Goal: Task Accomplishment & Management: Manage account settings

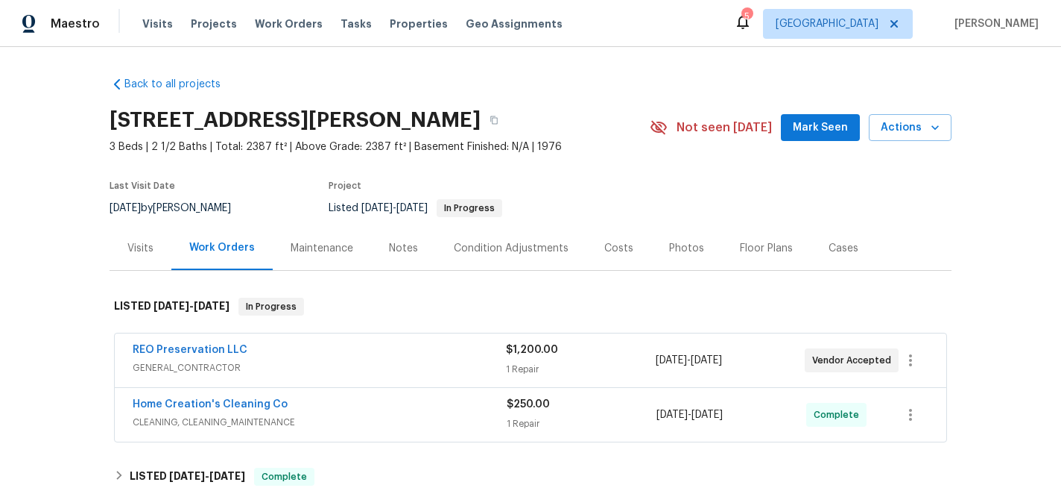
click at [393, 248] on div "Notes" at bounding box center [403, 248] width 29 height 15
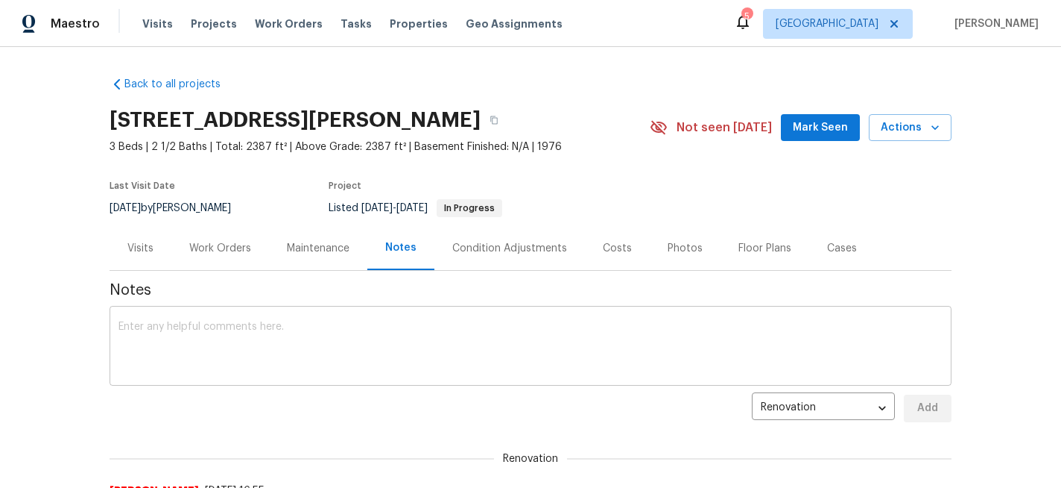
click at [370, 329] on textarea at bounding box center [531, 347] width 824 height 52
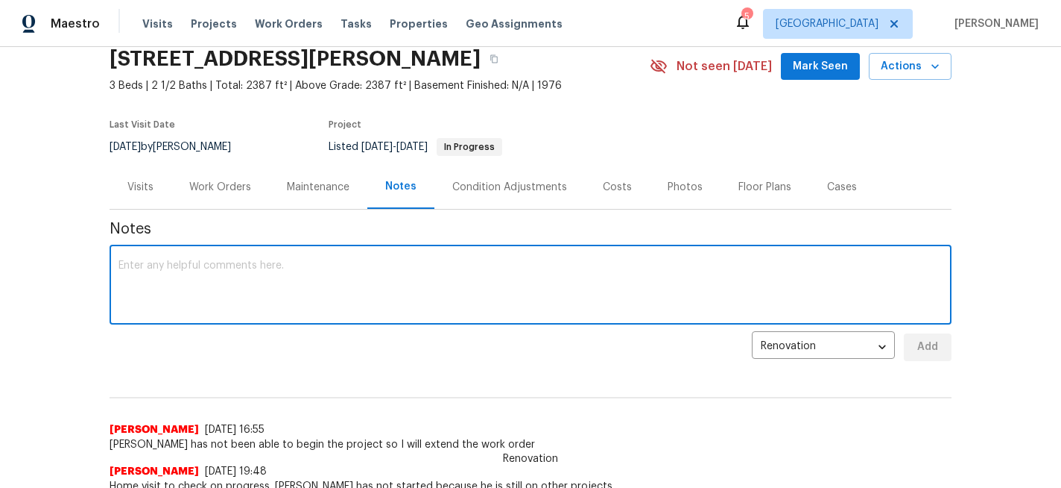
scroll to position [72, 0]
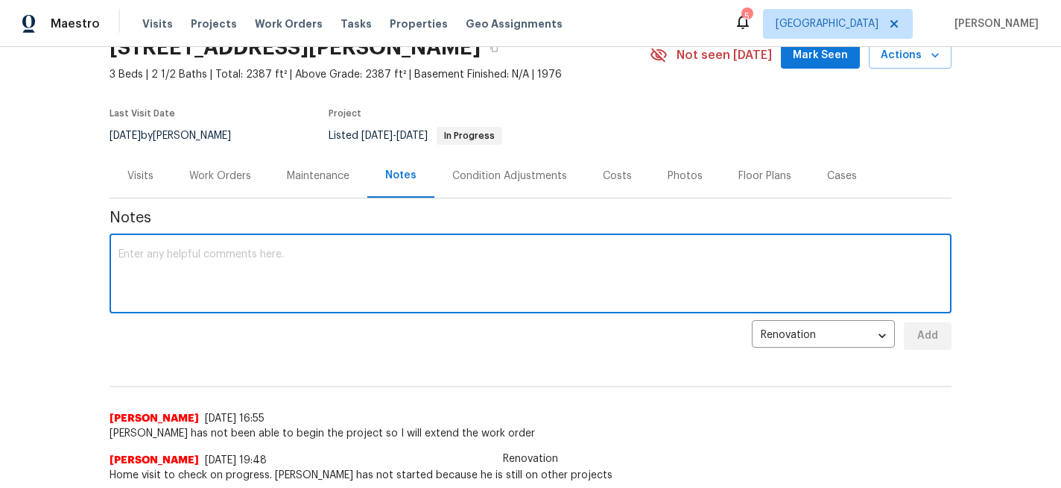
click at [248, 279] on textarea at bounding box center [531, 275] width 824 height 52
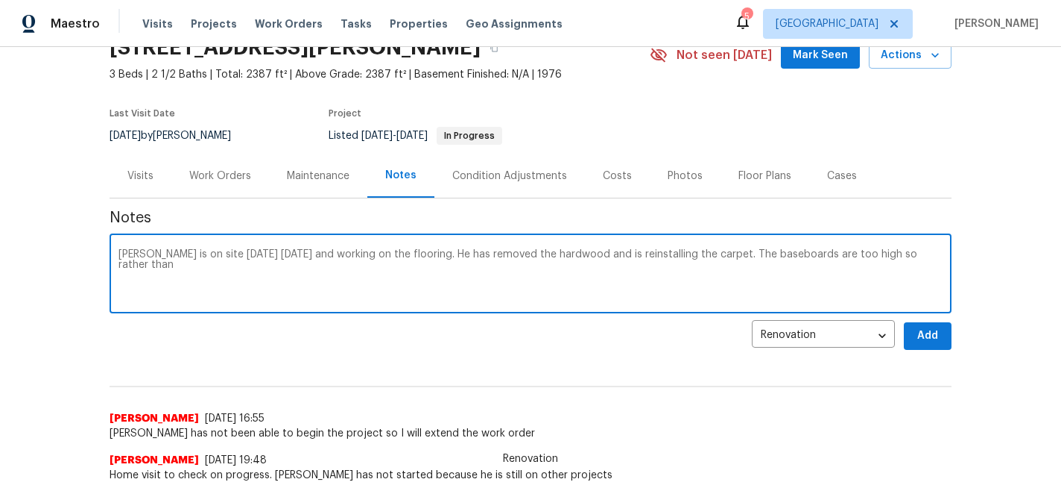
click at [833, 257] on textarea "Louis is on site today today and working on the flooring. He has removed the ha…" at bounding box center [531, 275] width 824 height 52
click at [939, 251] on textarea "Louis is on site today today and working on the flooring. He has removed the ha…" at bounding box center [531, 275] width 824 height 52
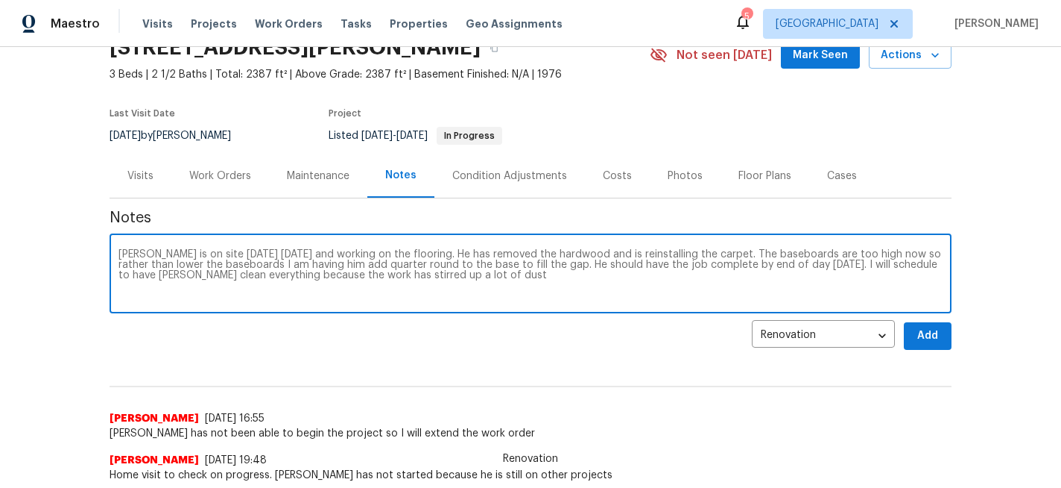
click at [250, 274] on textarea "Louis is on site today today and working on the flooring. He has removed the ha…" at bounding box center [531, 275] width 824 height 52
type textarea "Louis is on site today today and working on the flooring. He has removed the ha…"
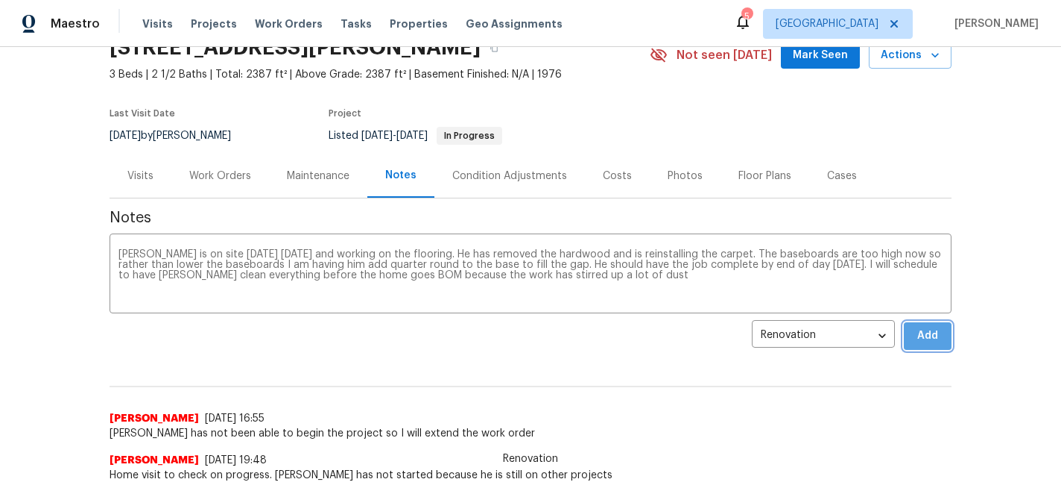
click at [938, 330] on span "Add" at bounding box center [928, 336] width 24 height 19
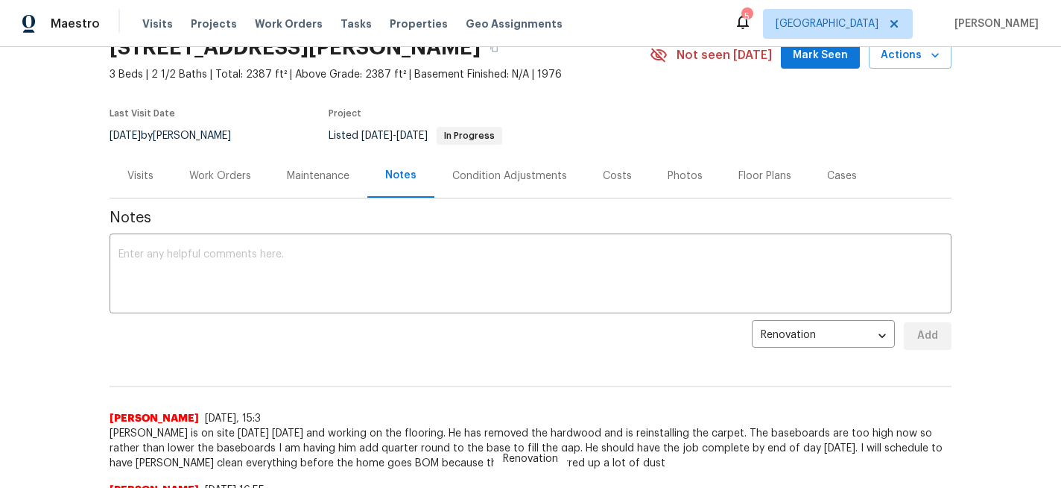
scroll to position [0, 0]
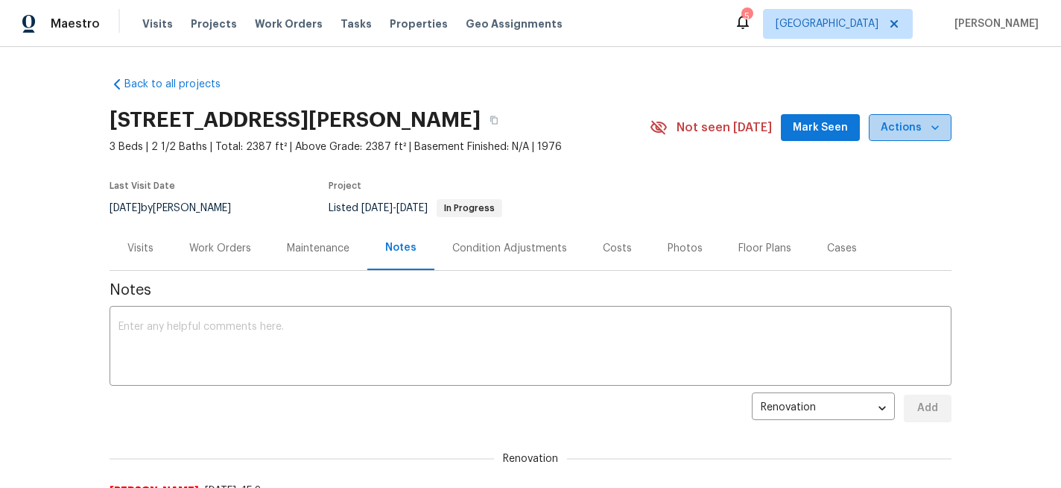
click at [935, 131] on icon "button" at bounding box center [935, 127] width 15 height 15
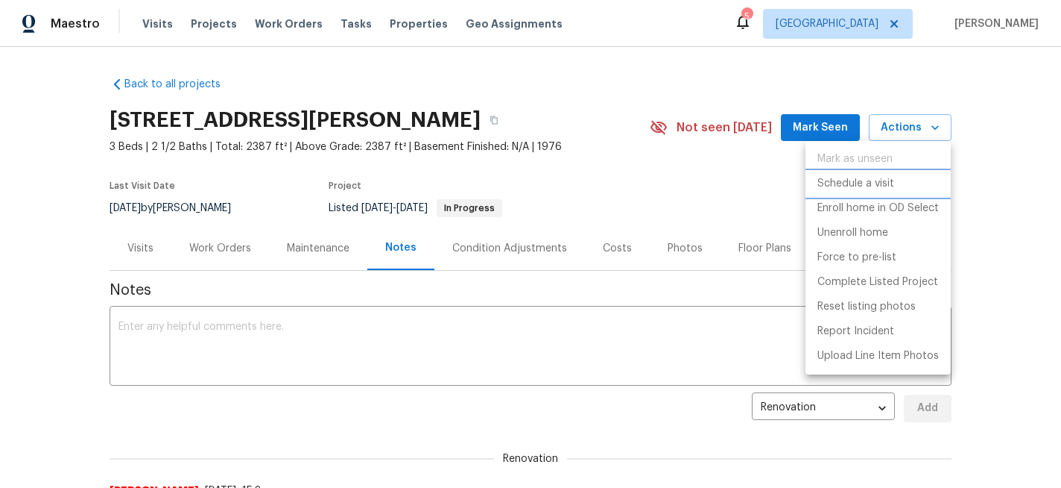
click at [876, 184] on p "Schedule a visit" at bounding box center [856, 184] width 77 height 16
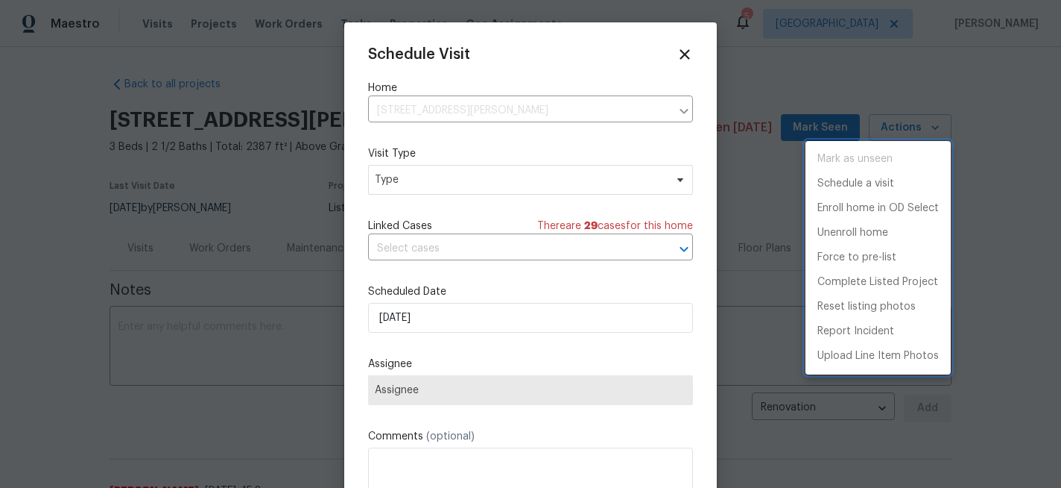
click at [398, 186] on div at bounding box center [530, 244] width 1061 height 488
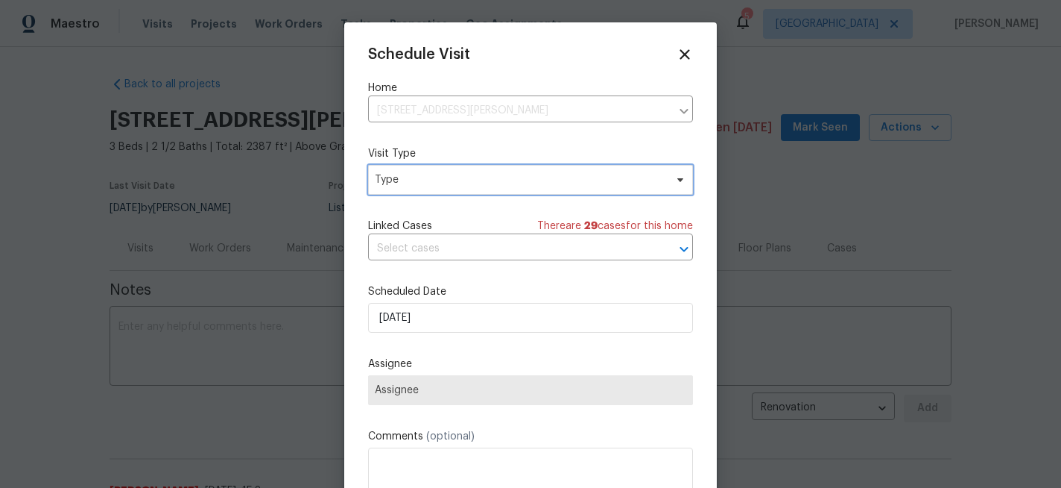
click at [398, 186] on span "Type" at bounding box center [520, 179] width 290 height 15
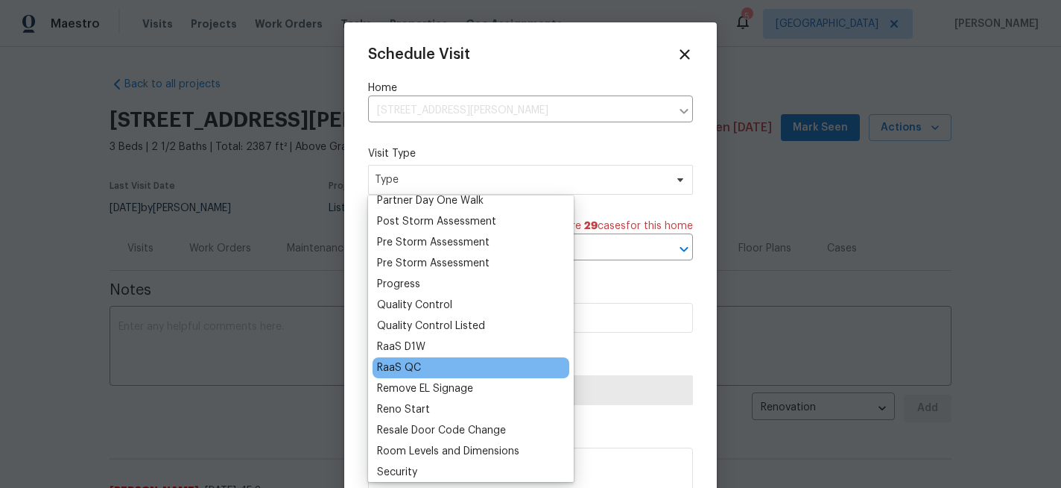
scroll to position [915, 0]
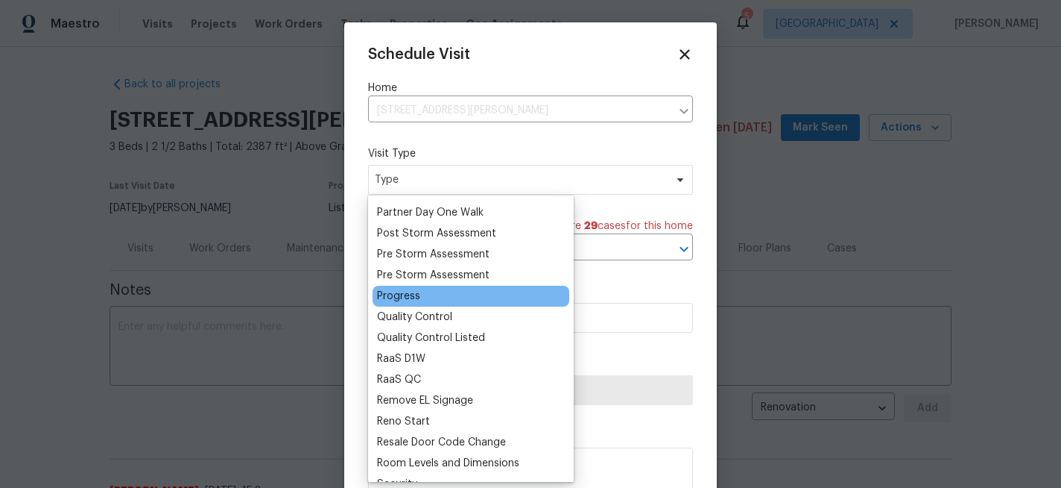
click at [411, 300] on div "Progress" at bounding box center [398, 295] width 43 height 15
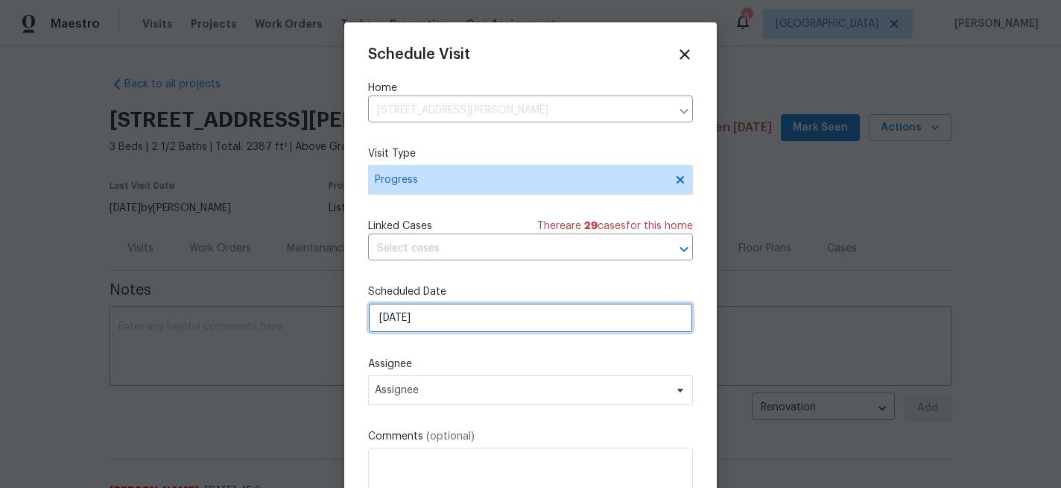
click at [414, 318] on input "[DATE]" at bounding box center [530, 318] width 325 height 30
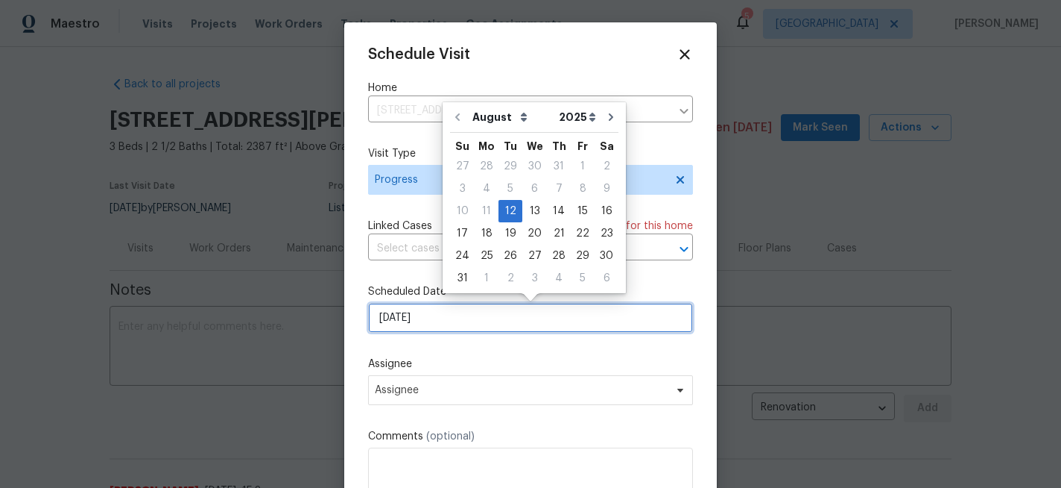
click at [414, 318] on input "[DATE]" at bounding box center [530, 318] width 325 height 30
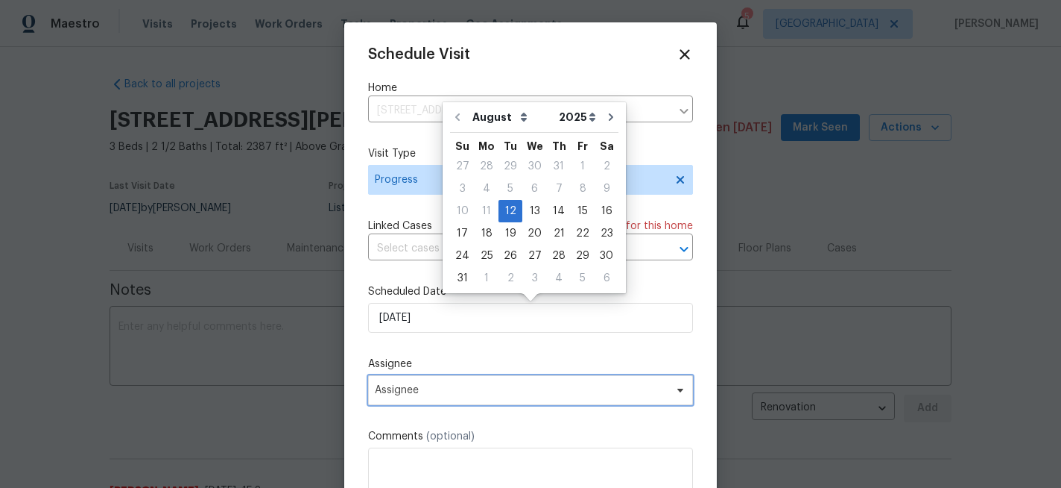
click at [403, 394] on span "Assignee" at bounding box center [521, 390] width 292 height 12
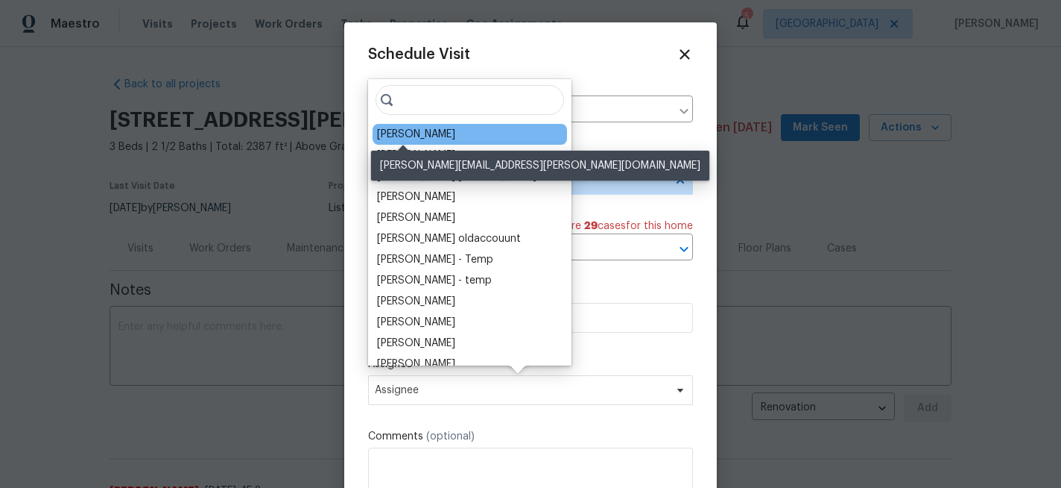
click at [426, 138] on div "[PERSON_NAME]" at bounding box center [416, 134] width 78 height 15
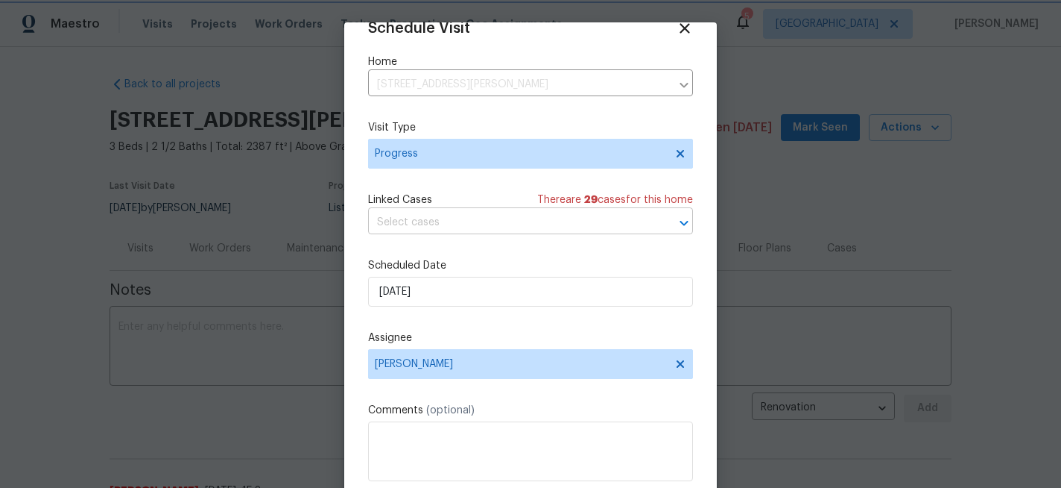
scroll to position [79, 0]
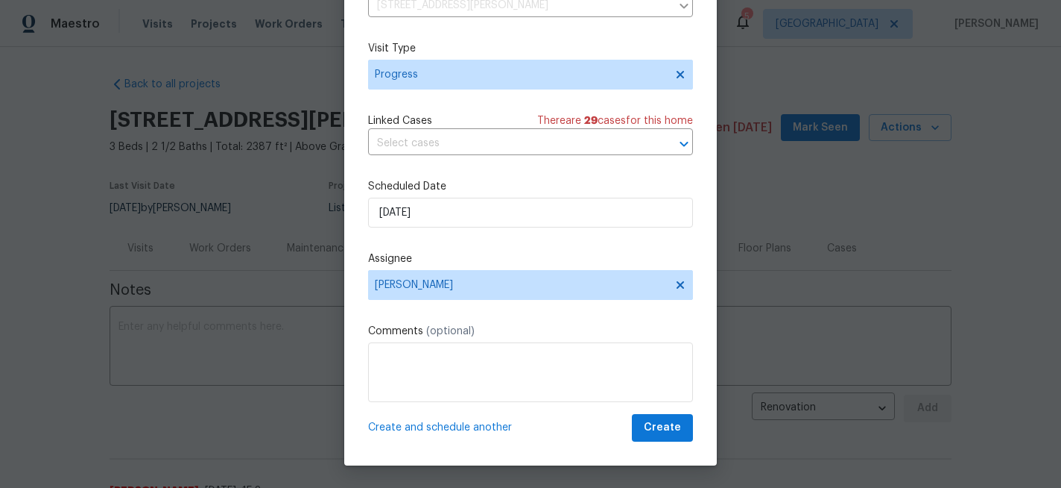
click at [496, 426] on span "Create and schedule another" at bounding box center [440, 427] width 144 height 15
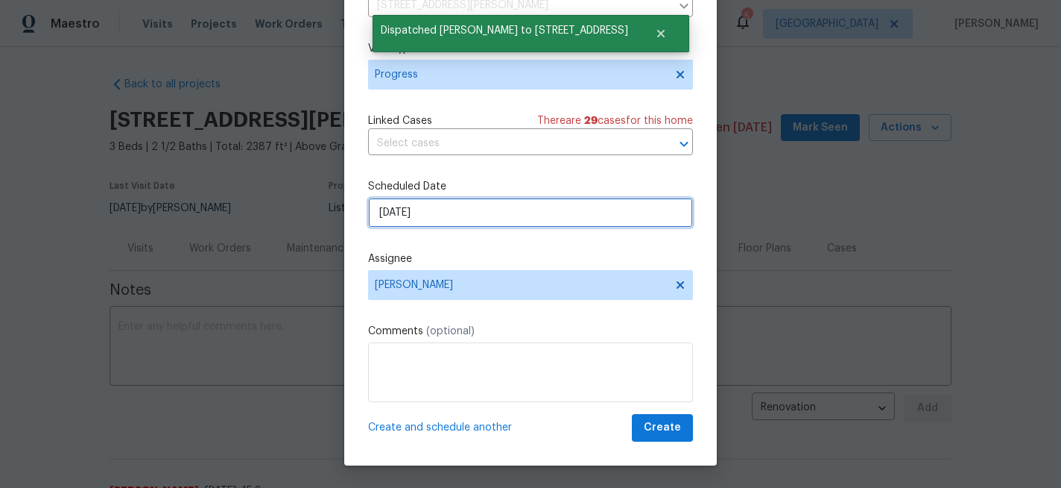
click at [438, 215] on input "[DATE]" at bounding box center [530, 213] width 325 height 30
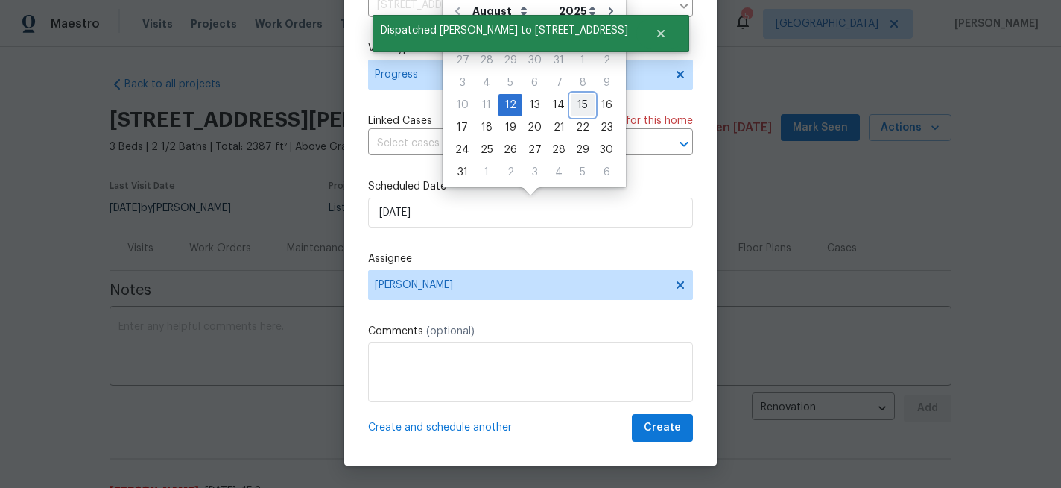
click at [575, 116] on div "15" at bounding box center [583, 105] width 24 height 22
type input "8/15/2025"
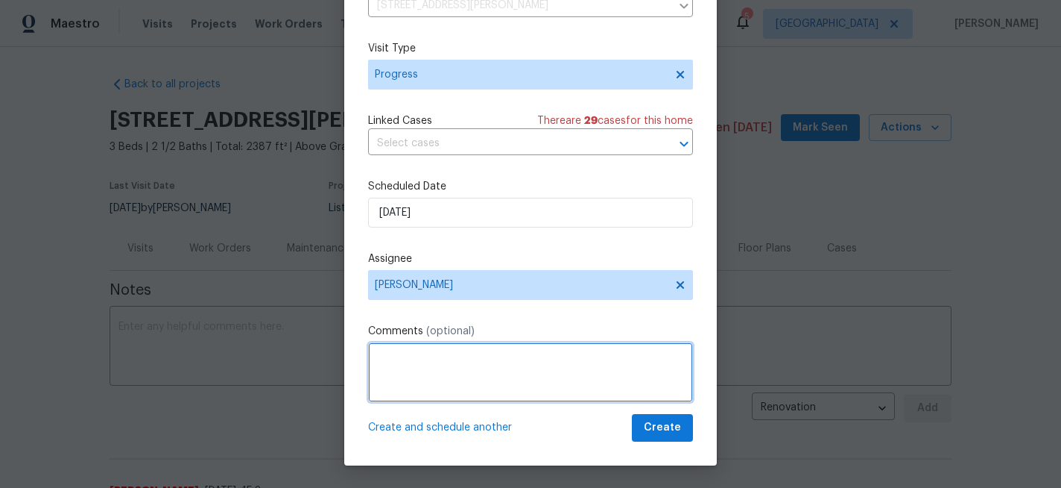
click at [464, 367] on textarea at bounding box center [530, 372] width 325 height 60
type textarea "QC everything"
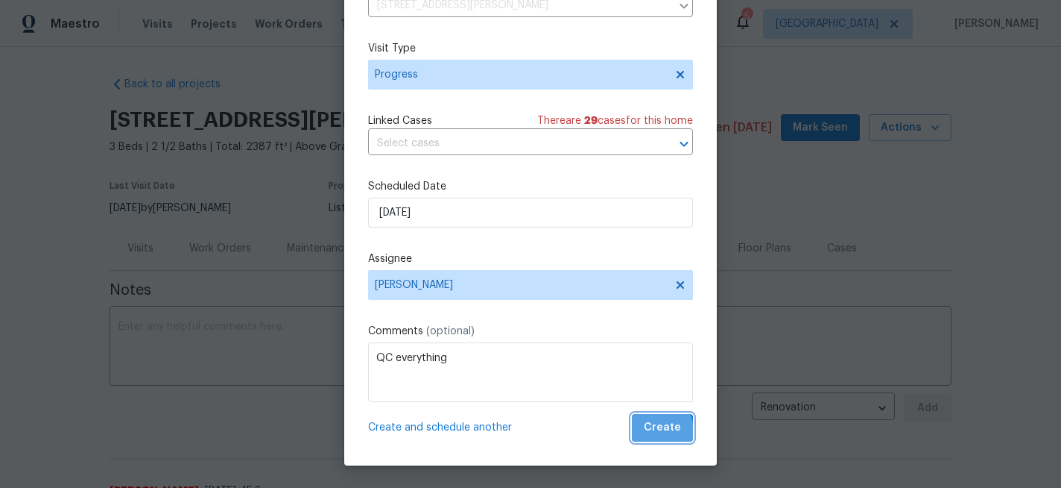
click at [654, 430] on span "Create" at bounding box center [662, 427] width 37 height 19
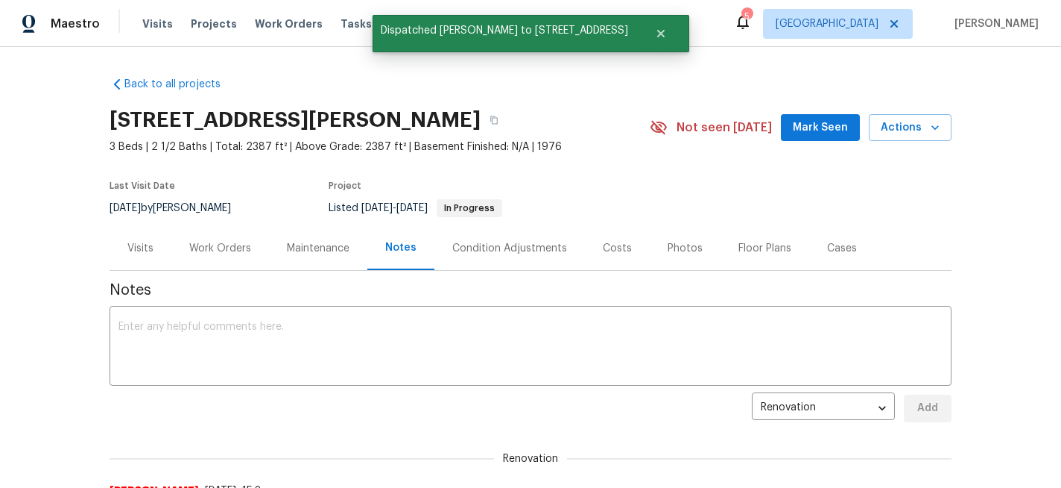
scroll to position [0, 0]
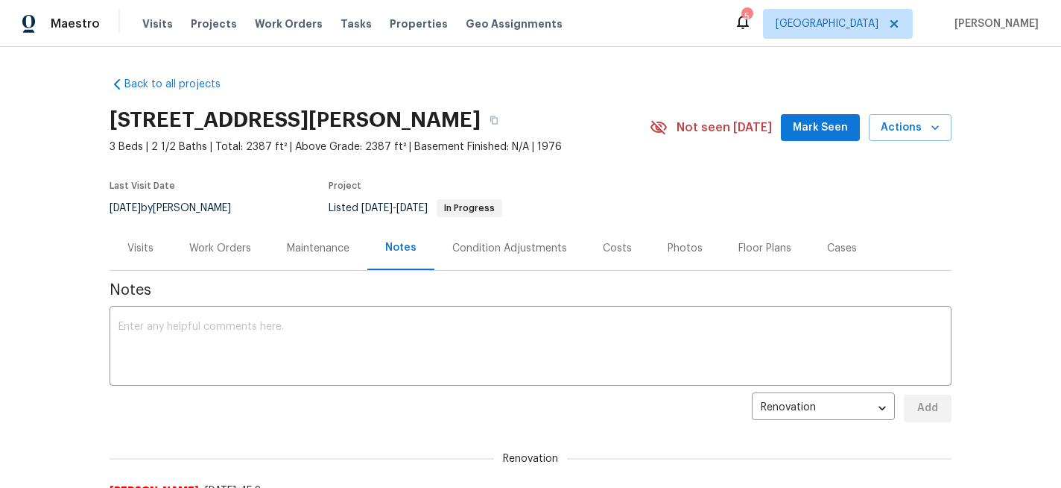
click at [234, 243] on div "Work Orders" at bounding box center [220, 248] width 62 height 15
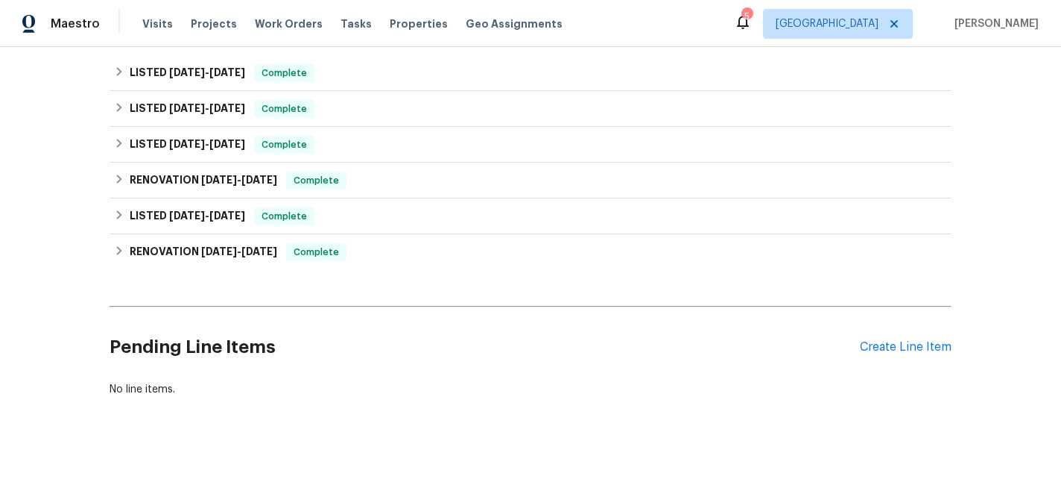
scroll to position [414, 0]
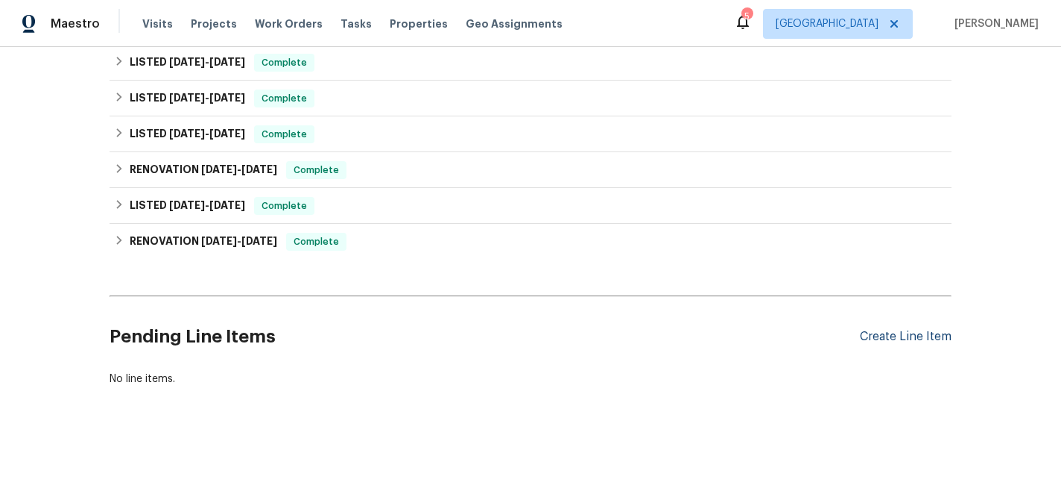
click at [915, 336] on div "Create Line Item" at bounding box center [906, 336] width 92 height 14
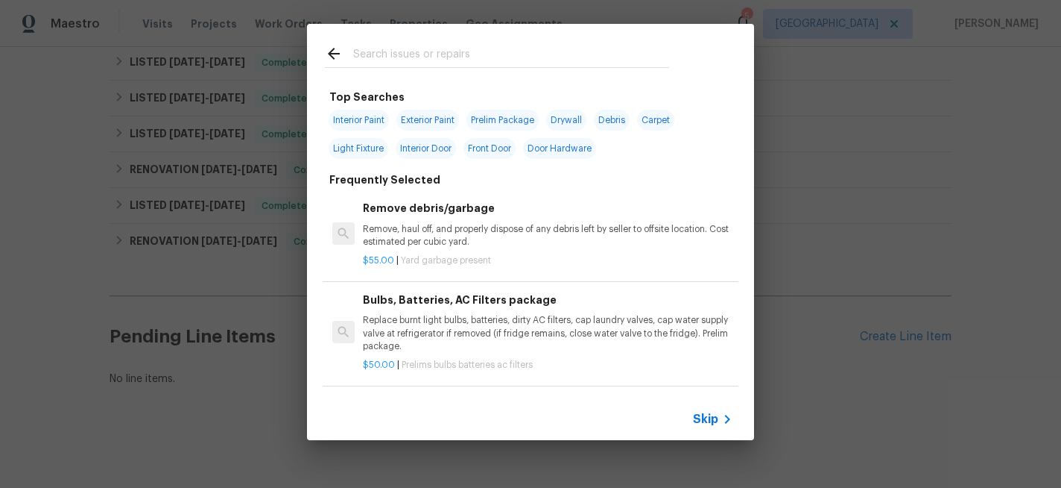
click at [385, 53] on input "text" at bounding box center [511, 56] width 316 height 22
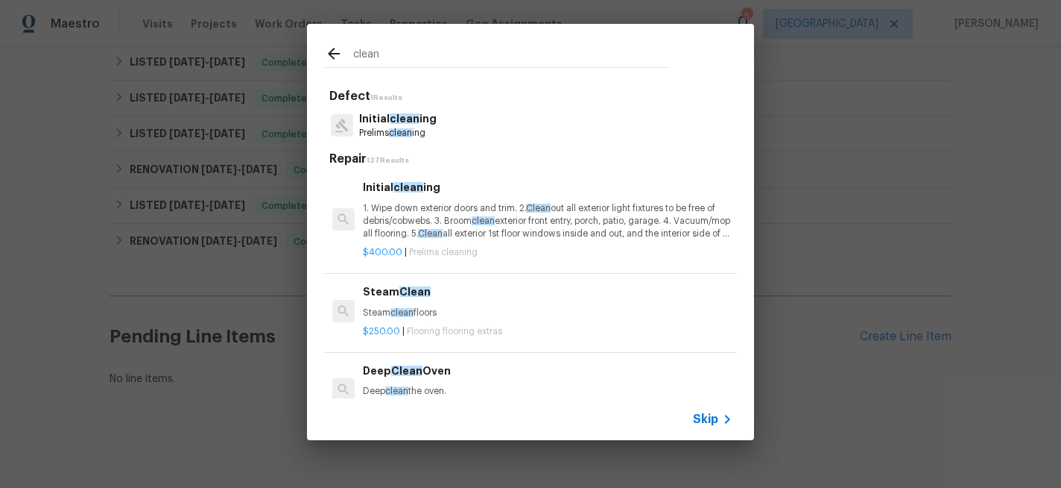
type input "clean"
click at [403, 209] on p "1. Wipe down exterior doors and trim. 2. Clean out all exterior light fixtures …" at bounding box center [548, 221] width 370 height 38
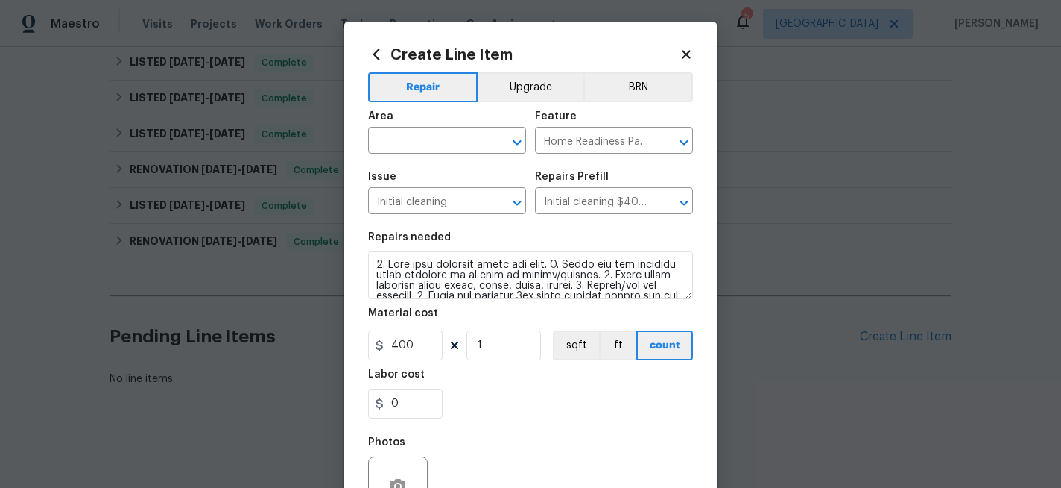
click at [688, 53] on icon at bounding box center [686, 54] width 8 height 8
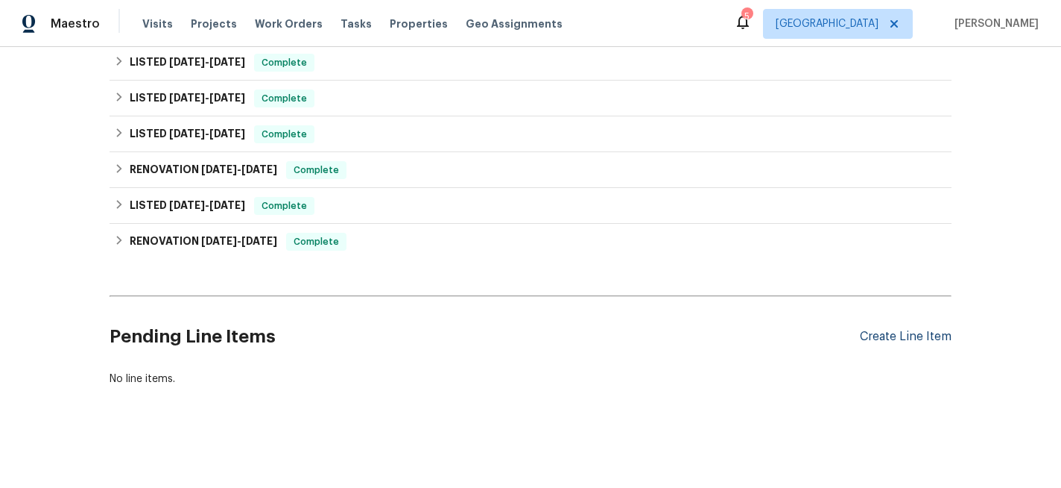
click at [879, 335] on div "Create Line Item" at bounding box center [906, 336] width 92 height 14
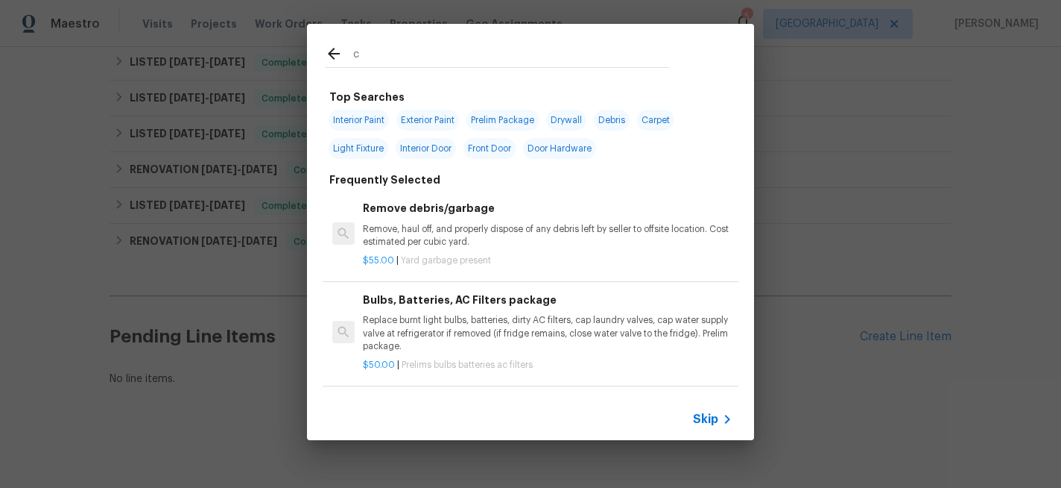
click at [482, 58] on input "c" at bounding box center [511, 56] width 316 height 22
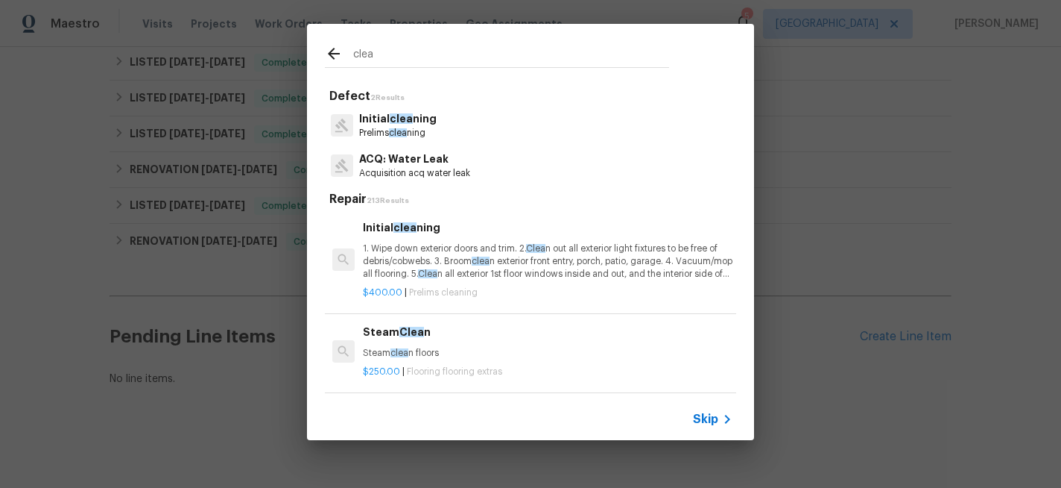
type input "clea"
click at [437, 256] on p "1. Wipe down exterior doors and trim. 2. Clea n out all exterior light fixtures…" at bounding box center [548, 261] width 370 height 38
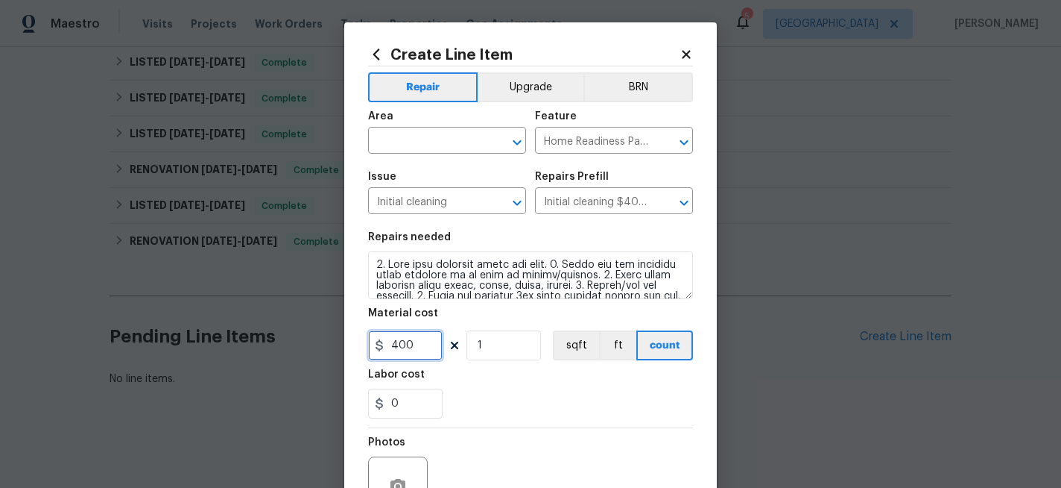
click at [423, 342] on input "400" at bounding box center [405, 345] width 75 height 30
type input "250"
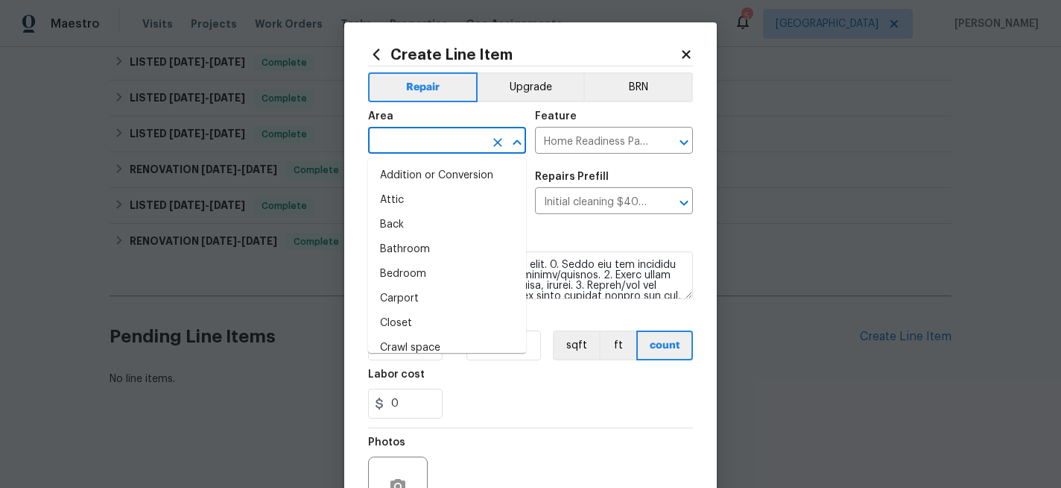
click at [427, 148] on input "text" at bounding box center [426, 141] width 116 height 23
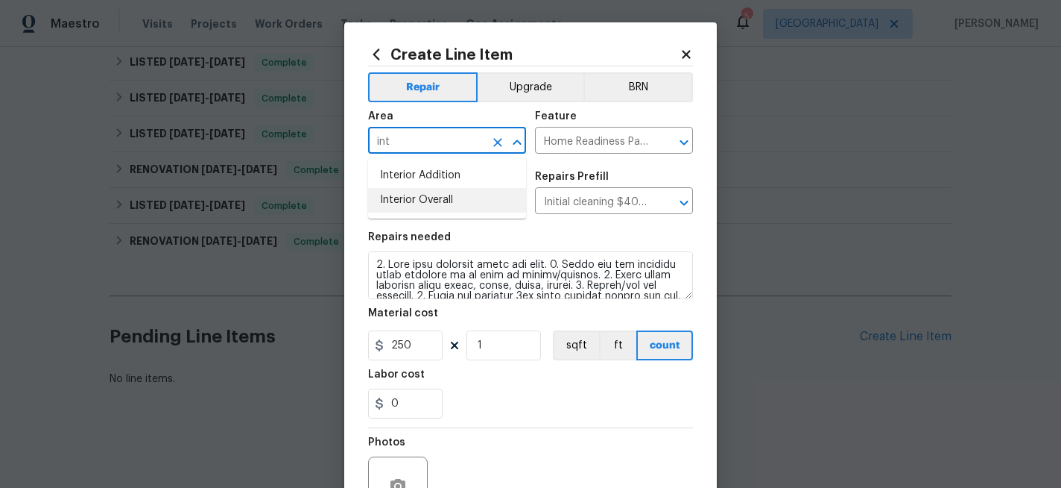
click at [434, 199] on li "Interior Overall" at bounding box center [447, 200] width 158 height 25
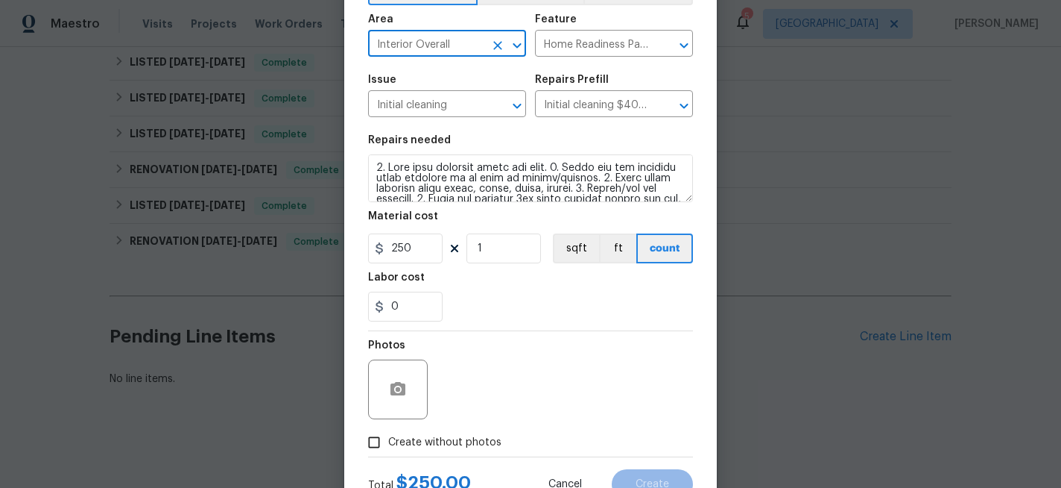
scroll to position [98, 0]
type input "Interior Overall"
click at [375, 444] on input "Create without photos" at bounding box center [374, 441] width 28 height 28
checkbox input "true"
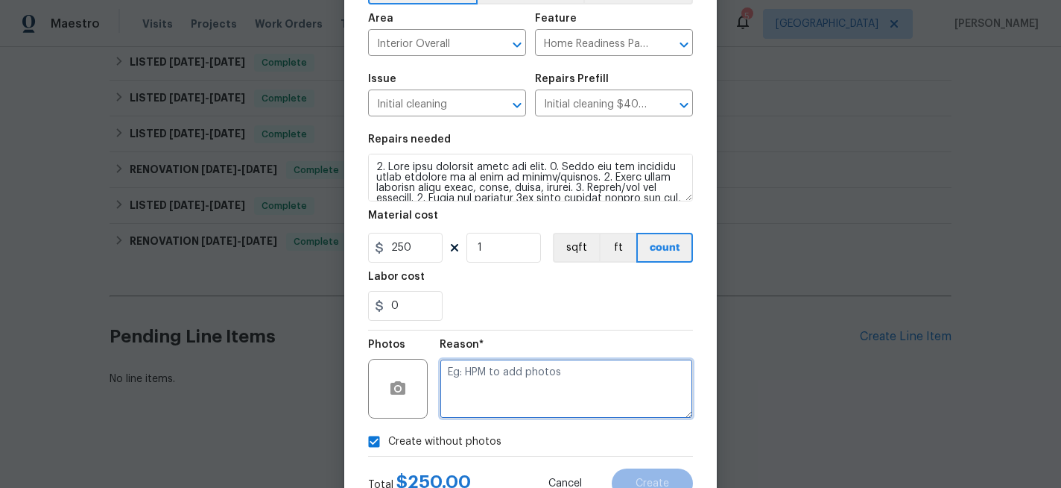
click at [494, 404] on textarea at bounding box center [566, 389] width 253 height 60
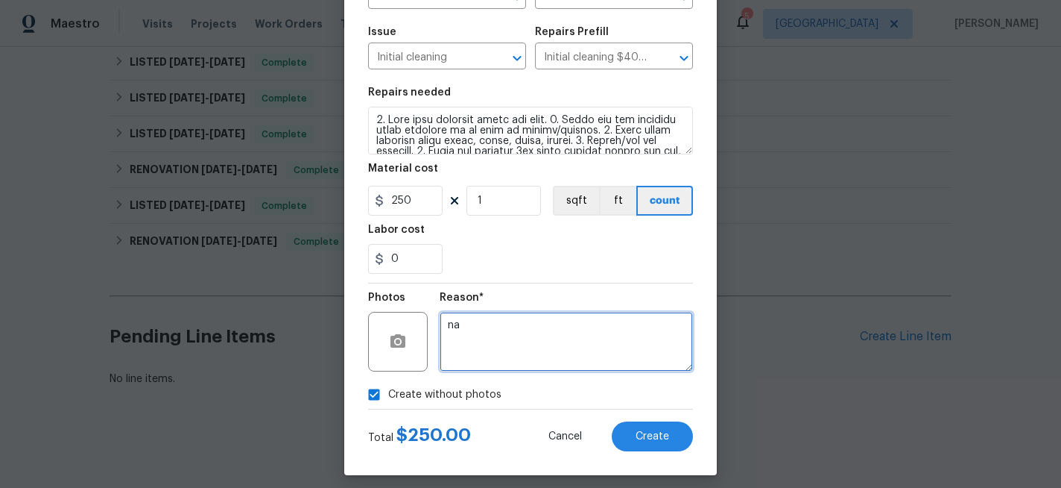
scroll to position [155, 0]
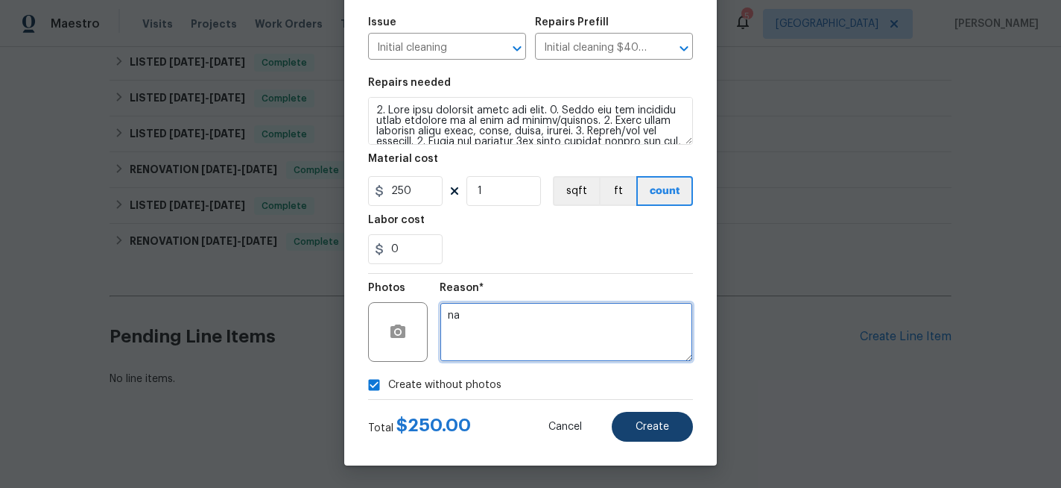
type textarea "na"
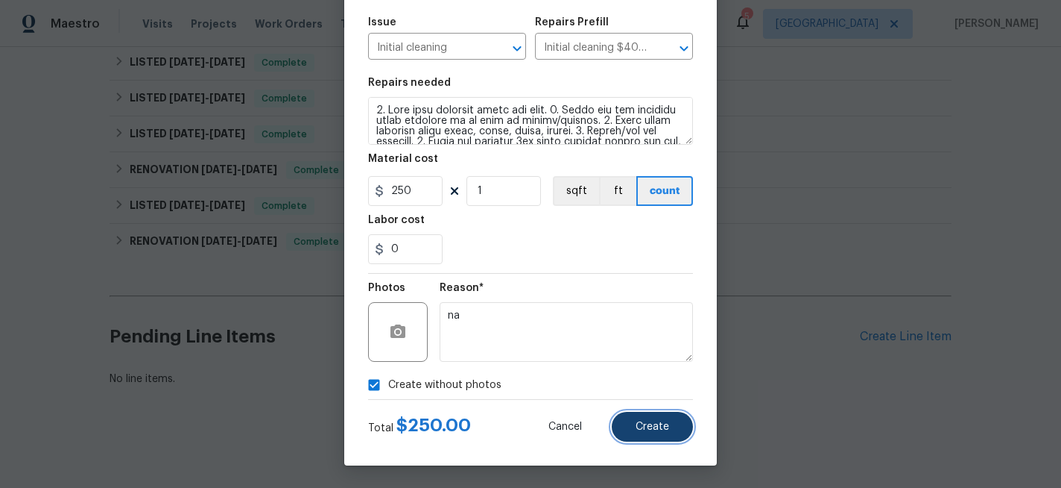
click at [644, 422] on span "Create" at bounding box center [653, 426] width 34 height 11
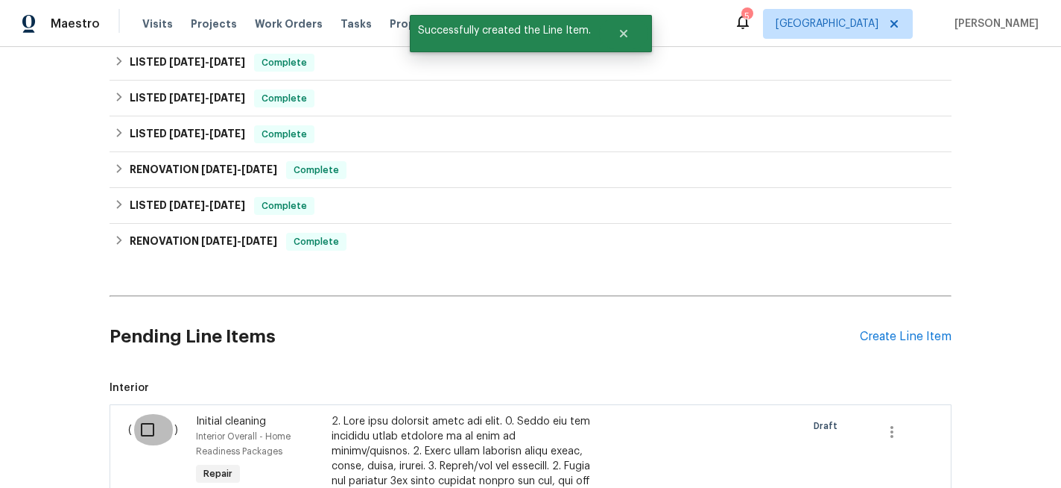
click at [148, 430] on input "checkbox" at bounding box center [153, 429] width 42 height 31
checkbox input "true"
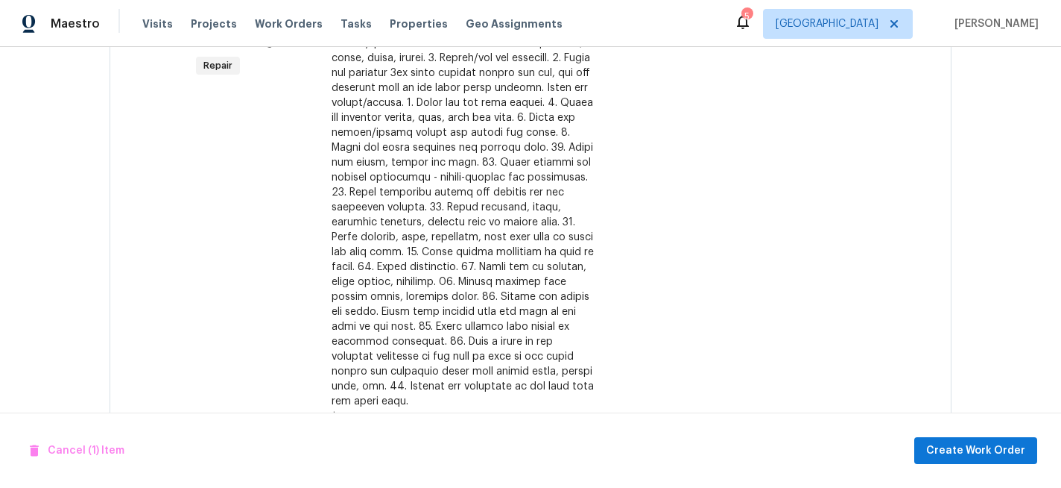
scroll to position [836, 0]
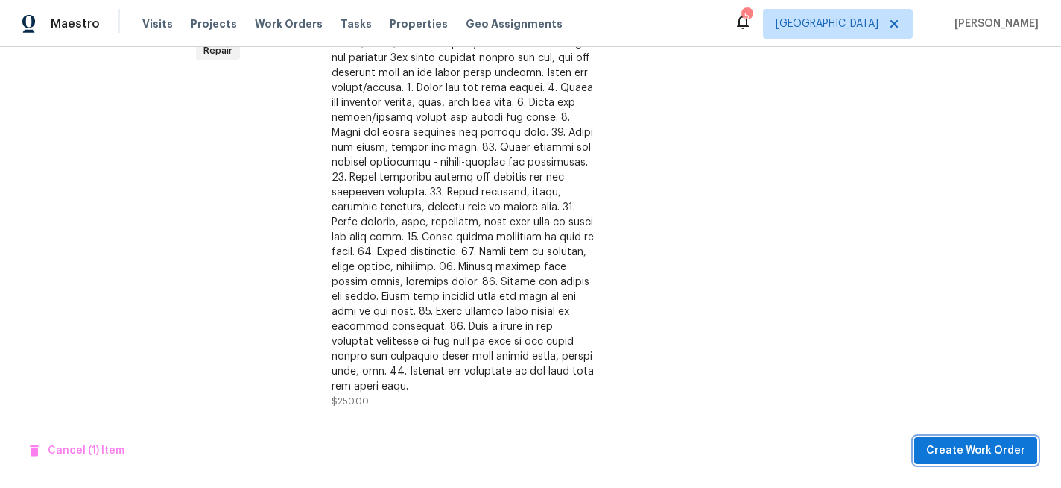
click at [991, 451] on span "Create Work Order" at bounding box center [976, 450] width 99 height 19
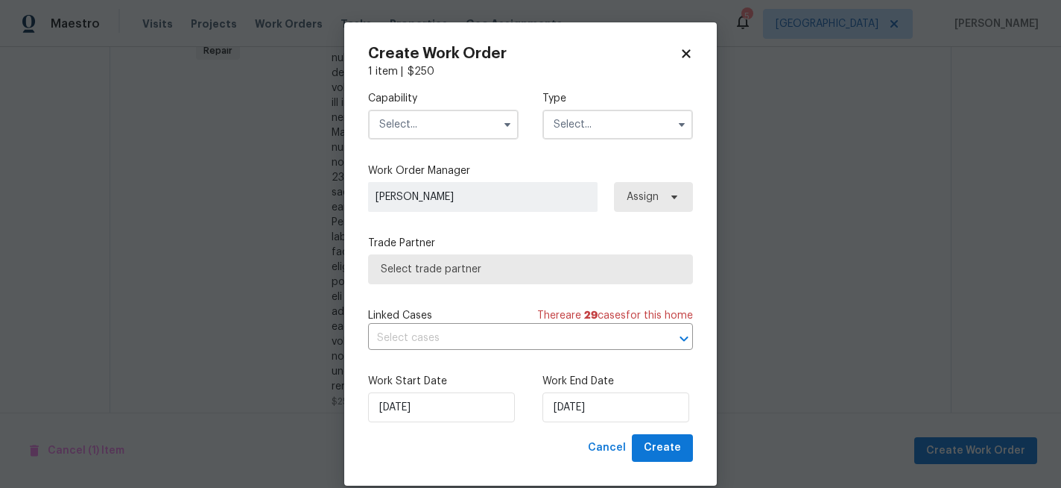
click at [450, 126] on input "text" at bounding box center [443, 125] width 151 height 30
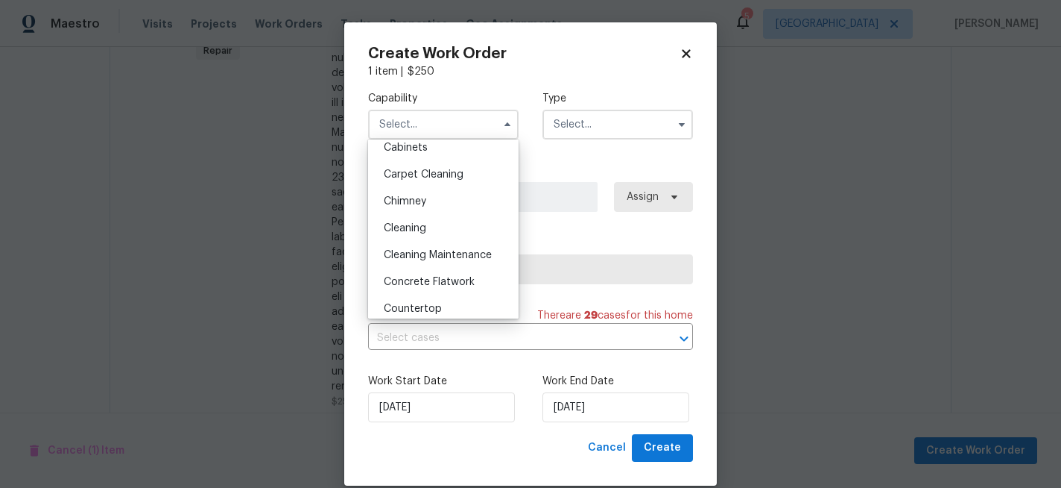
scroll to position [157, 0]
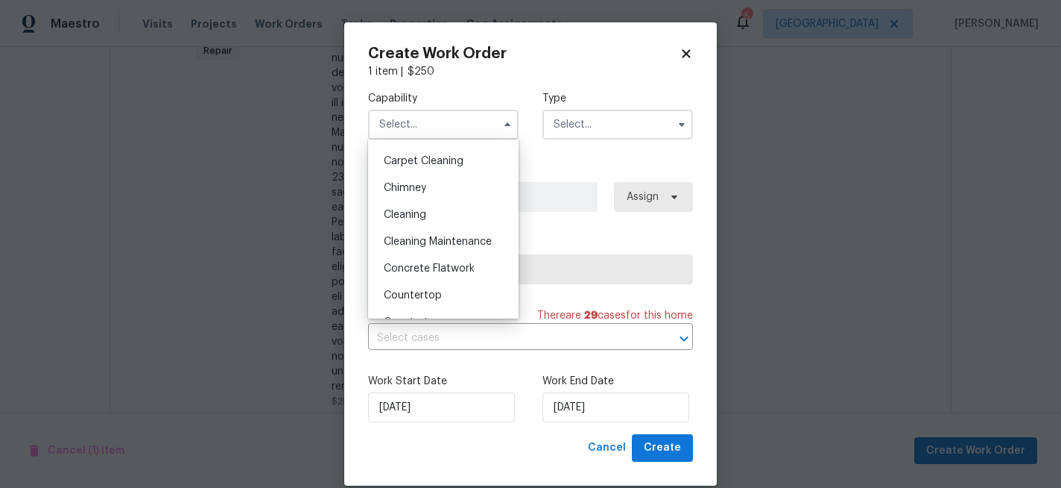
click at [415, 213] on span "Cleaning" at bounding box center [405, 214] width 42 height 10
type input "Cleaning"
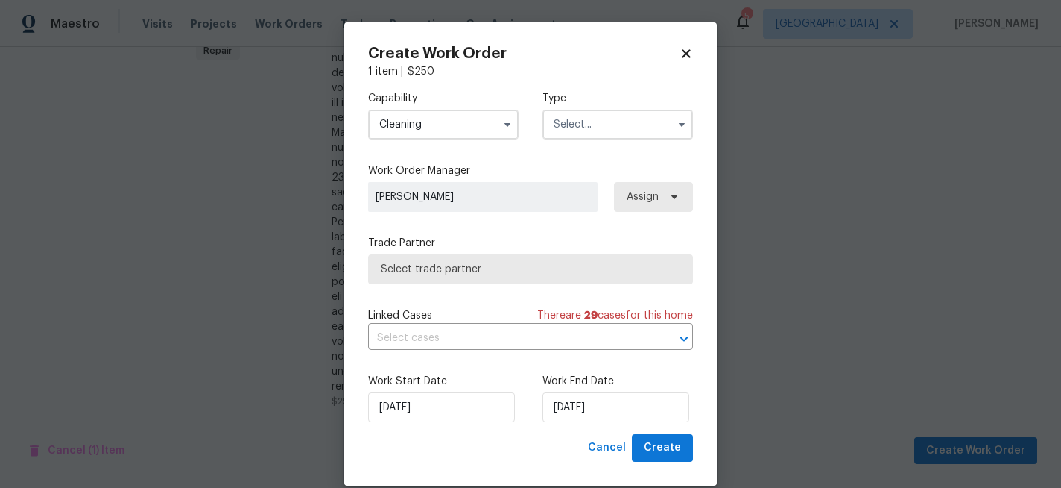
click at [589, 122] on input "text" at bounding box center [618, 125] width 151 height 30
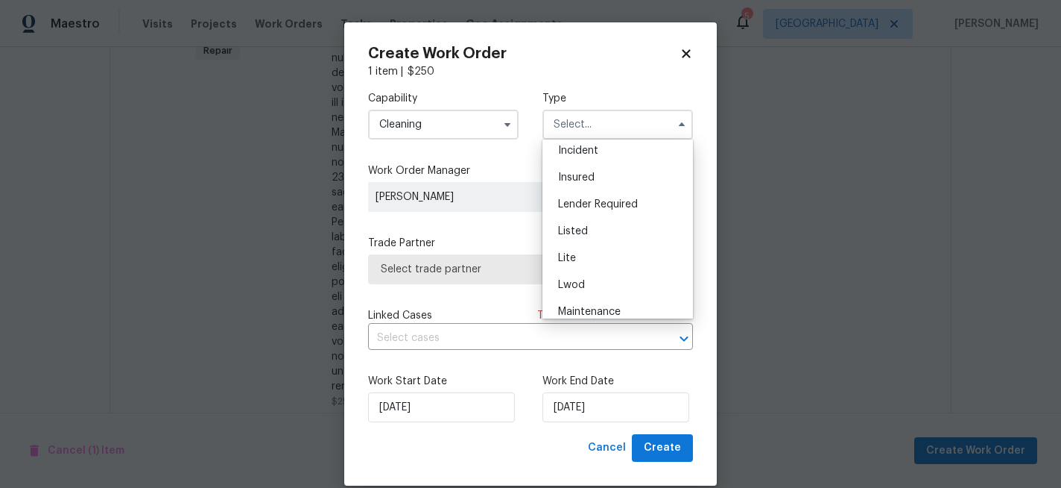
scroll to position [98, 0]
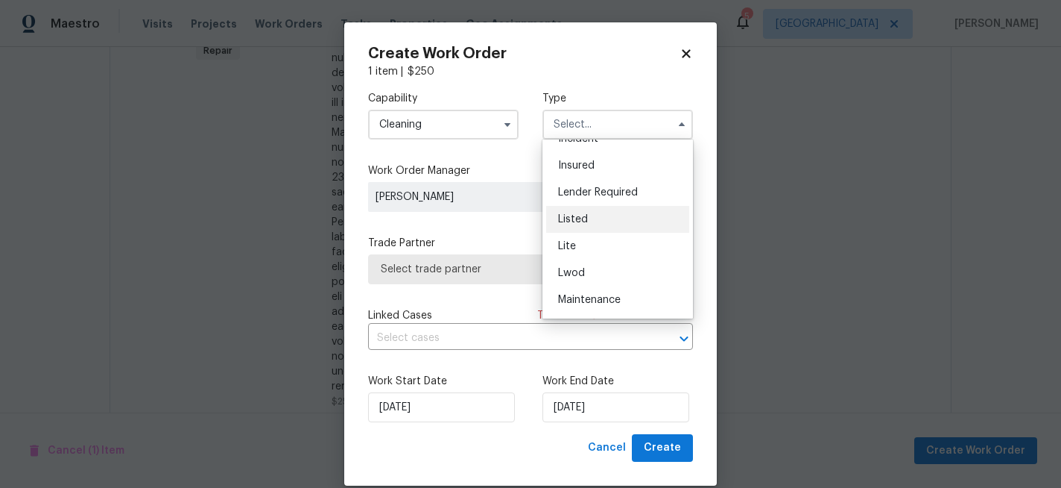
click at [580, 218] on span "Listed" at bounding box center [573, 219] width 30 height 10
type input "Listed"
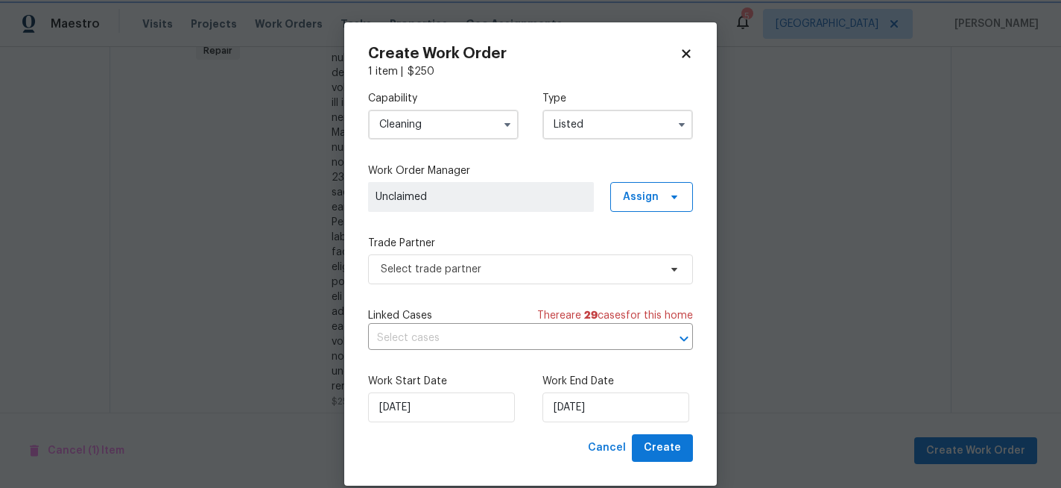
scroll to position [0, 0]
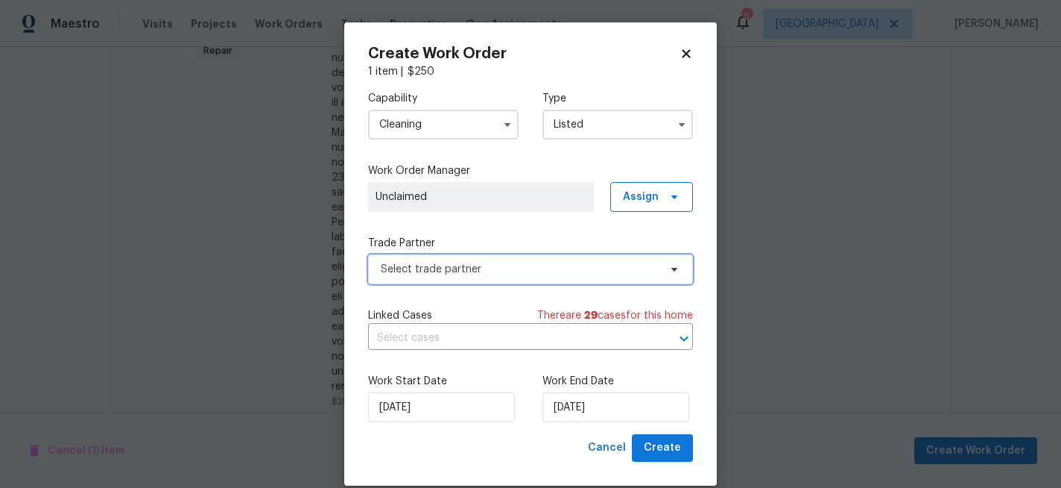
click at [480, 271] on span "Select trade partner" at bounding box center [520, 269] width 278 height 15
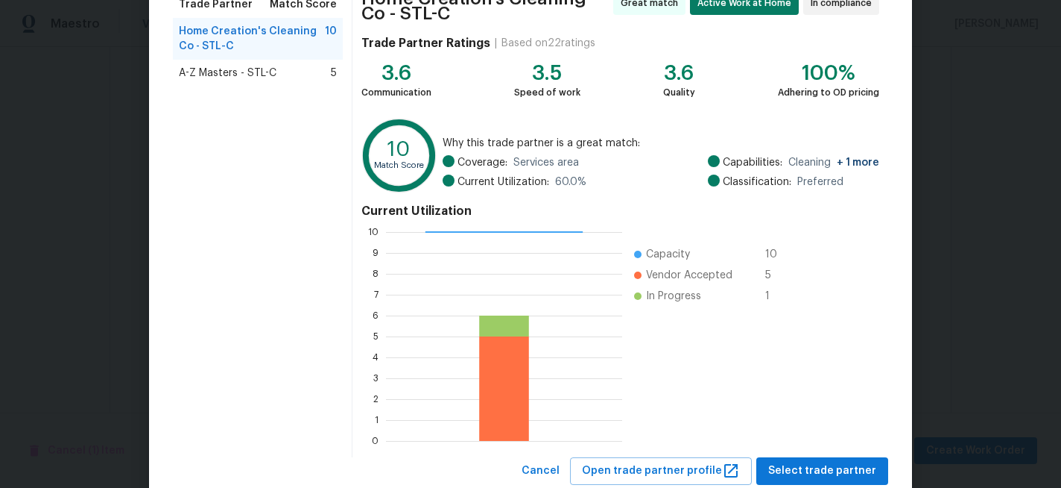
scroll to position [176, 0]
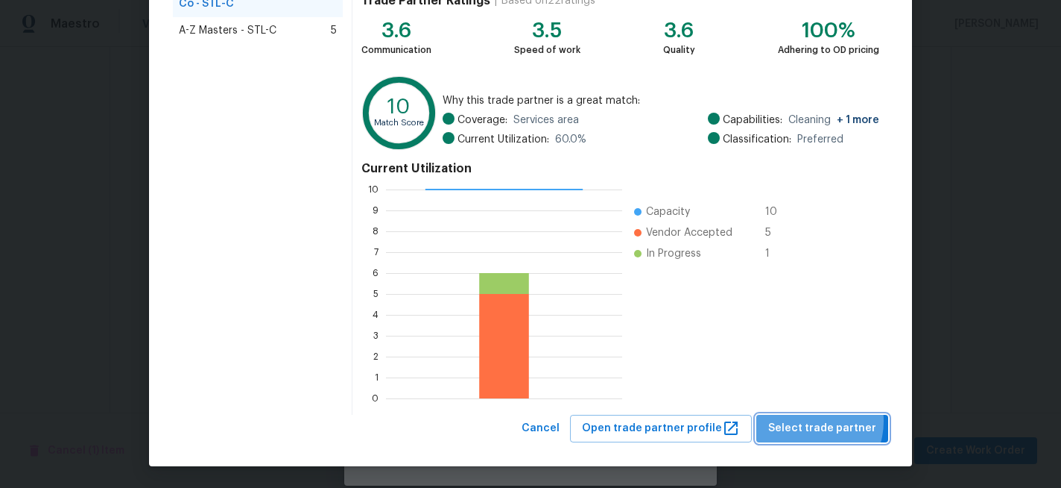
click at [816, 420] on span "Select trade partner" at bounding box center [823, 428] width 108 height 19
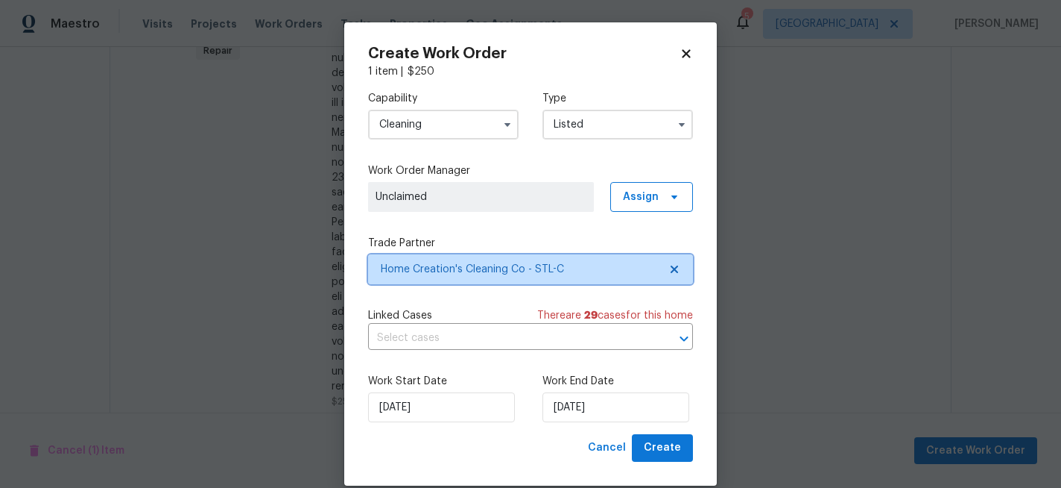
scroll to position [0, 0]
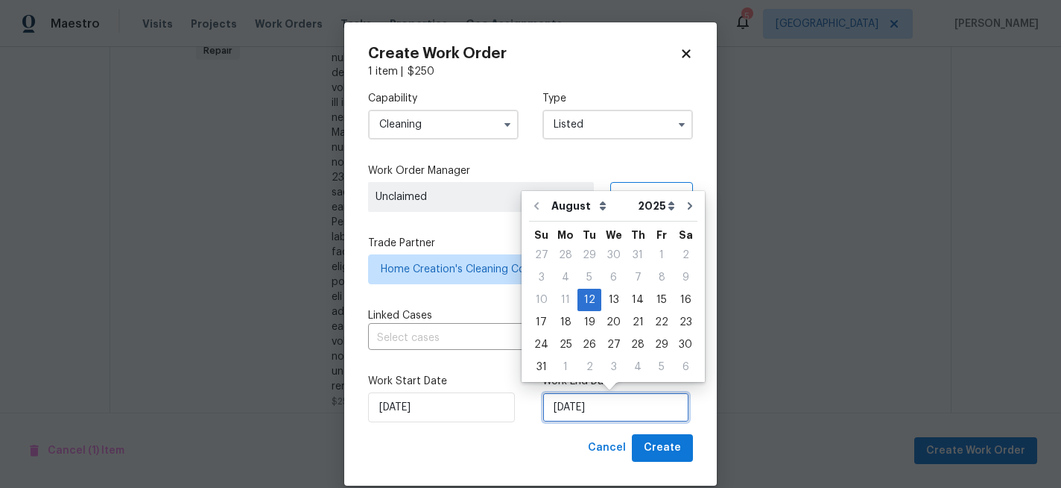
click at [622, 402] on input "8/12/2025" at bounding box center [616, 407] width 147 height 30
click at [631, 294] on div "14" at bounding box center [638, 299] width 24 height 21
type input "8/14/2025"
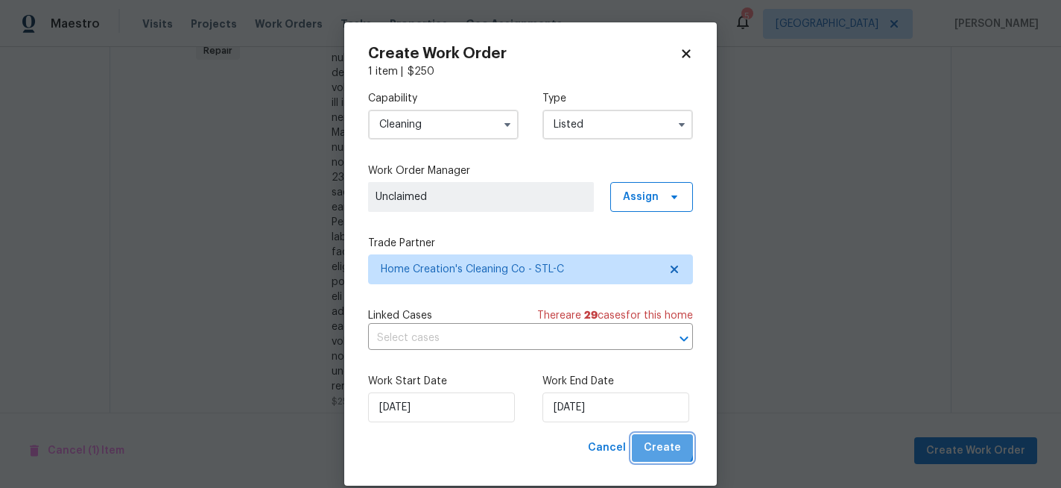
click at [663, 445] on span "Create" at bounding box center [662, 447] width 37 height 19
checkbox input "false"
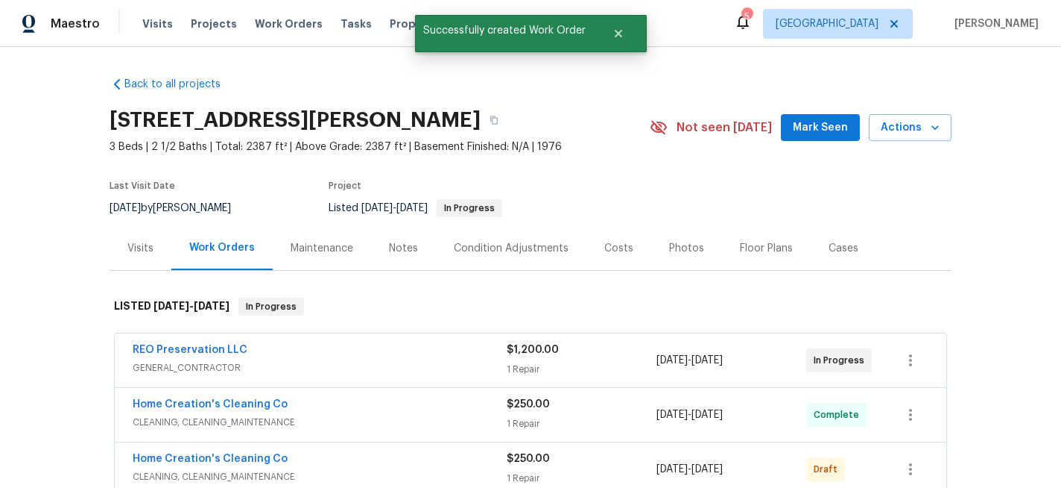
click at [205, 398] on span "Home Creation's Cleaning Co" at bounding box center [210, 404] width 155 height 15
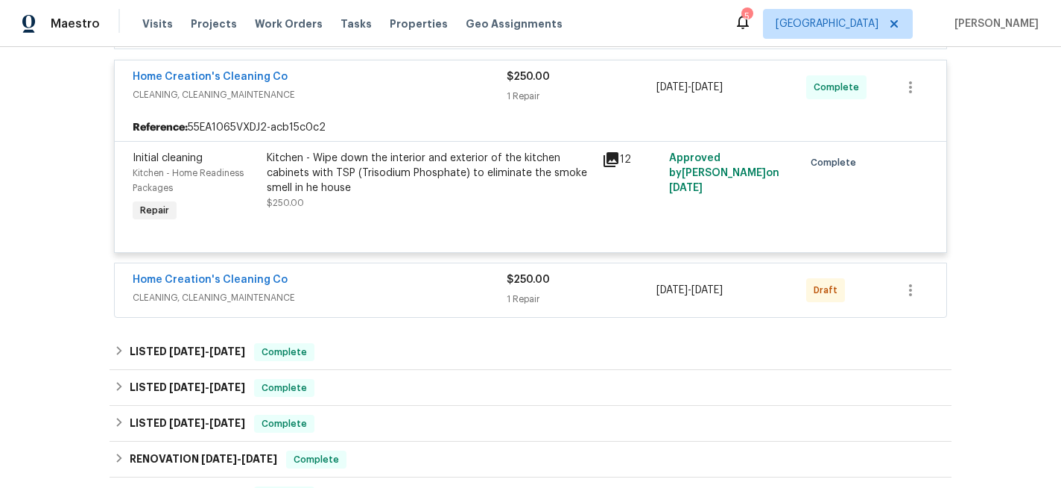
scroll to position [339, 0]
click at [211, 282] on link "Home Creation's Cleaning Co" at bounding box center [210, 279] width 155 height 10
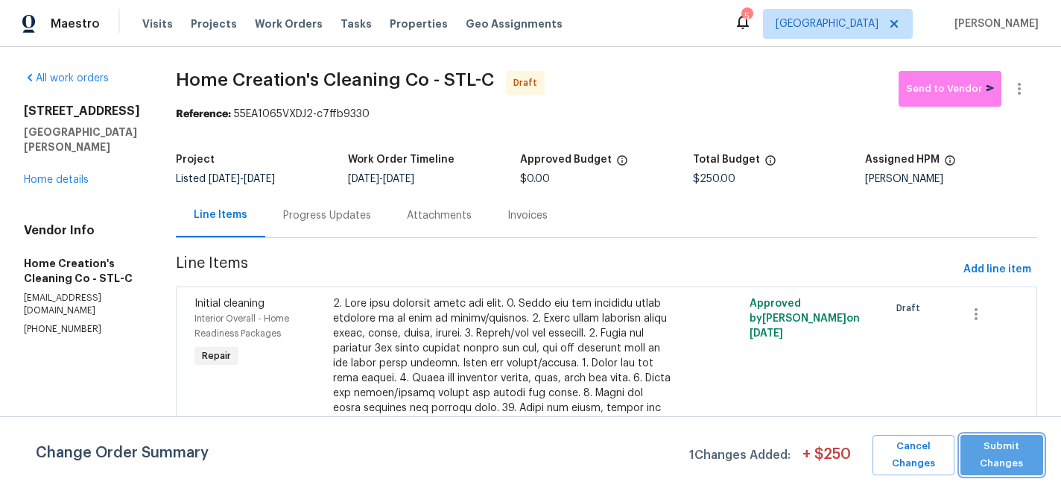
click at [1006, 452] on span "Submit Changes" at bounding box center [1002, 455] width 69 height 34
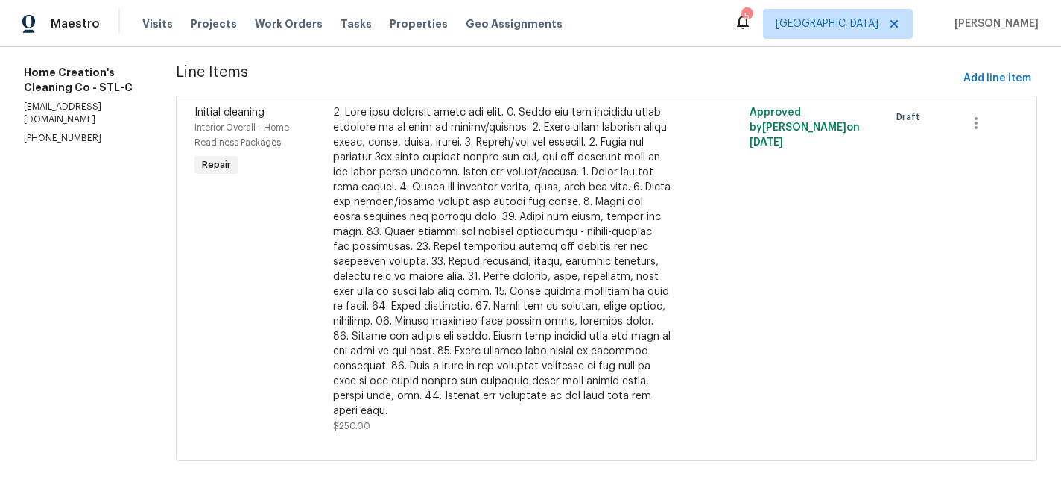
scroll to position [190, 0]
click at [536, 277] on div at bounding box center [502, 262] width 338 height 313
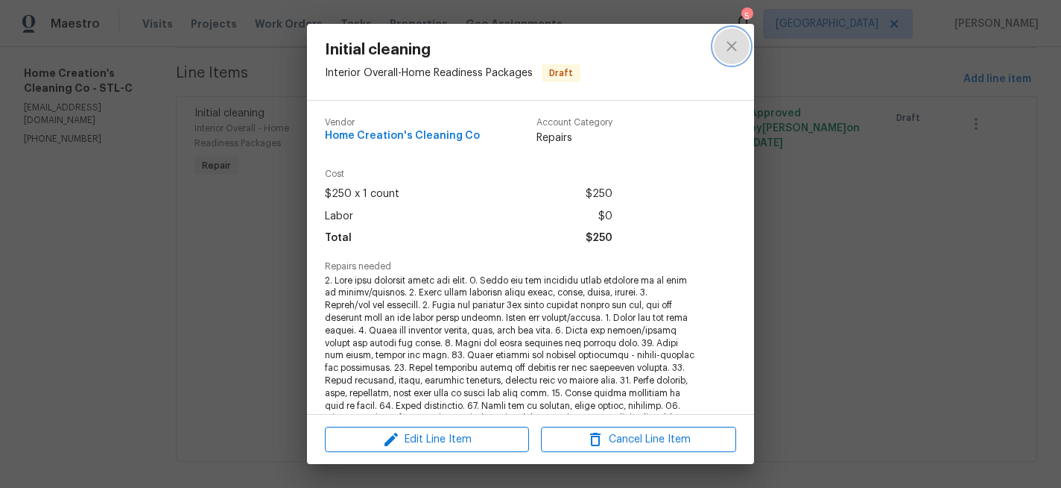
click at [732, 43] on icon "close" at bounding box center [732, 46] width 18 height 18
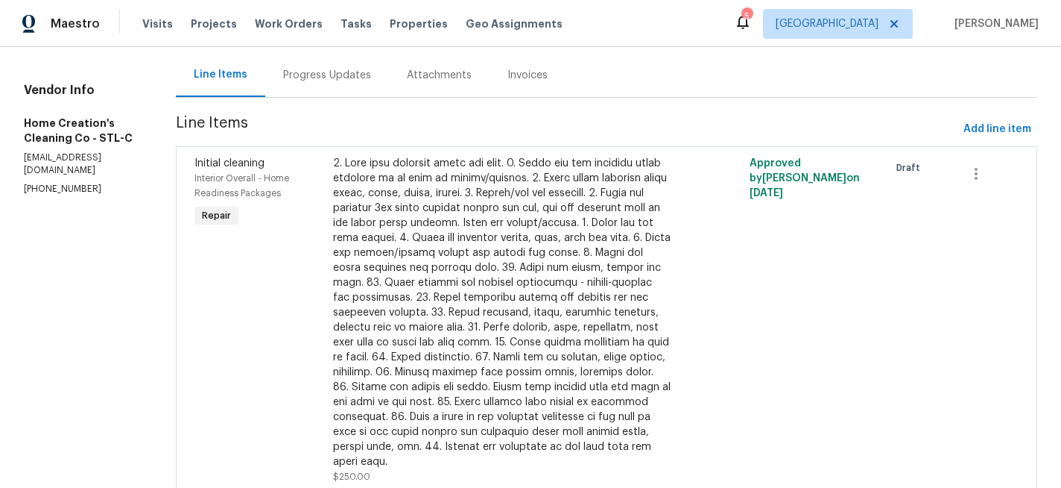
scroll to position [117, 0]
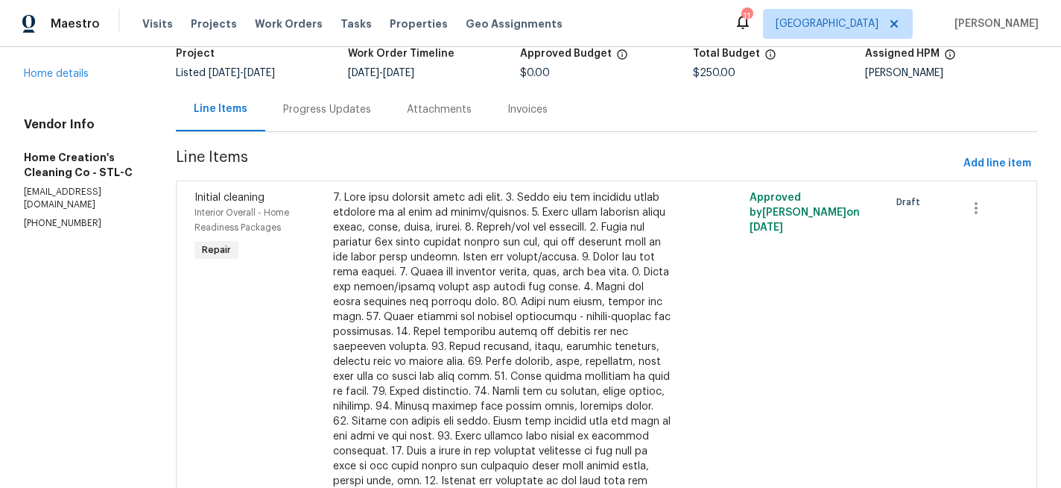
scroll to position [107, 0]
click at [977, 202] on icon "button" at bounding box center [976, 207] width 3 height 12
click at [946, 259] on div at bounding box center [530, 244] width 1061 height 488
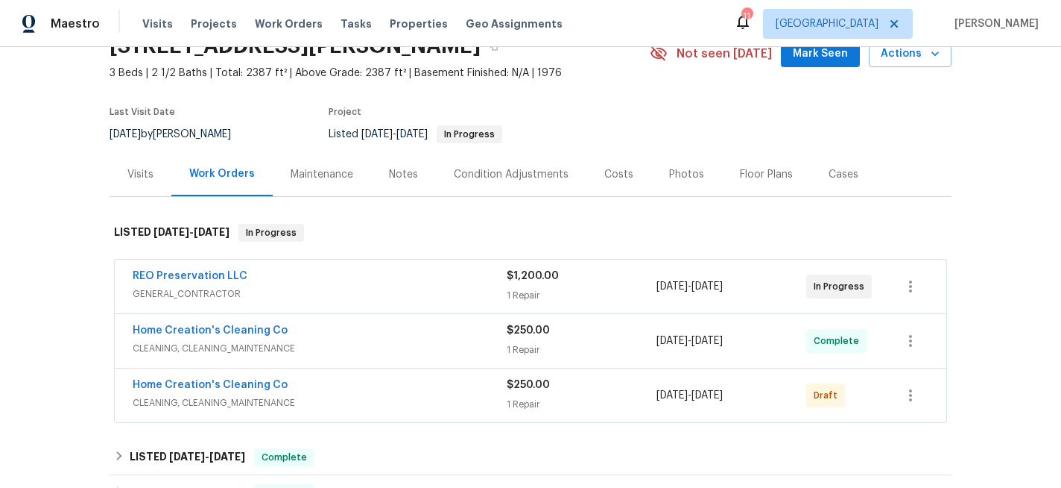
scroll to position [78, 0]
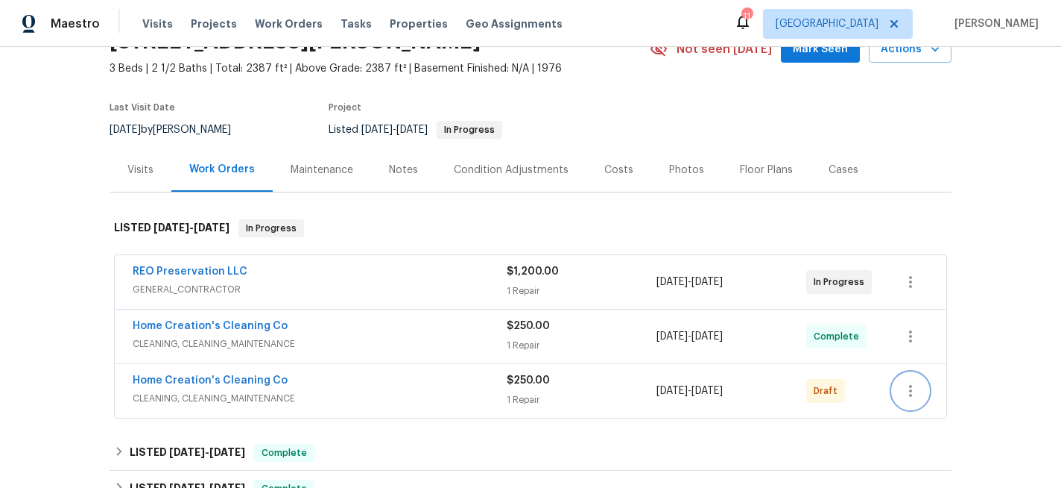
click at [918, 394] on icon "button" at bounding box center [911, 391] width 18 height 18
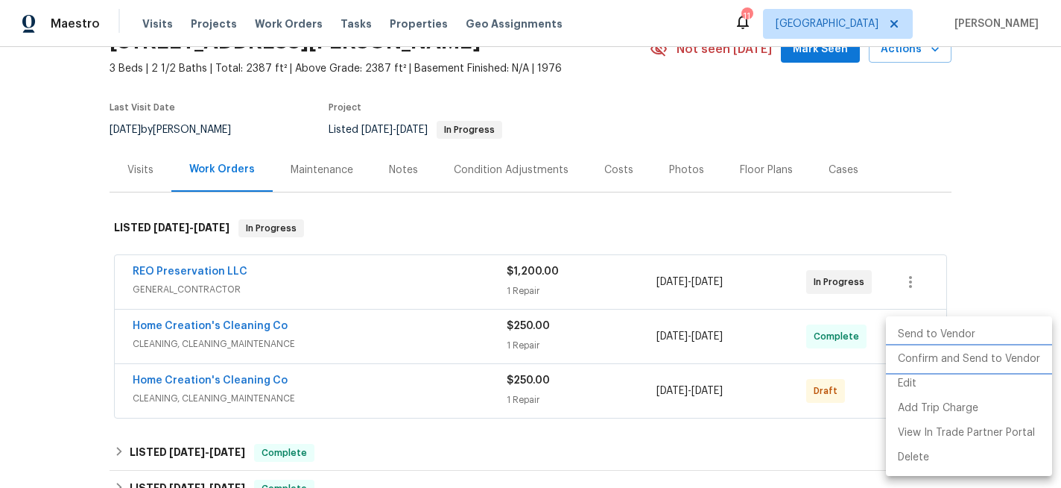
click at [952, 360] on li "Confirm and Send to Vendor" at bounding box center [969, 359] width 166 height 25
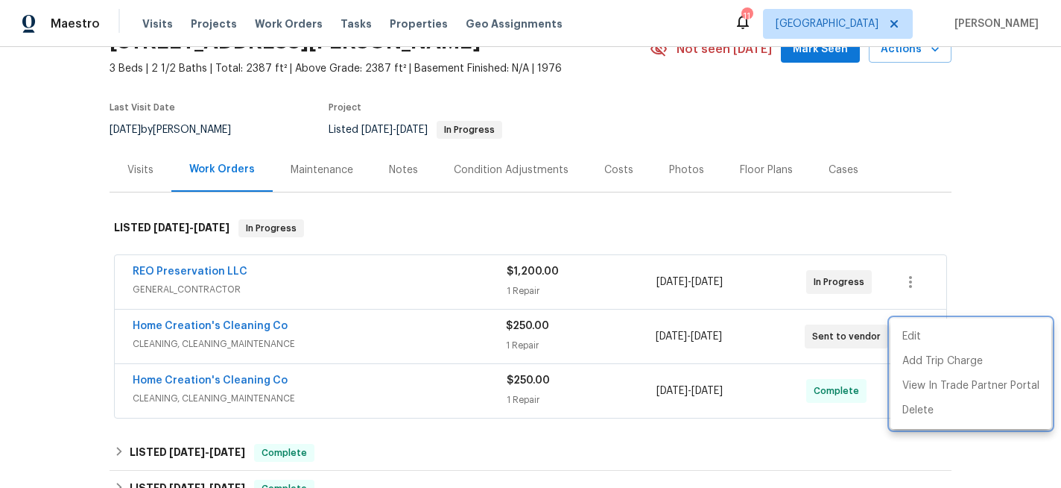
click at [240, 380] on div at bounding box center [530, 244] width 1061 height 488
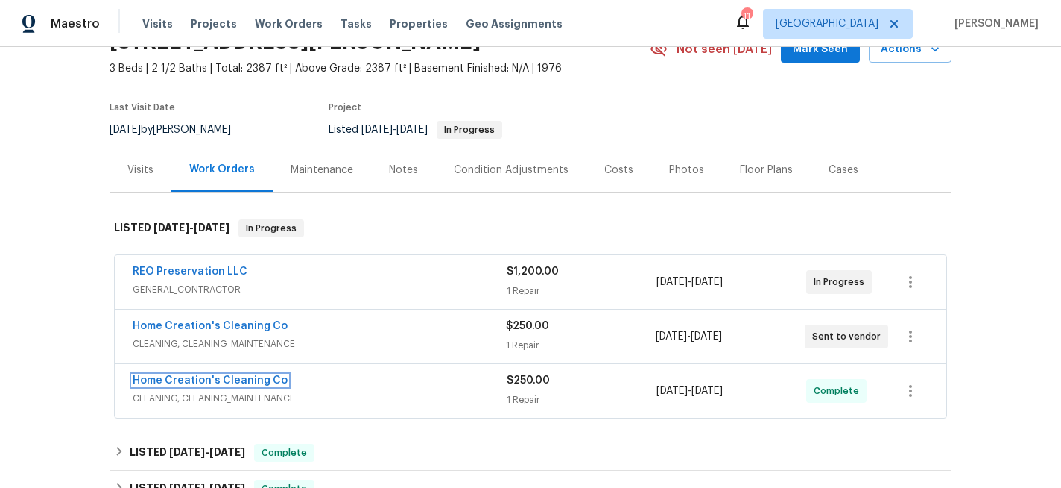
click at [240, 380] on link "Home Creation's Cleaning Co" at bounding box center [210, 380] width 155 height 10
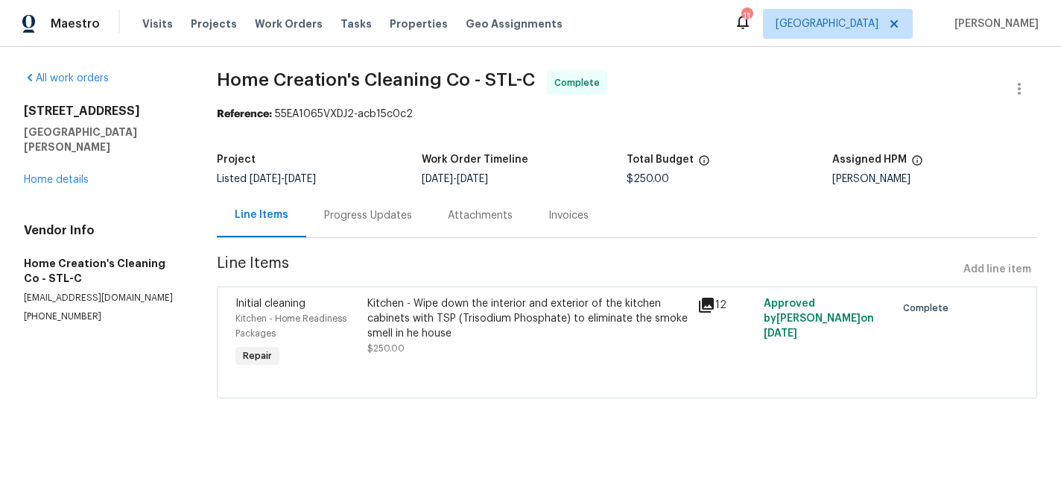
click at [373, 213] on div "Progress Updates" at bounding box center [368, 215] width 88 height 15
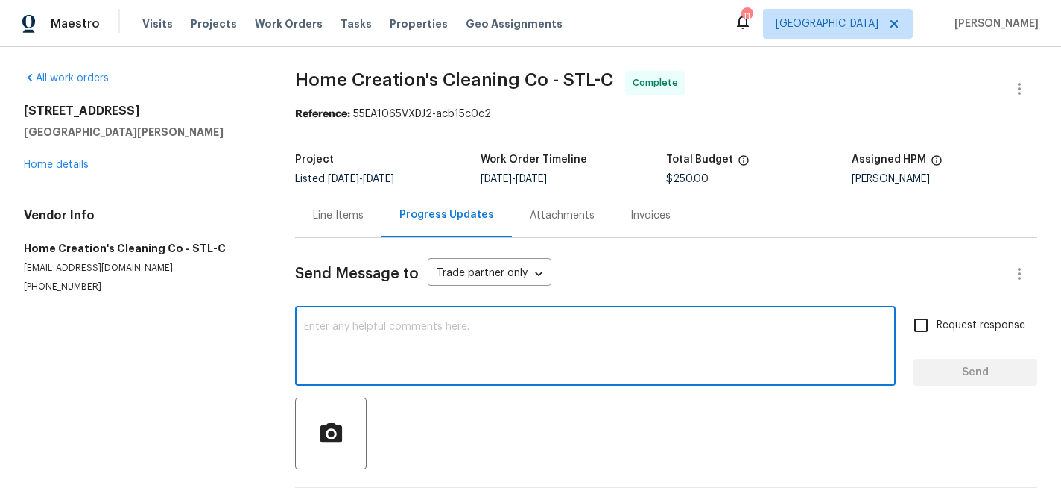
click at [417, 332] on textarea at bounding box center [595, 347] width 583 height 52
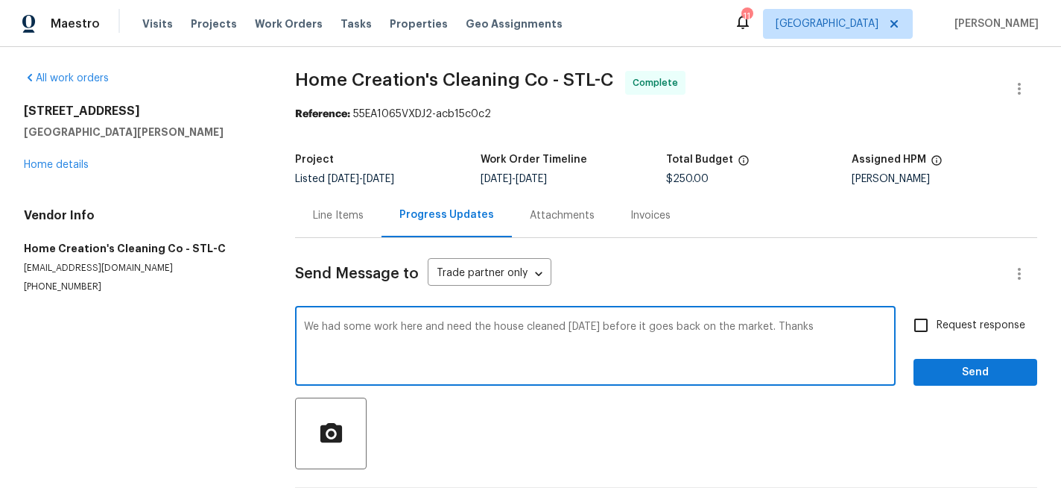
type textarea "We had some work here and need the house cleaned on Thursday before it goes bac…"
click at [948, 373] on span "Send" at bounding box center [976, 372] width 100 height 19
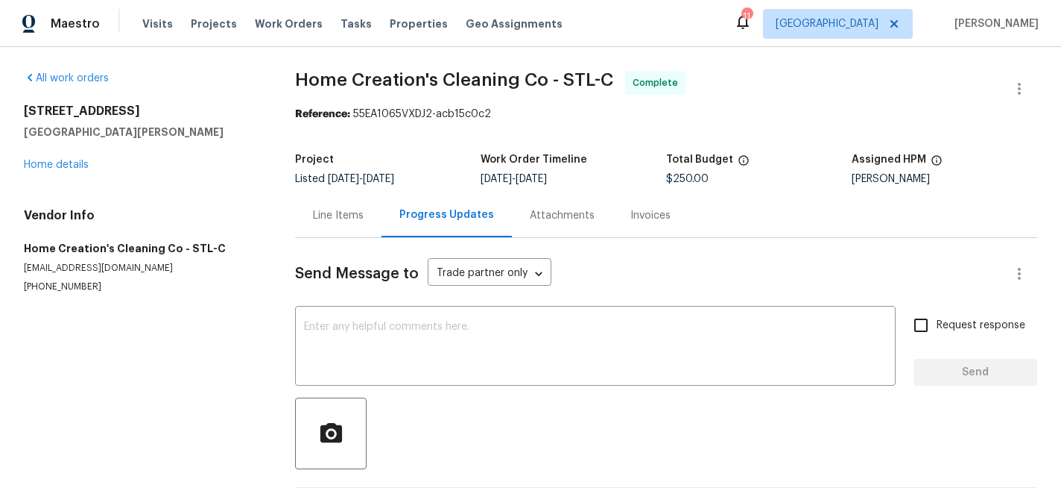
click at [205, 31] on div "Visits Projects Work Orders Tasks Properties Geo Assignments" at bounding box center [361, 24] width 438 height 30
click at [214, 25] on span "Projects" at bounding box center [214, 23] width 46 height 15
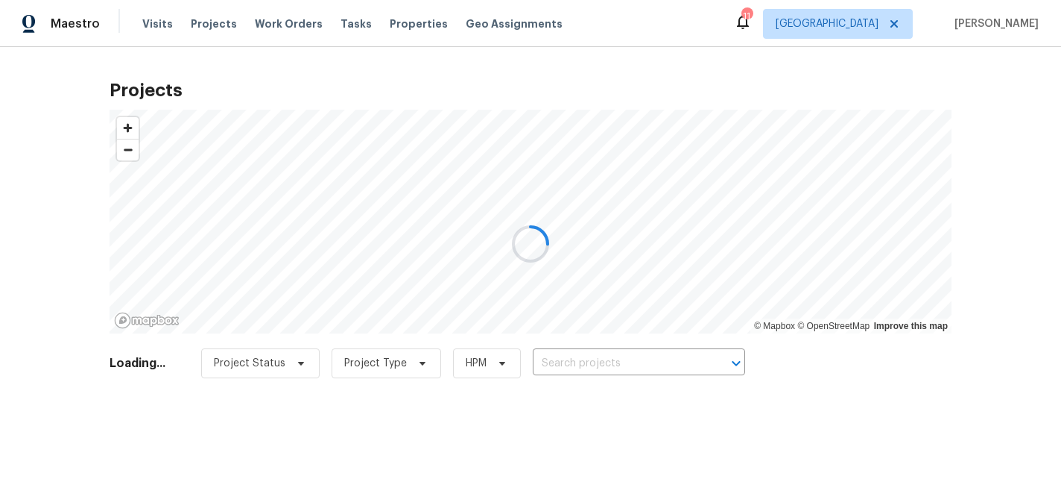
click at [562, 362] on div at bounding box center [530, 244] width 1061 height 488
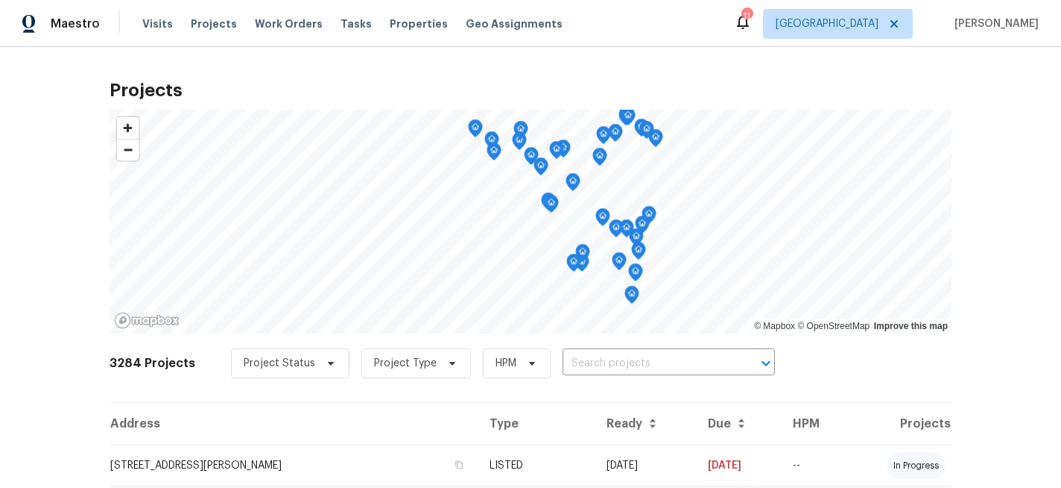
click at [563, 362] on input "text" at bounding box center [648, 363] width 171 height 23
type input "gardenia"
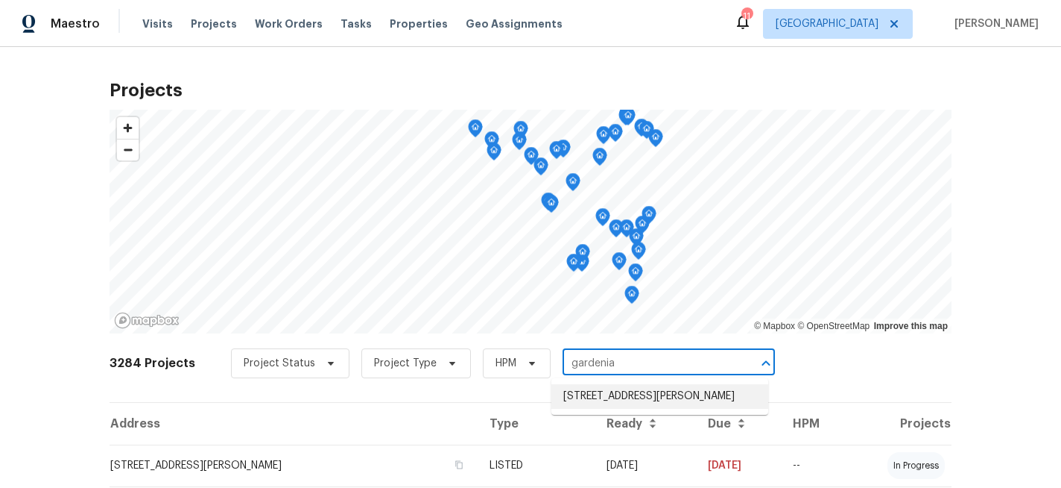
click at [578, 392] on li "[STREET_ADDRESS][PERSON_NAME]" at bounding box center [660, 396] width 217 height 25
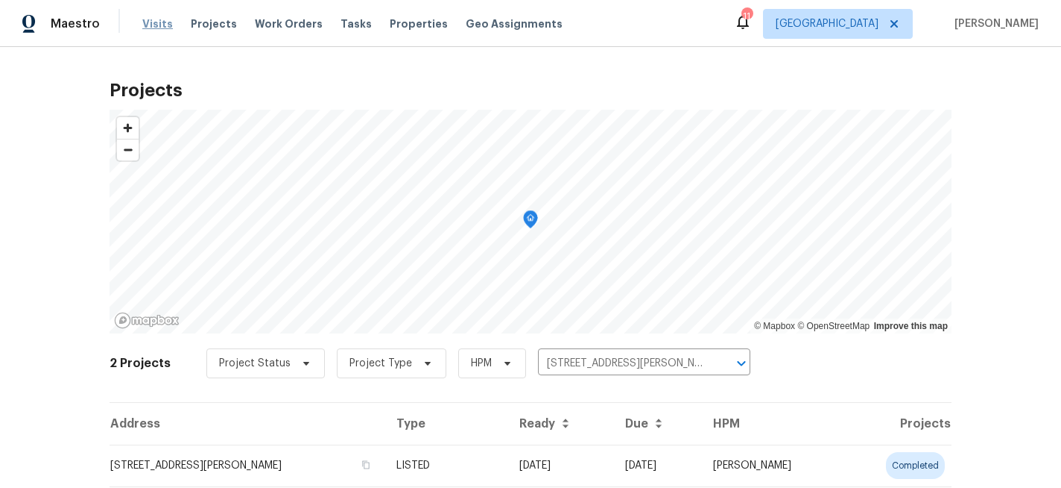
click at [157, 27] on span "Visits" at bounding box center [157, 23] width 31 height 15
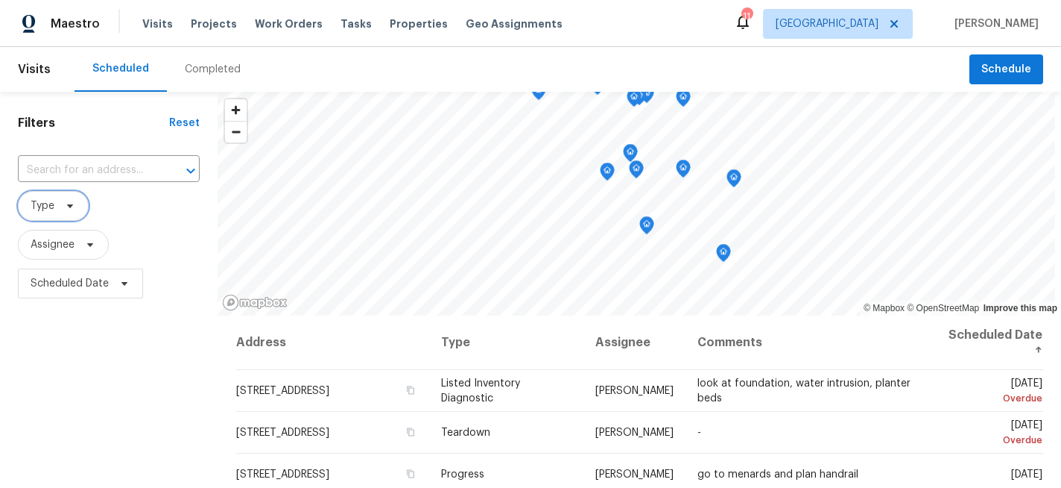
click at [72, 205] on icon at bounding box center [70, 206] width 12 height 12
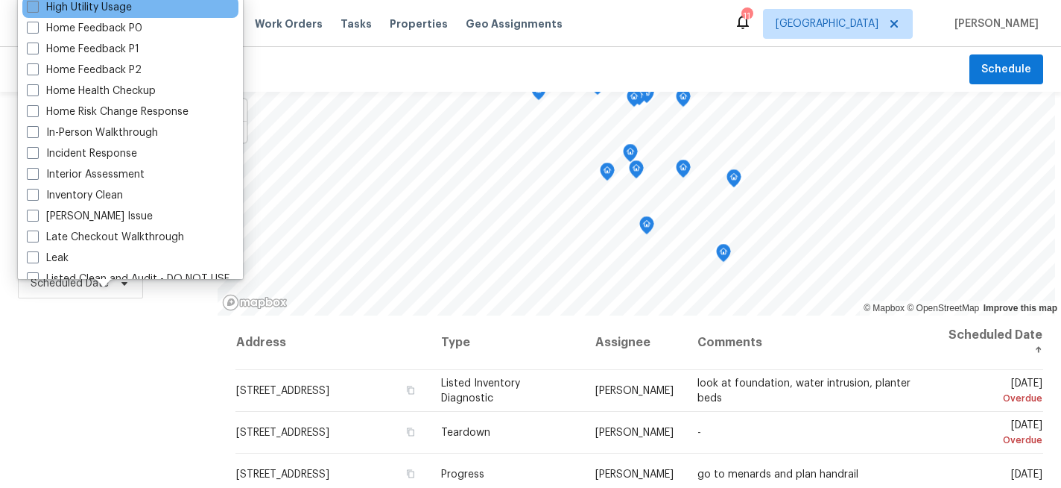
scroll to position [461, 0]
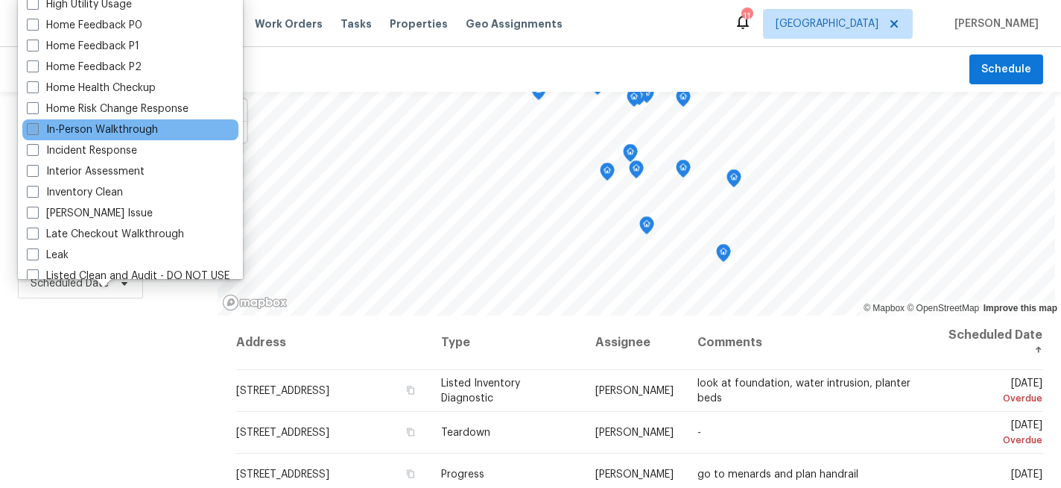
click at [33, 130] on span at bounding box center [33, 129] width 12 height 12
click at [33, 130] on input "In-Person Walkthrough" at bounding box center [32, 127] width 10 height 10
checkbox input "true"
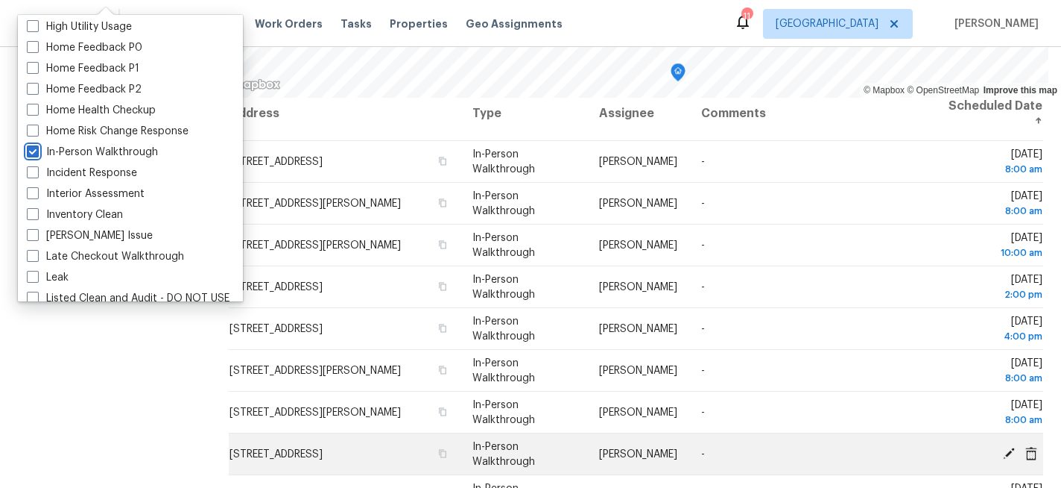
scroll to position [10, 0]
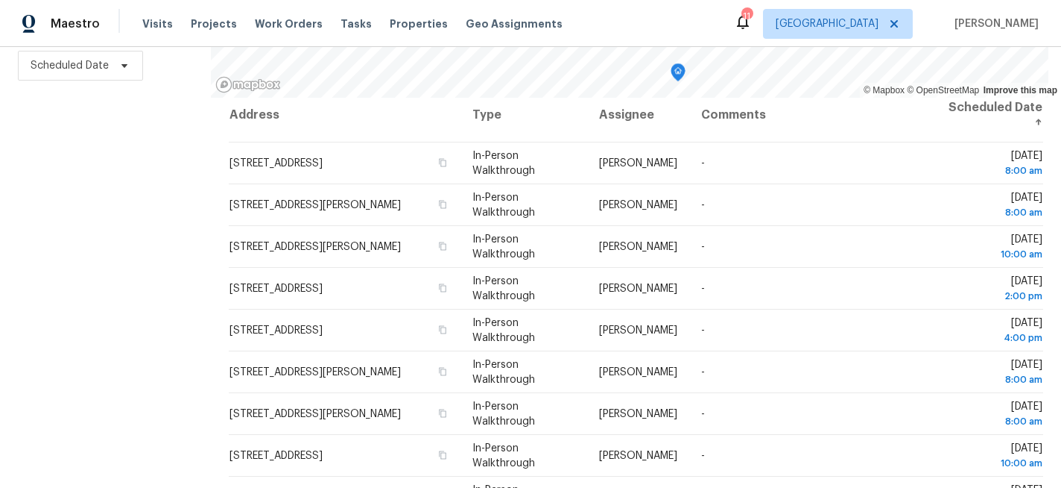
click at [65, 382] on div "Filters Reset ​ In-Person Walkthrough Assignee Scheduled Date" at bounding box center [105, 180] width 211 height 613
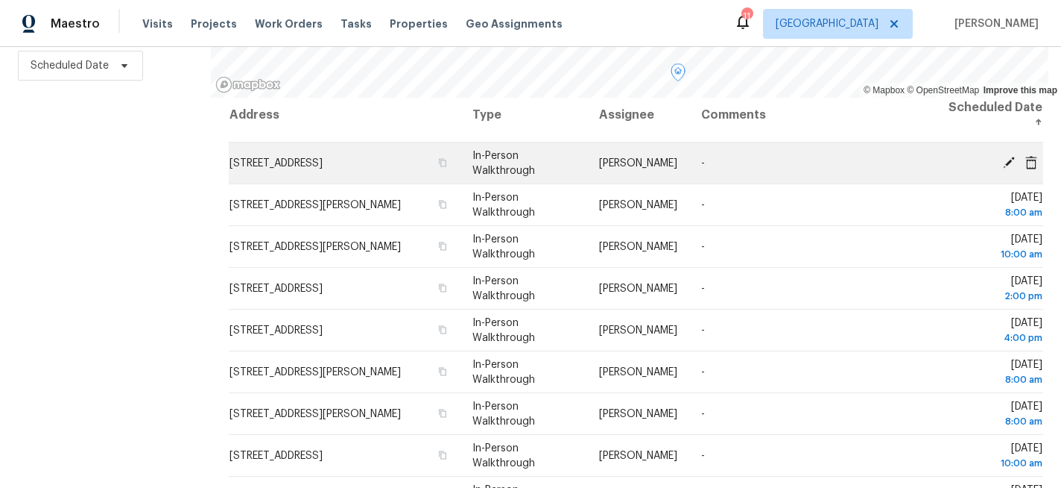
click at [1013, 157] on icon at bounding box center [1009, 162] width 12 height 12
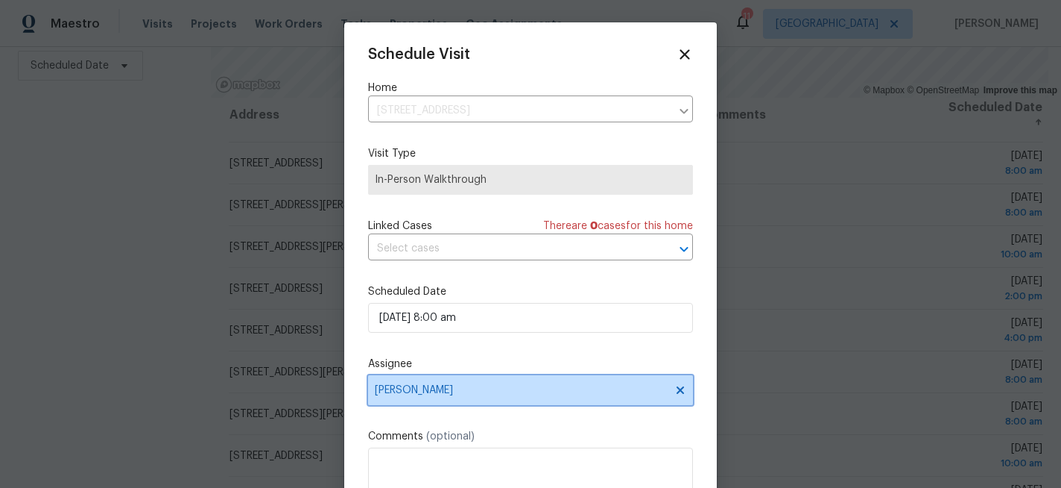
click at [429, 386] on span "[PERSON_NAME]" at bounding box center [521, 390] width 292 height 12
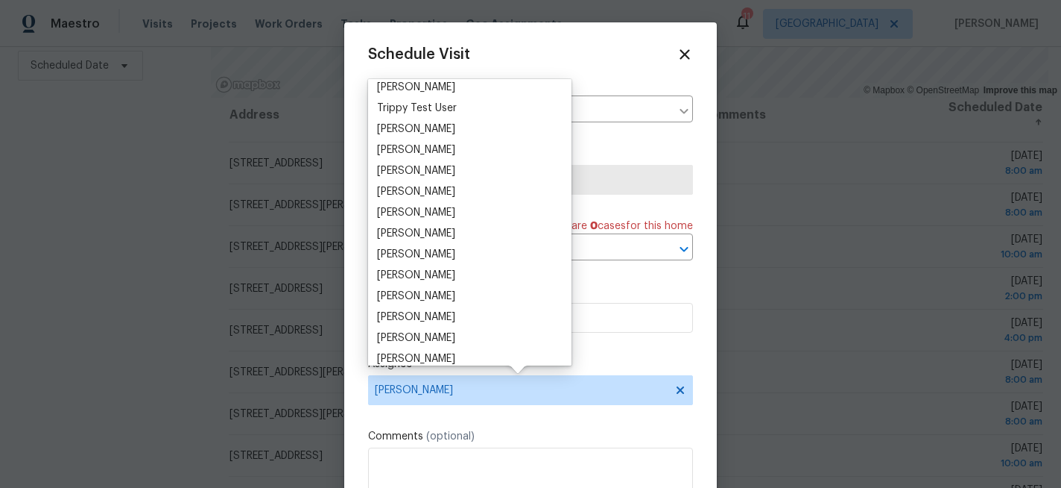
scroll to position [1372, 0]
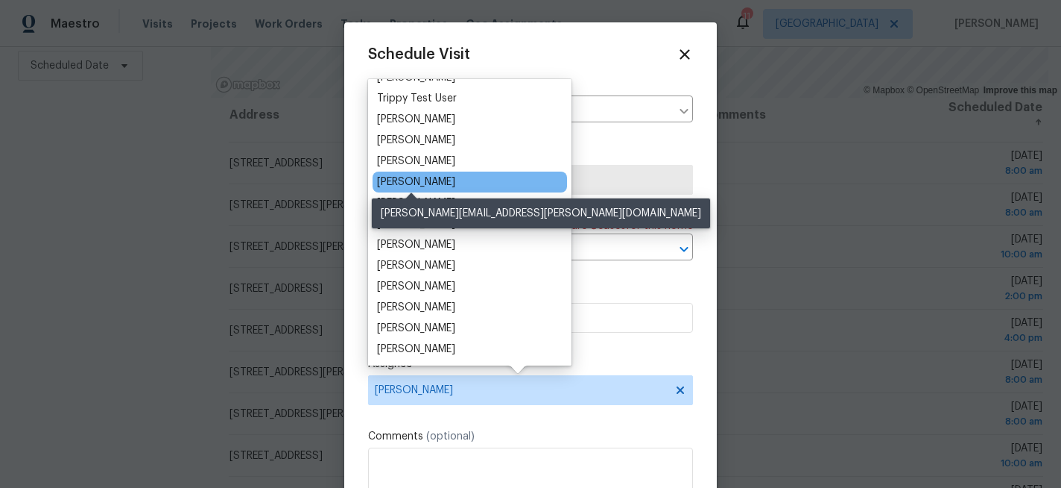
click at [432, 183] on div "[PERSON_NAME]" at bounding box center [416, 181] width 78 height 15
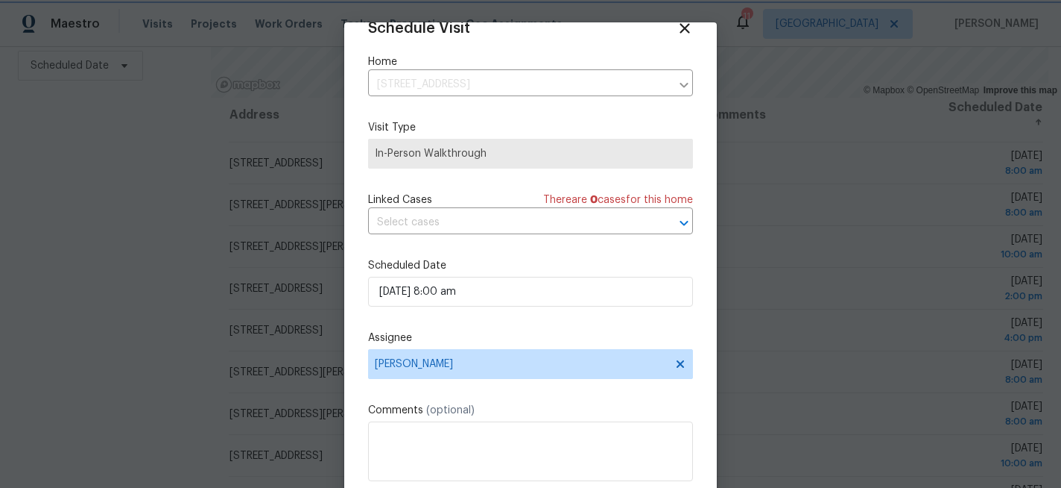
scroll to position [79, 0]
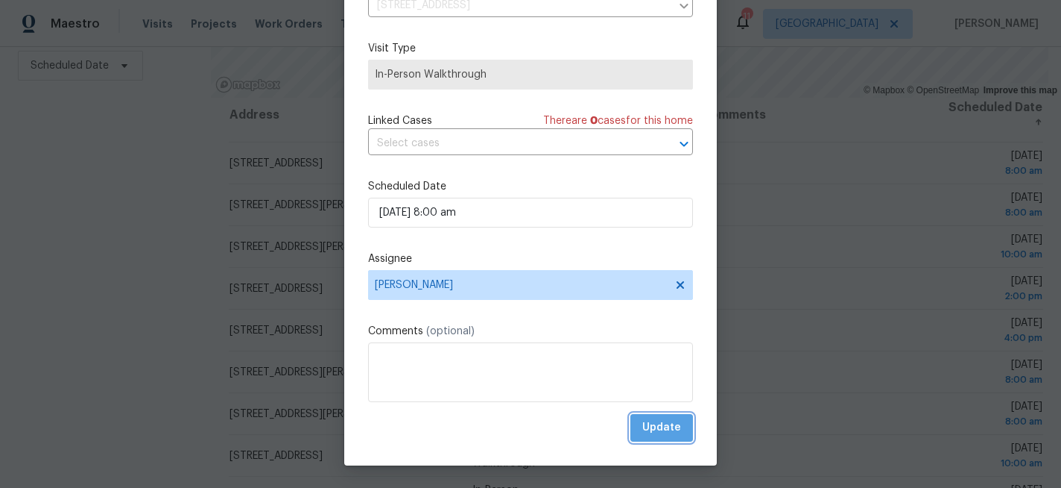
click at [642, 419] on button "Update" at bounding box center [662, 428] width 63 height 28
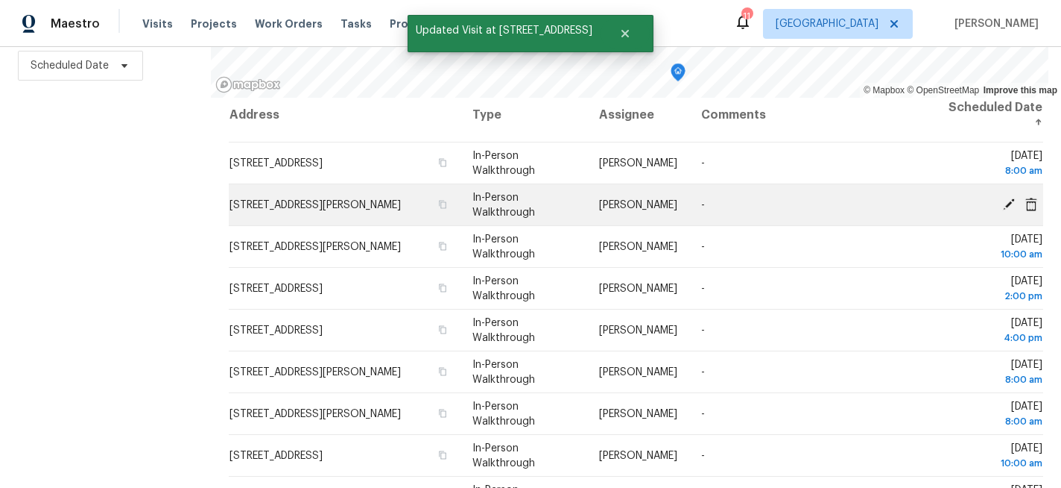
click at [1012, 206] on icon at bounding box center [1009, 203] width 13 height 13
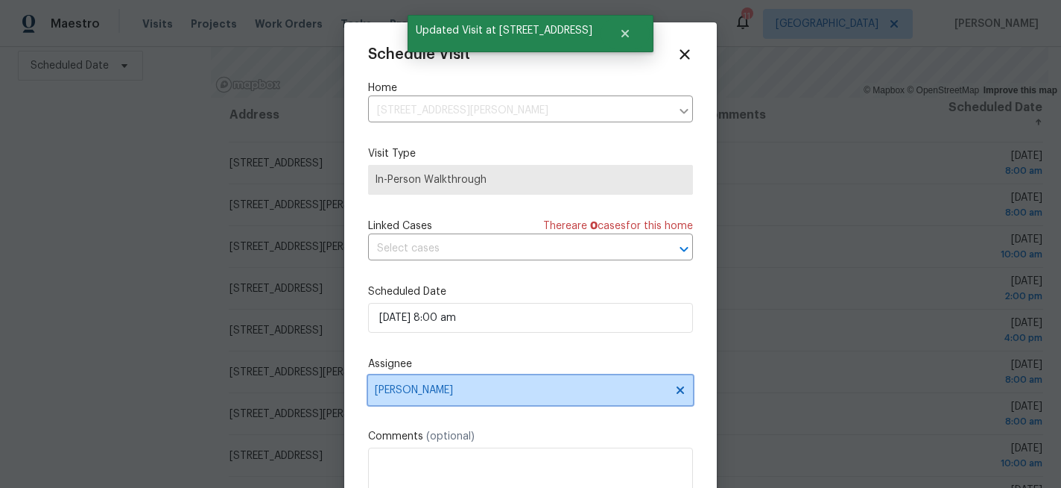
click at [440, 395] on span "[PERSON_NAME]" at bounding box center [521, 390] width 292 height 12
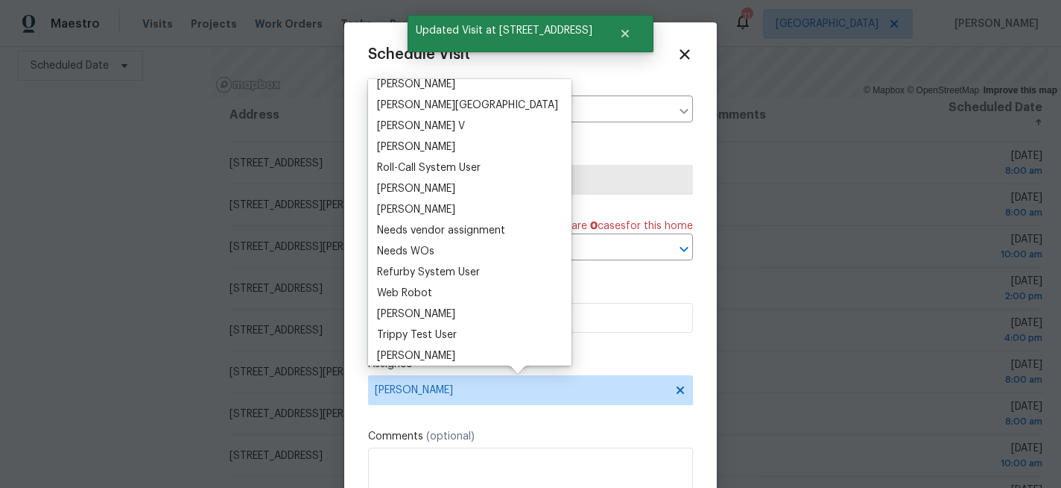
scroll to position [1372, 0]
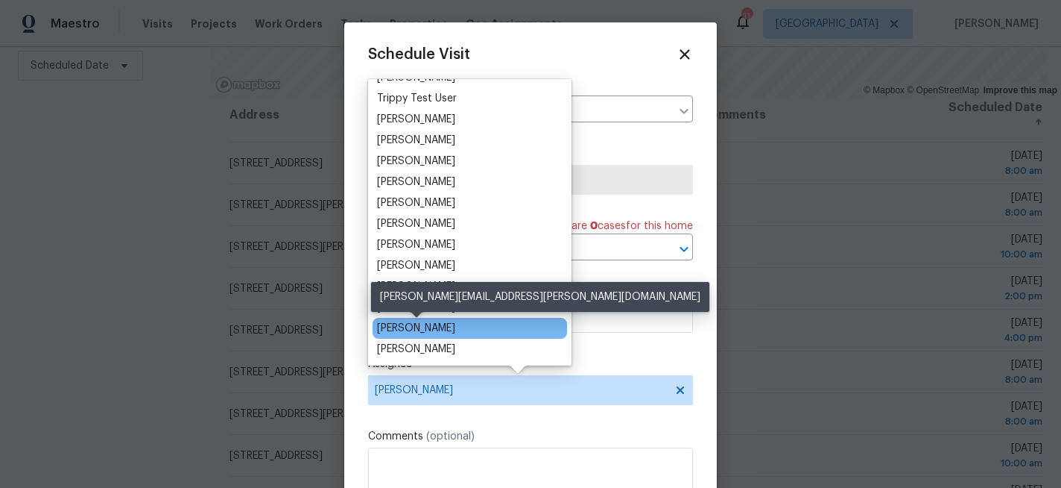
click at [435, 327] on div "[PERSON_NAME]" at bounding box center [416, 328] width 78 height 15
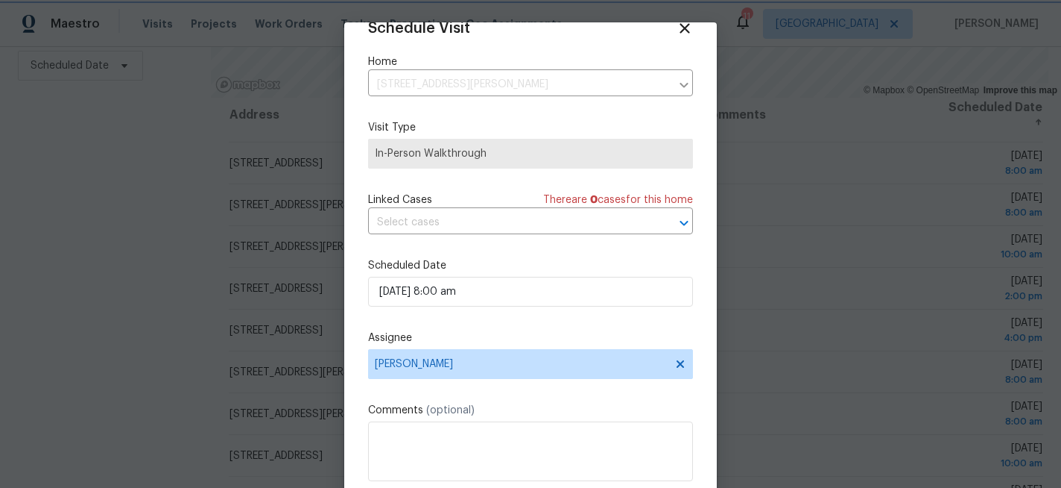
scroll to position [79, 0]
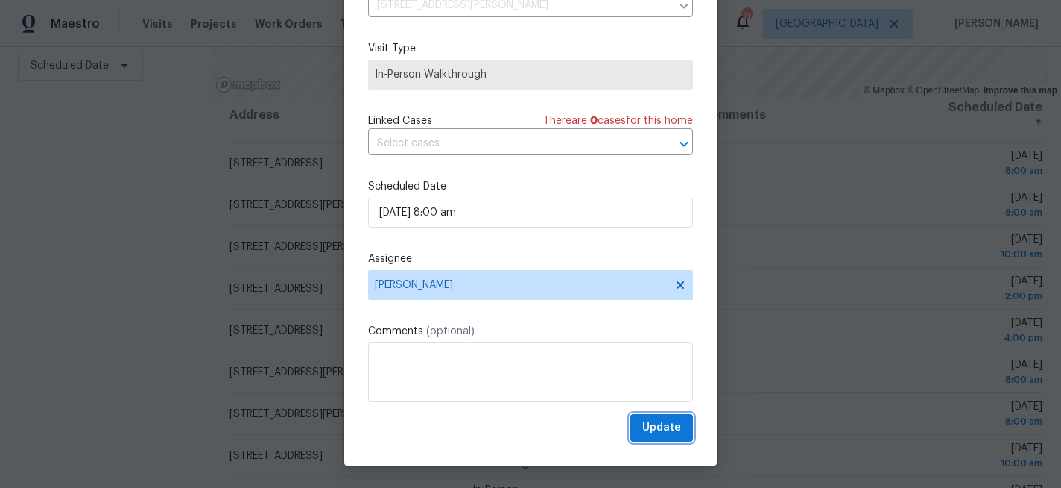
click at [650, 423] on span "Update" at bounding box center [662, 427] width 39 height 19
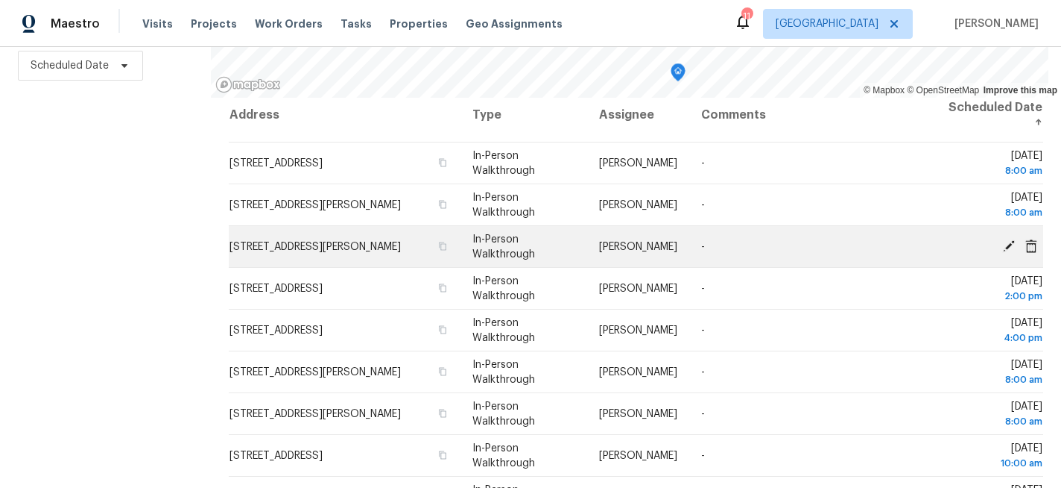
click at [1008, 244] on icon at bounding box center [1009, 245] width 12 height 12
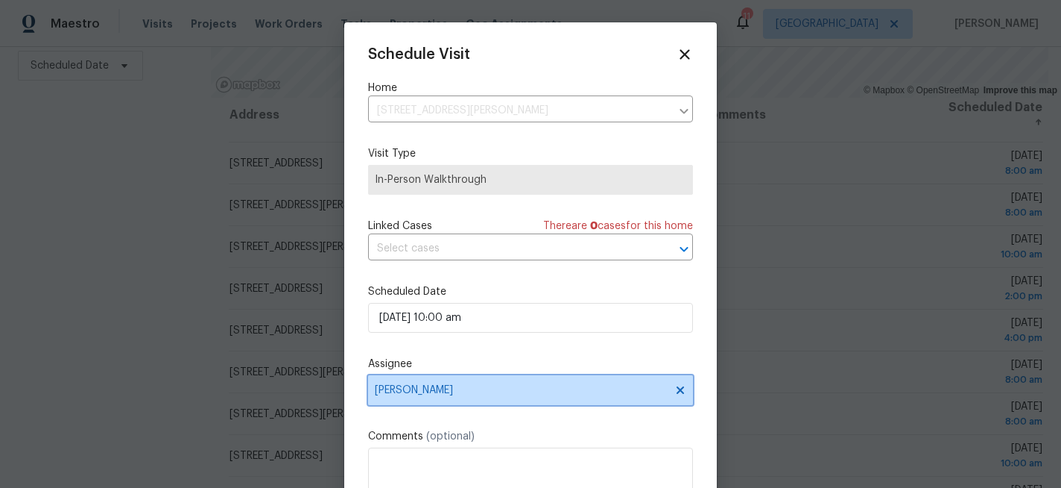
click at [445, 394] on span "[PERSON_NAME]" at bounding box center [521, 390] width 292 height 12
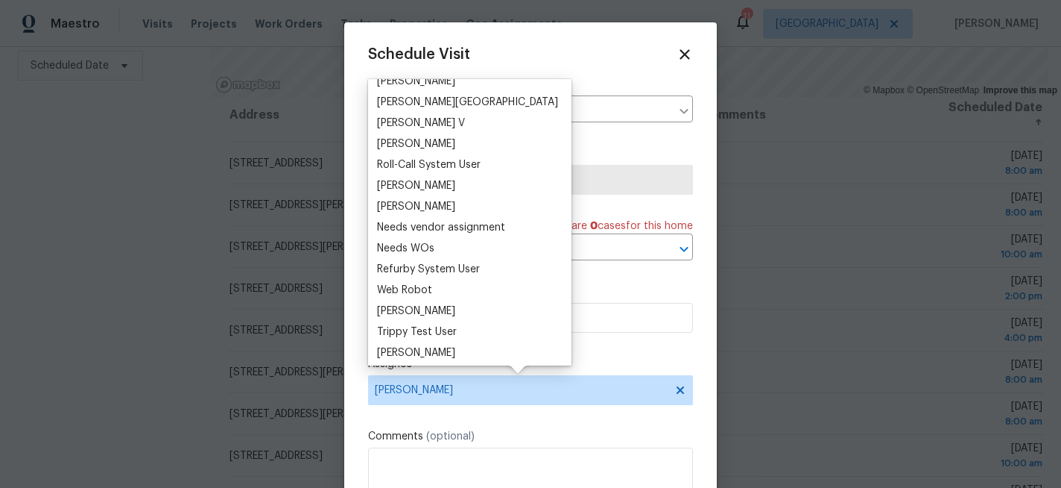
scroll to position [1372, 0]
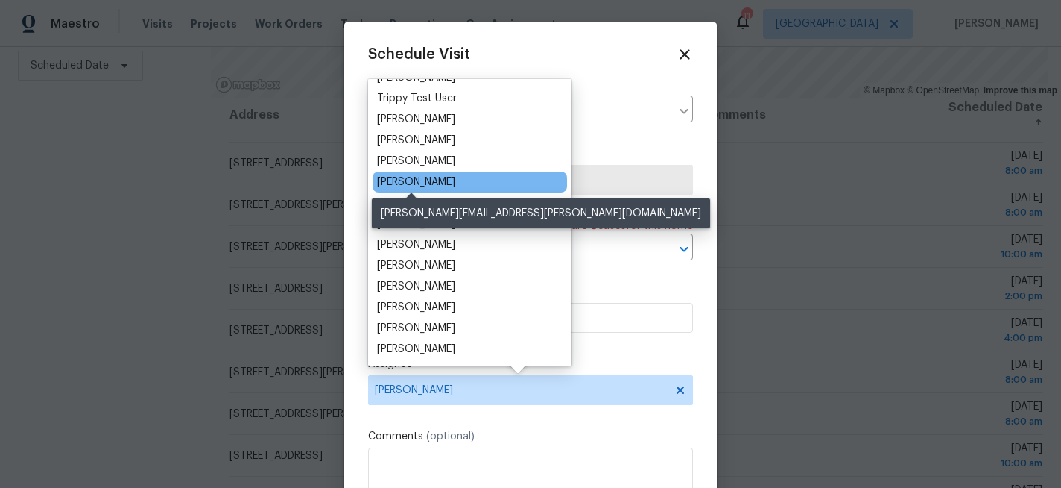
click at [432, 183] on div "[PERSON_NAME]" at bounding box center [416, 181] width 78 height 15
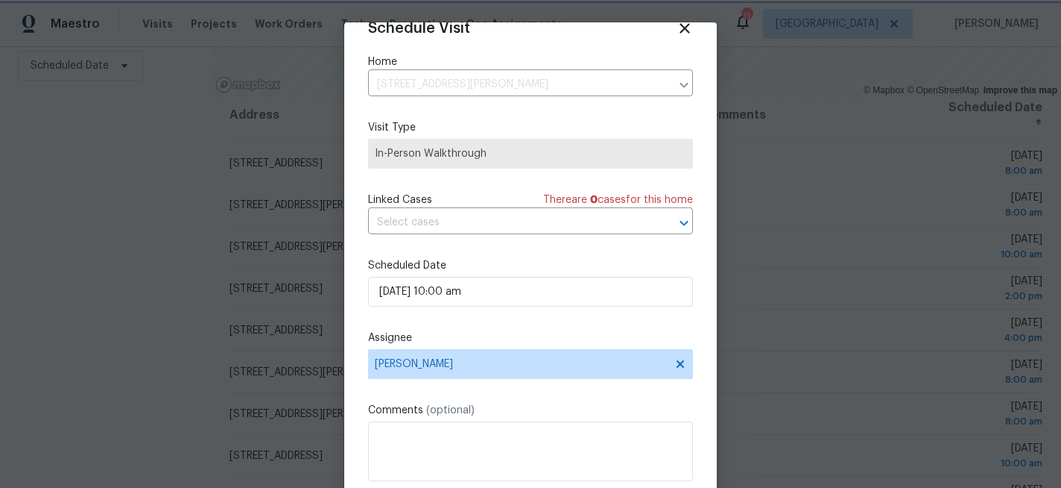
scroll to position [79, 0]
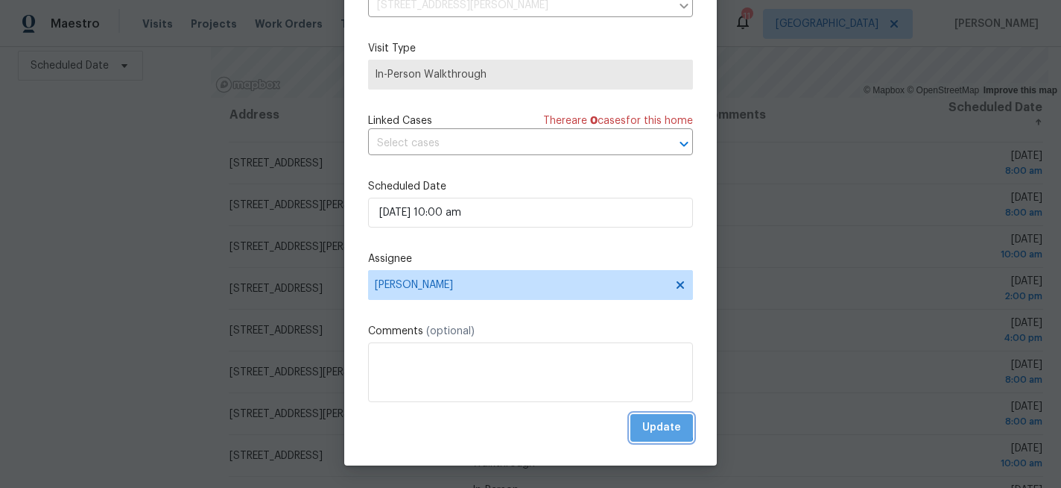
click at [650, 425] on span "Update" at bounding box center [662, 427] width 39 height 19
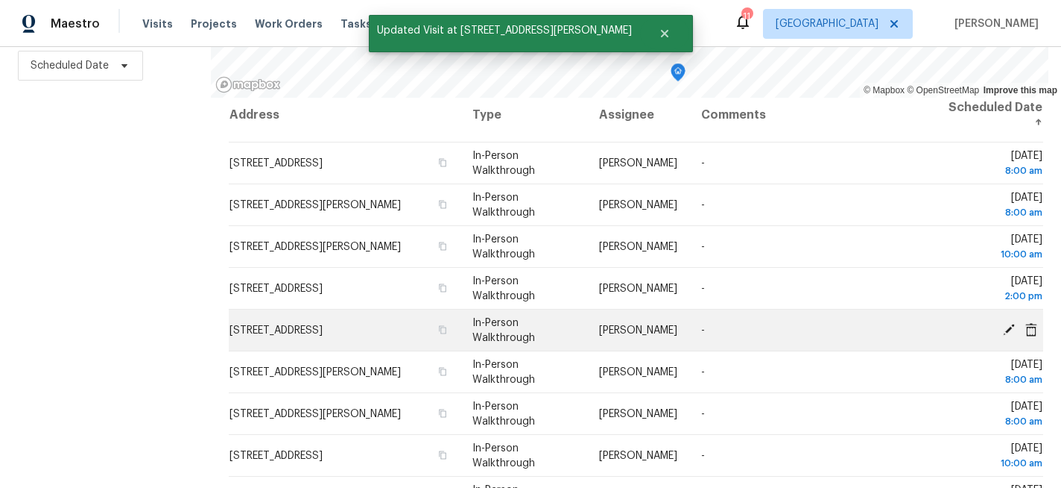
click at [1009, 327] on icon at bounding box center [1009, 329] width 12 height 12
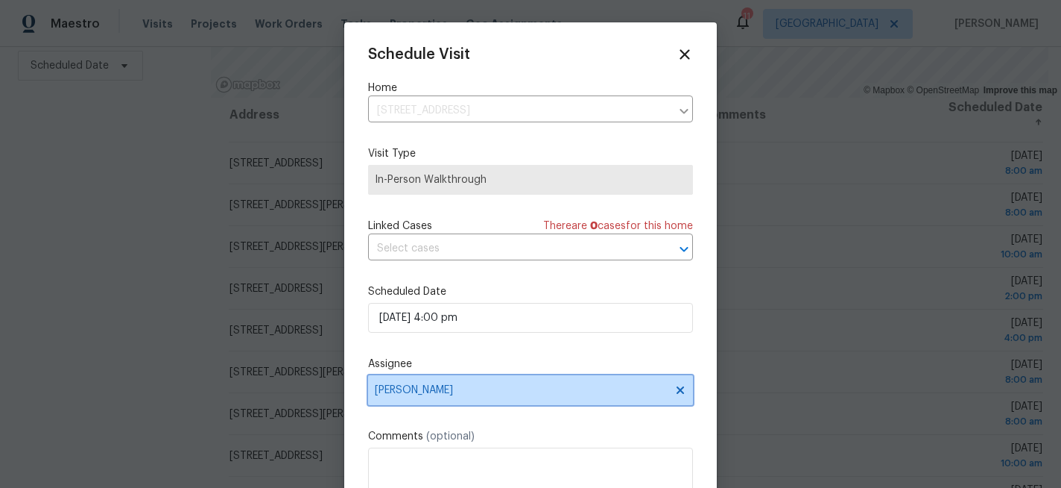
click at [456, 388] on span "[PERSON_NAME]" at bounding box center [521, 390] width 292 height 12
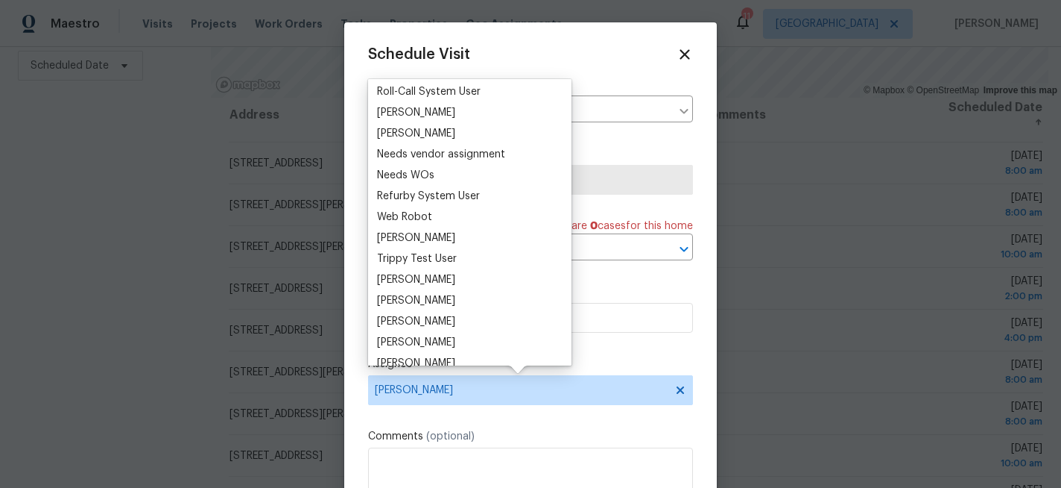
scroll to position [1372, 0]
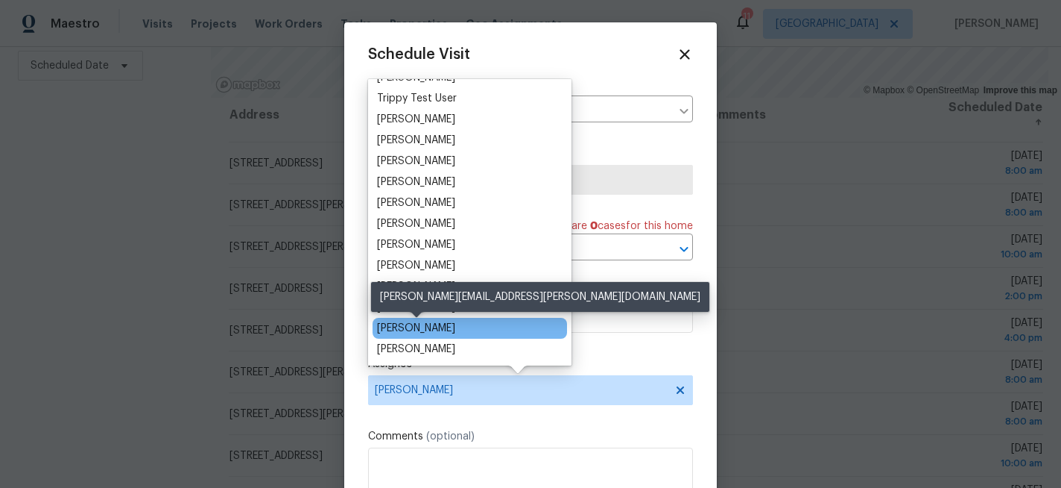
click at [443, 324] on div "[PERSON_NAME]" at bounding box center [416, 328] width 78 height 15
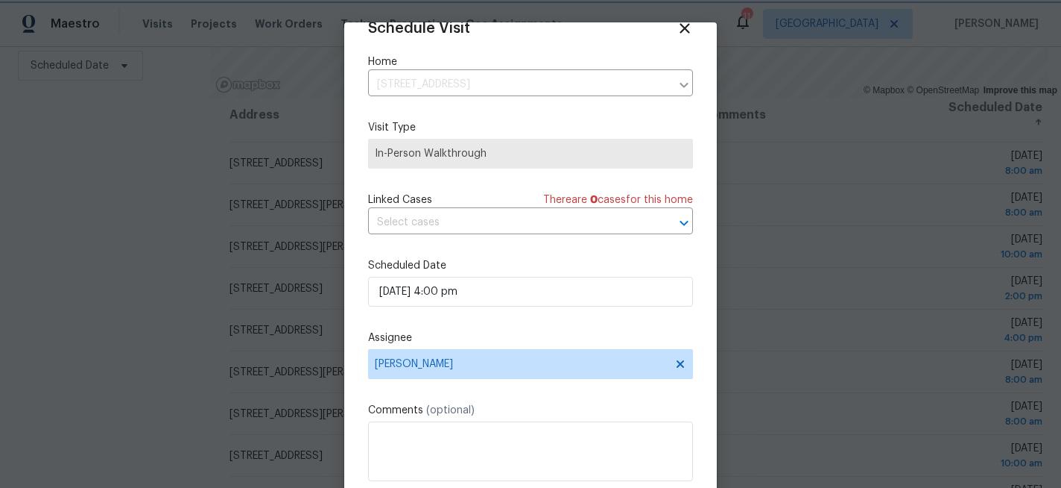
scroll to position [79, 0]
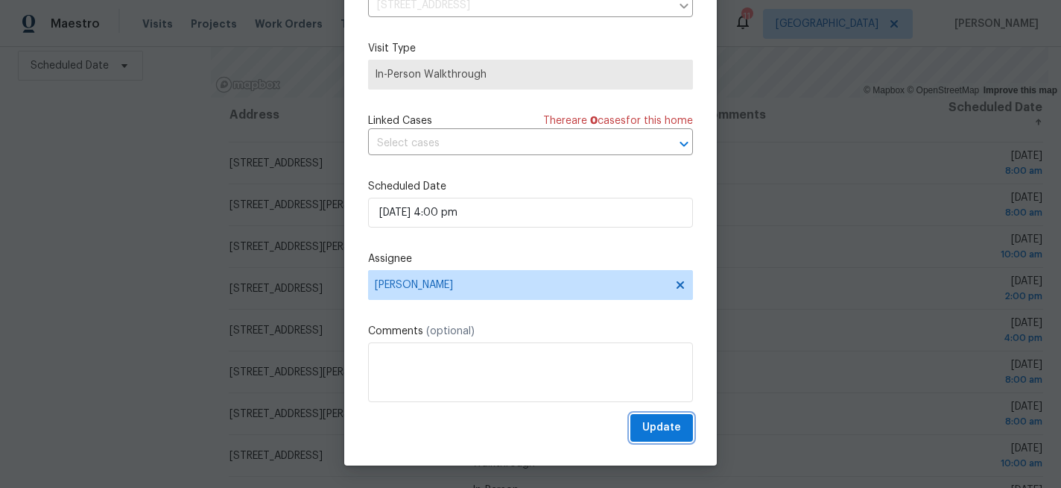
click at [644, 424] on span "Update" at bounding box center [662, 427] width 39 height 19
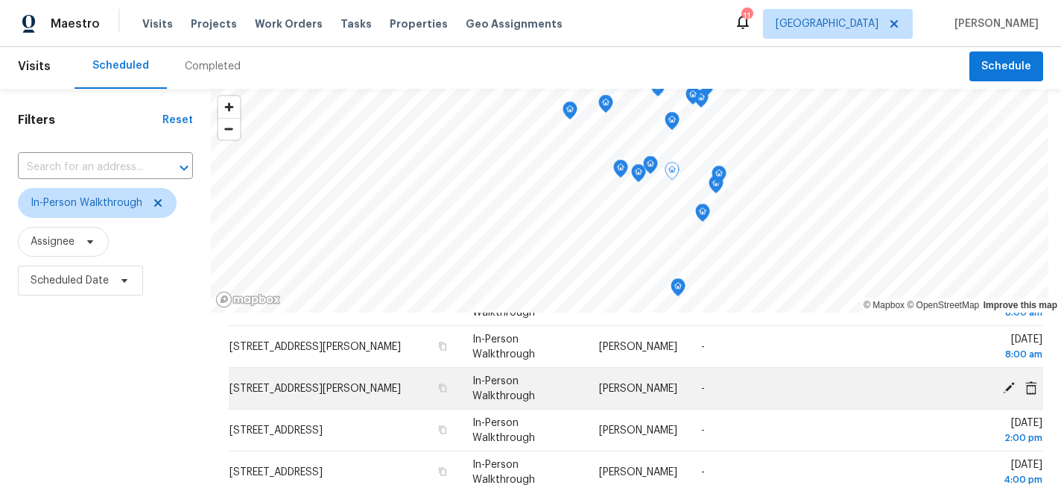
scroll to position [75, 0]
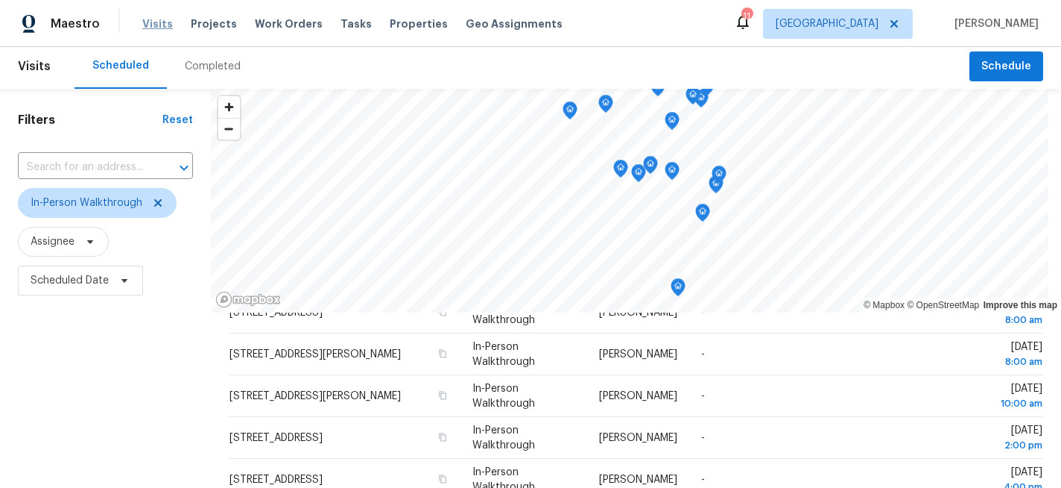
click at [149, 27] on span "Visits" at bounding box center [157, 23] width 31 height 15
click at [159, 203] on icon at bounding box center [158, 203] width 12 height 12
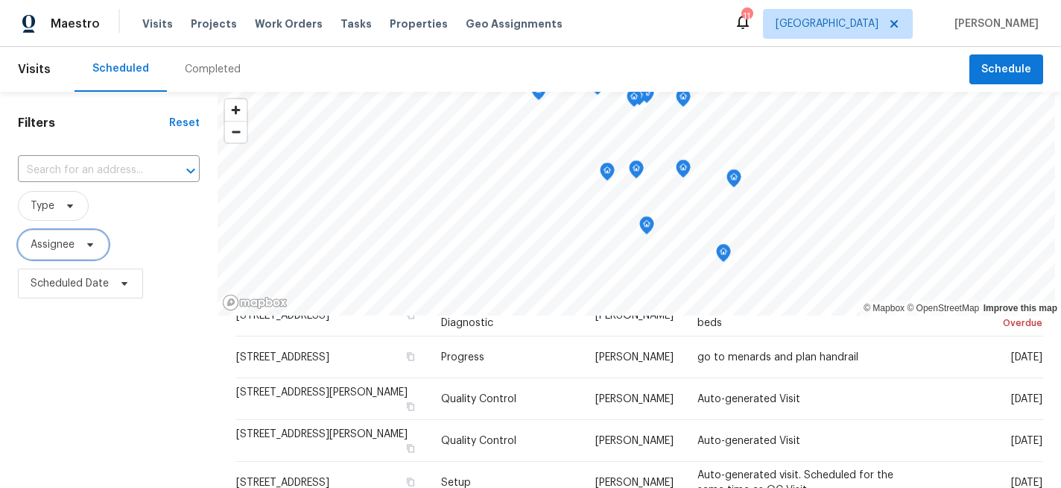
click at [68, 247] on span "Assignee" at bounding box center [53, 244] width 44 height 15
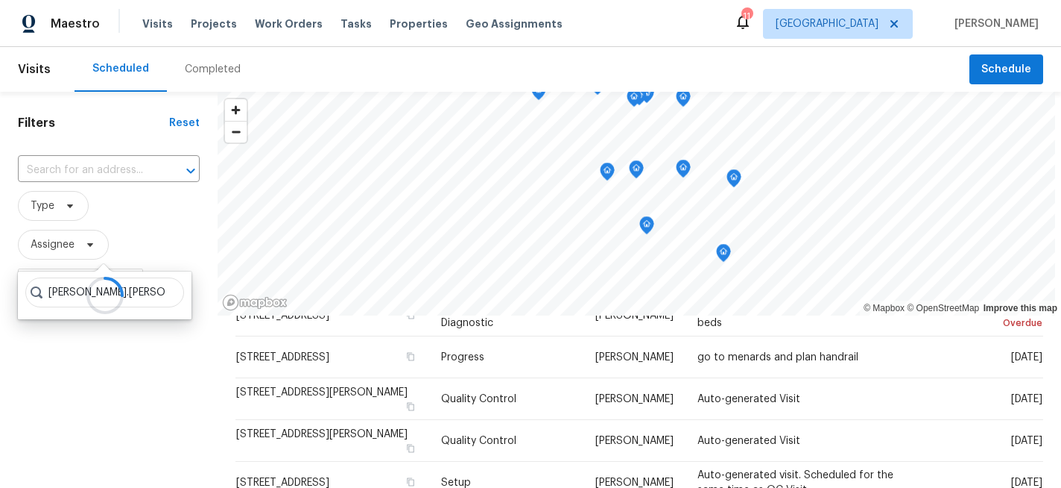
type input "brad.baum"
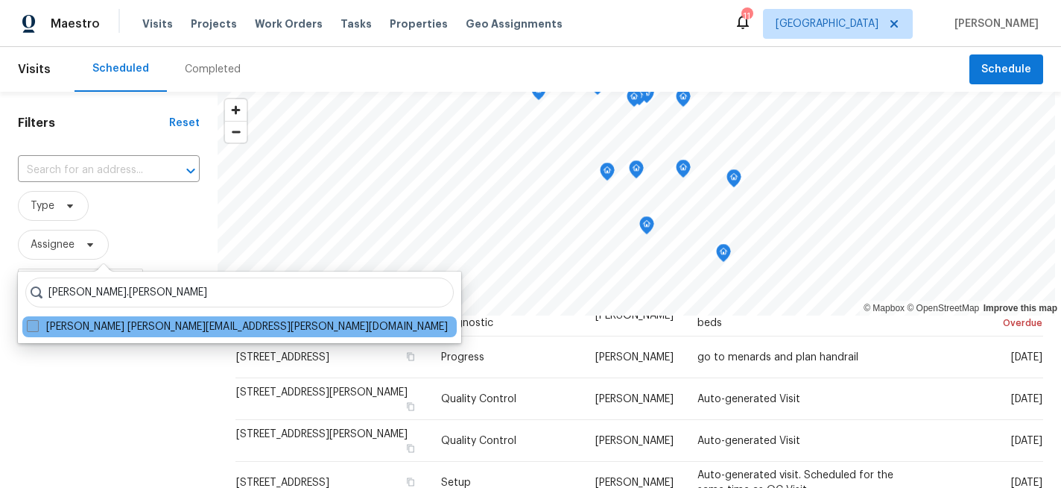
click at [34, 327] on span at bounding box center [33, 326] width 12 height 12
click at [34, 327] on input "Brad Baum brad.baum@opendoor.com" at bounding box center [32, 324] width 10 height 10
checkbox input "true"
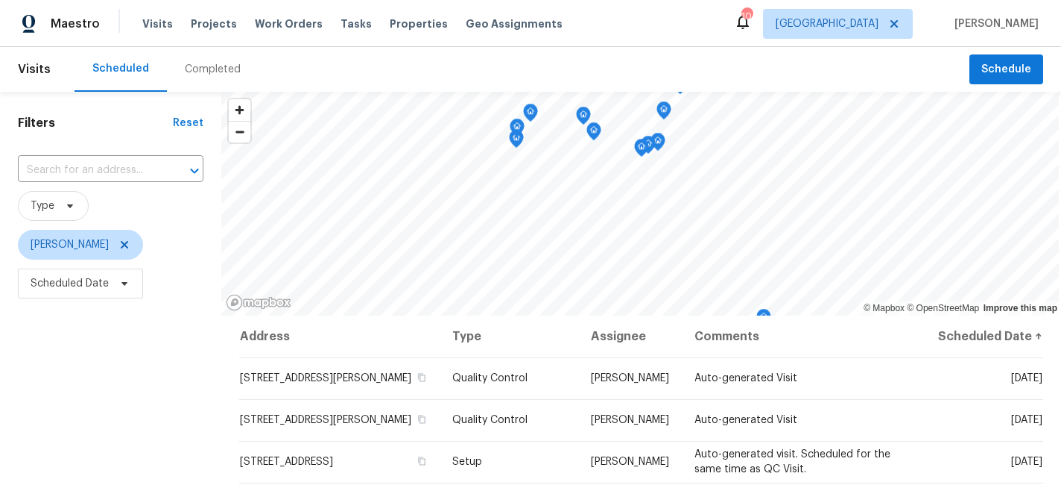
click at [772, 325] on th "Comments" at bounding box center [804, 336] width 242 height 42
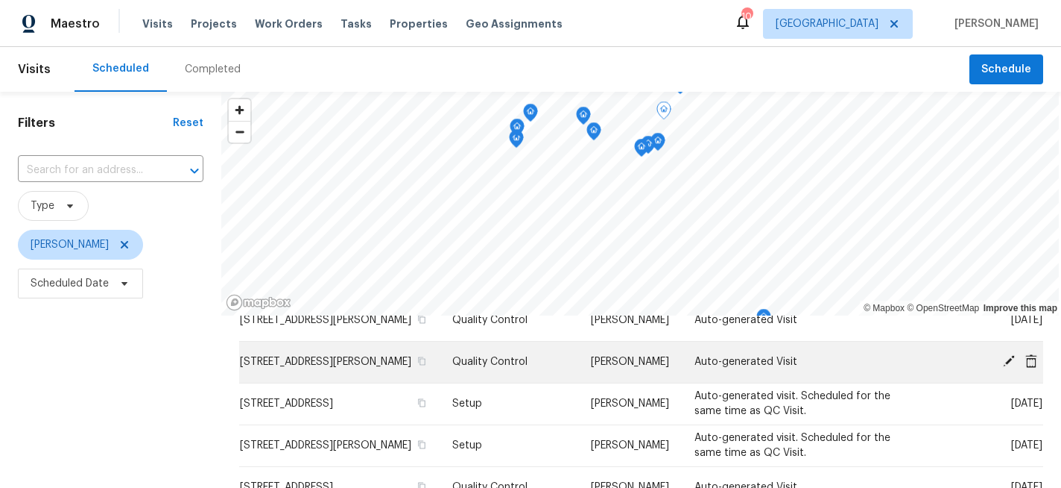
scroll to position [59, 0]
click at [1008, 366] on icon at bounding box center [1009, 360] width 12 height 12
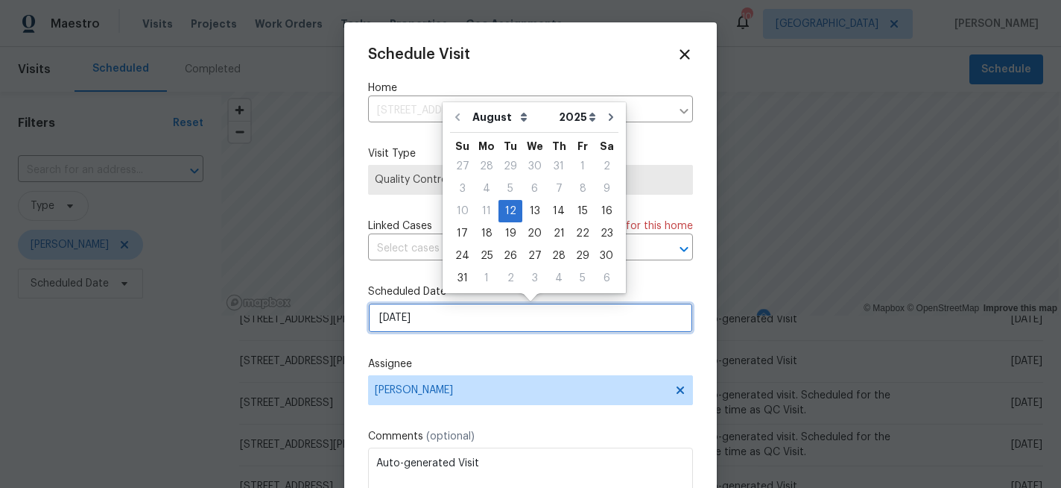
click at [445, 313] on input "[DATE]" at bounding box center [530, 318] width 325 height 30
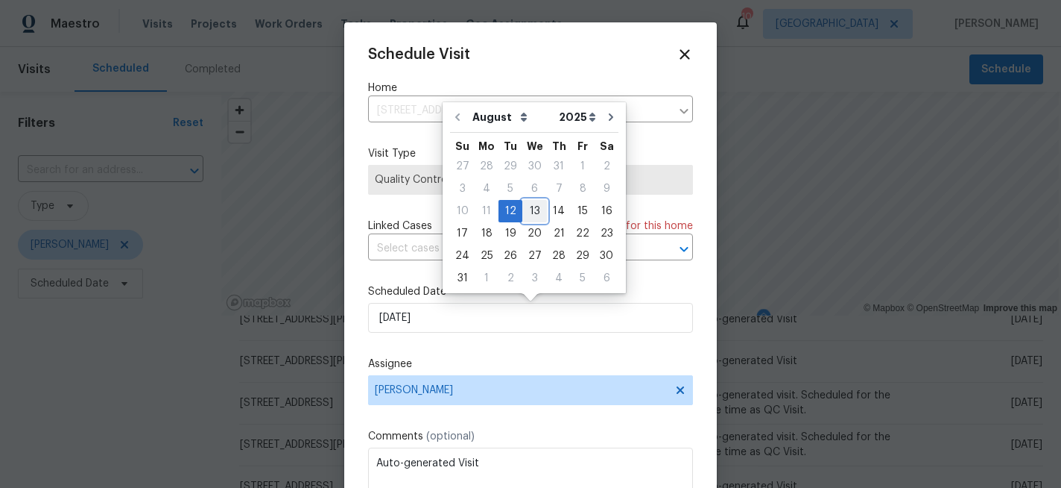
click at [534, 211] on div "13" at bounding box center [535, 211] width 25 height 21
type input "8/13/2025"
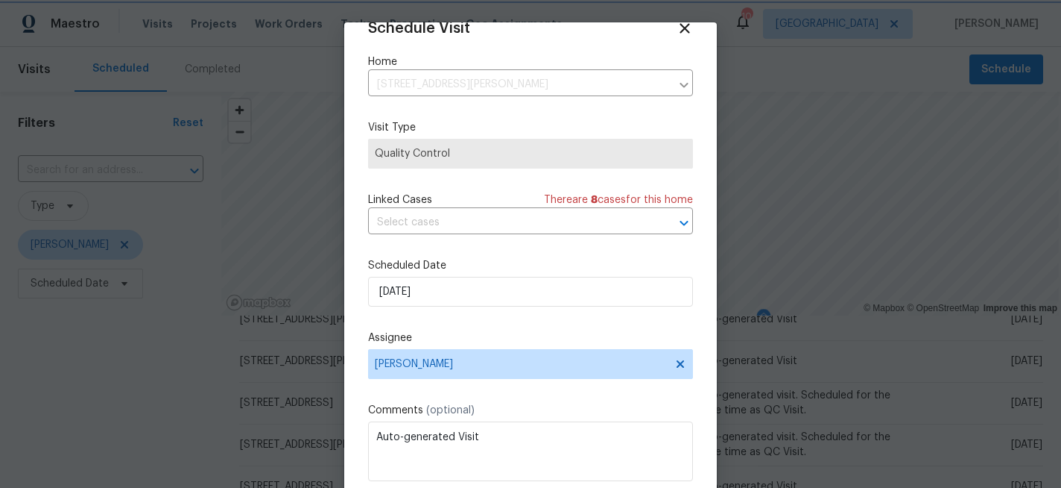
scroll to position [79, 0]
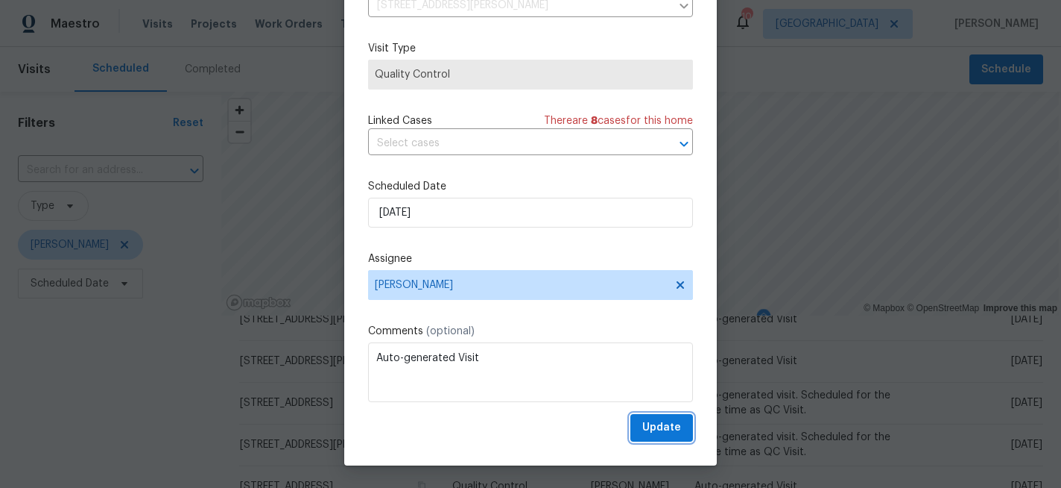
click at [649, 420] on span "Update" at bounding box center [662, 427] width 39 height 19
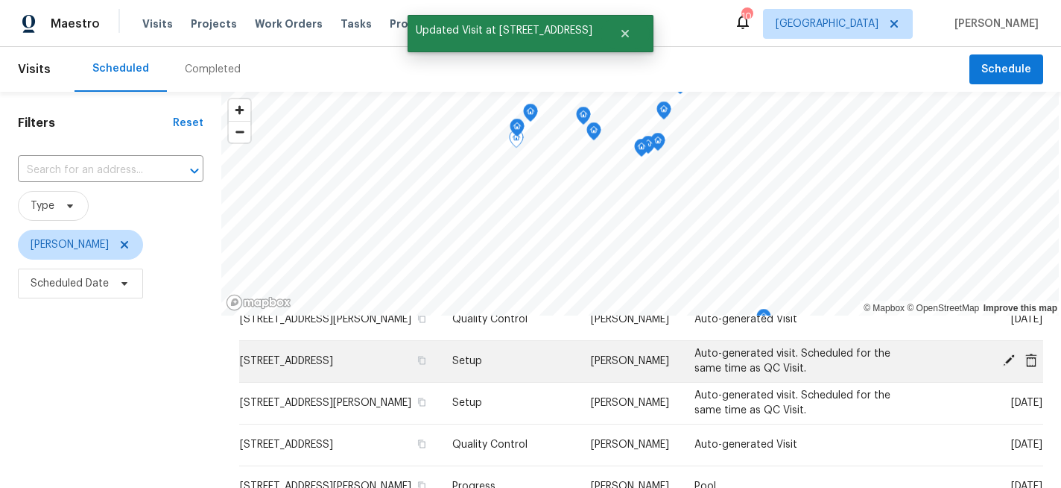
click at [1009, 367] on icon at bounding box center [1009, 359] width 13 height 13
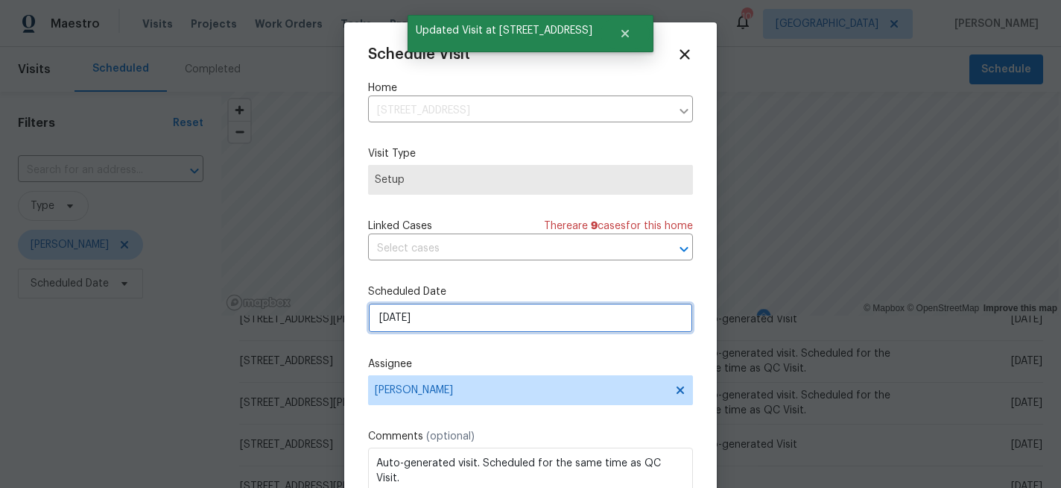
click at [479, 320] on input "[DATE]" at bounding box center [530, 318] width 325 height 30
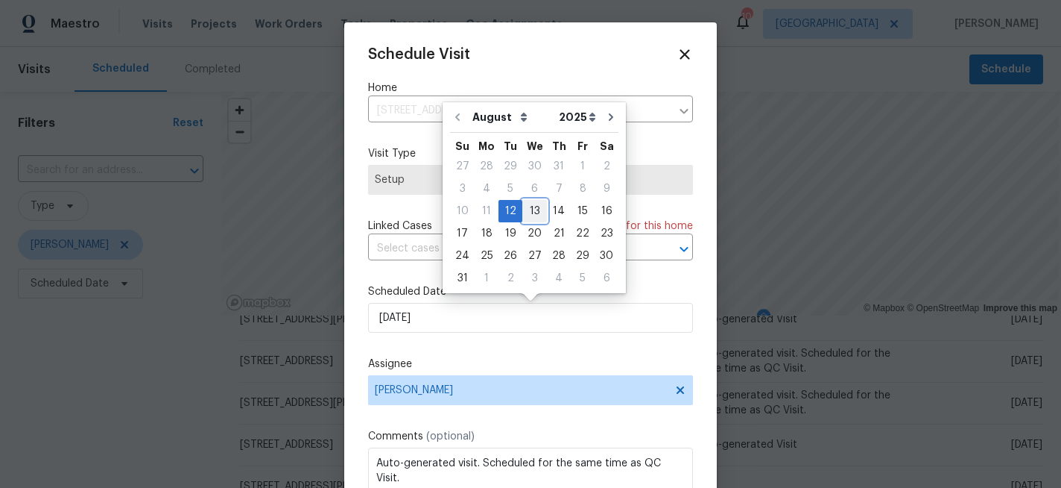
click at [534, 207] on div "13" at bounding box center [535, 211] width 25 height 21
type input "8/13/2025"
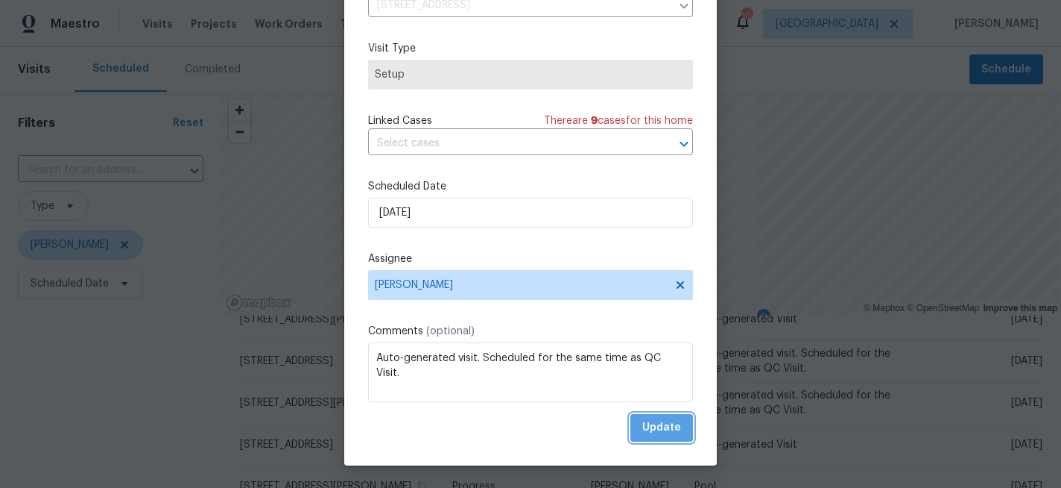
click at [654, 434] on span "Update" at bounding box center [662, 427] width 39 height 19
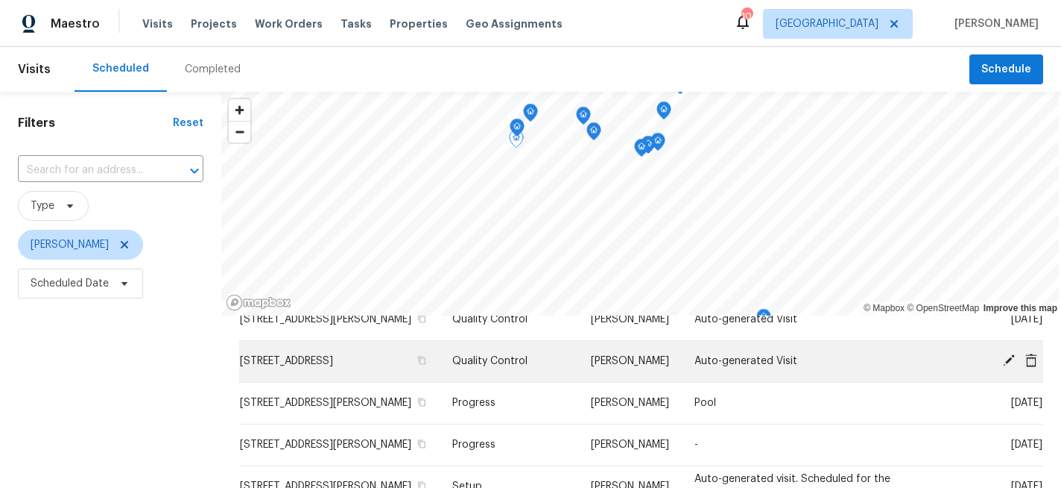
click at [1008, 366] on icon at bounding box center [1009, 360] width 12 height 12
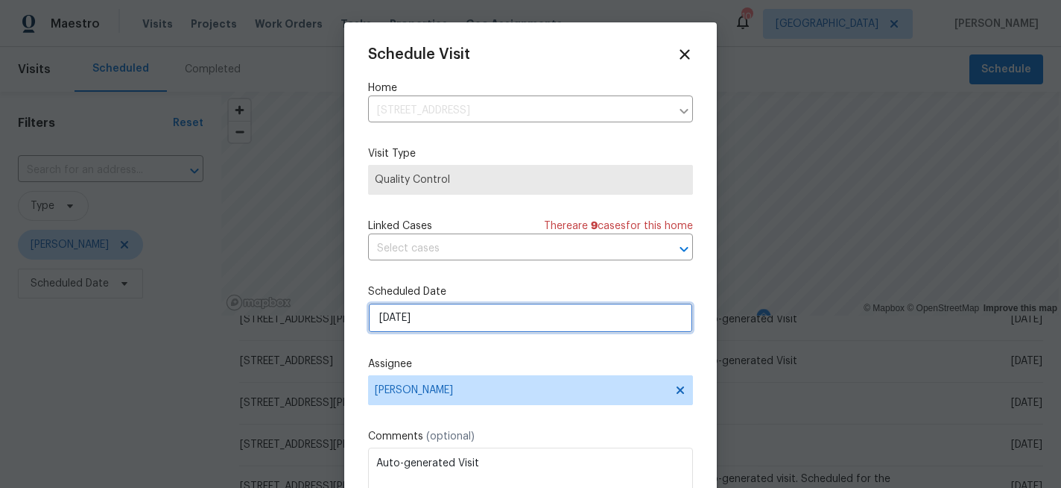
click at [464, 308] on input "[DATE]" at bounding box center [530, 318] width 325 height 30
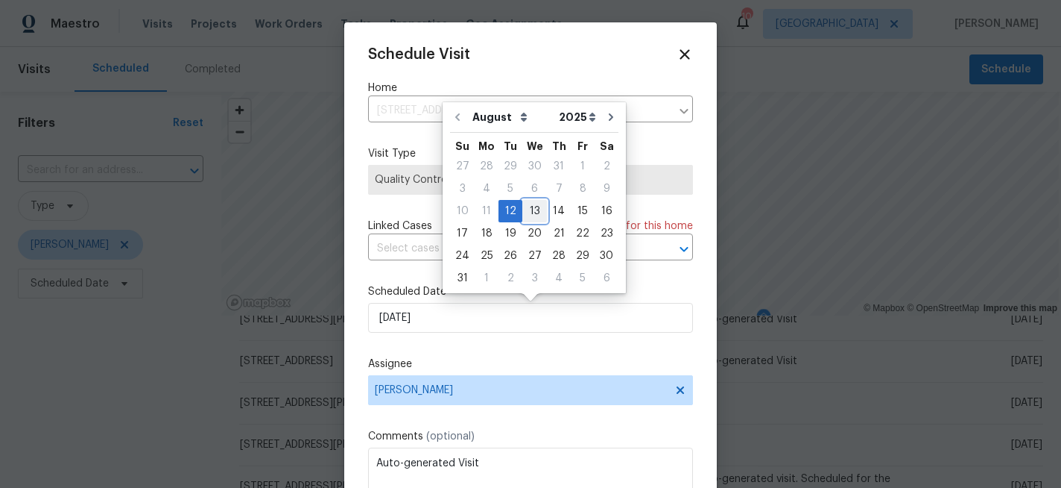
click at [525, 213] on div "13" at bounding box center [535, 211] width 25 height 21
type input "8/13/2025"
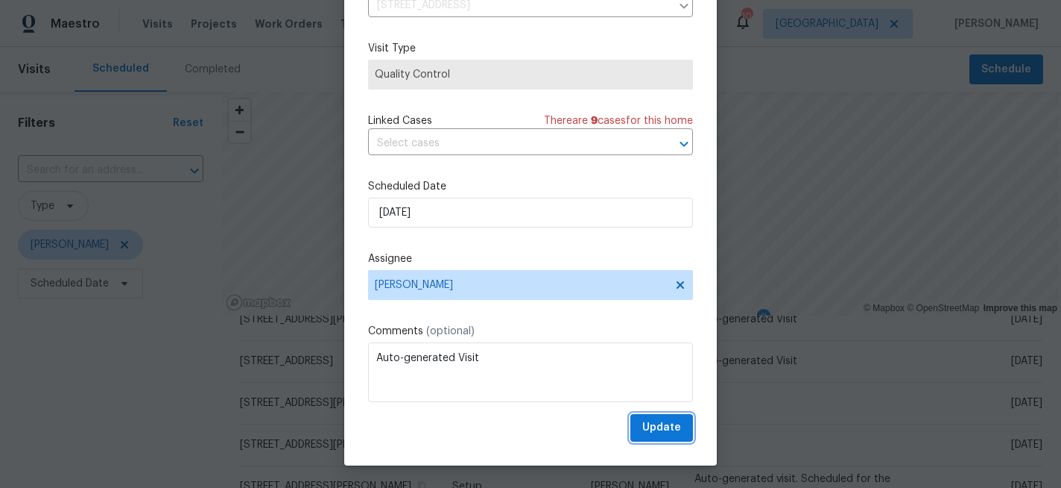
click at [655, 424] on span "Update" at bounding box center [662, 427] width 39 height 19
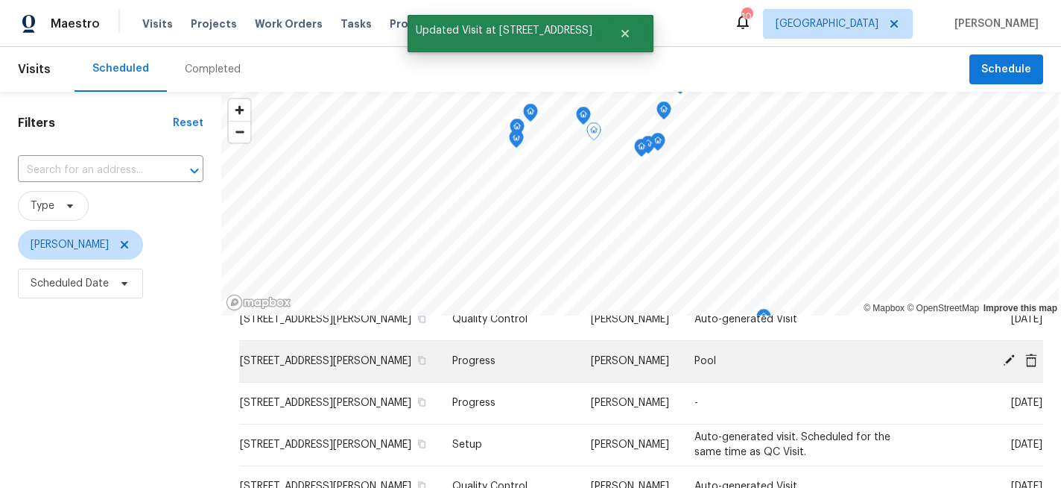
click at [1009, 366] on icon at bounding box center [1009, 360] width 12 height 12
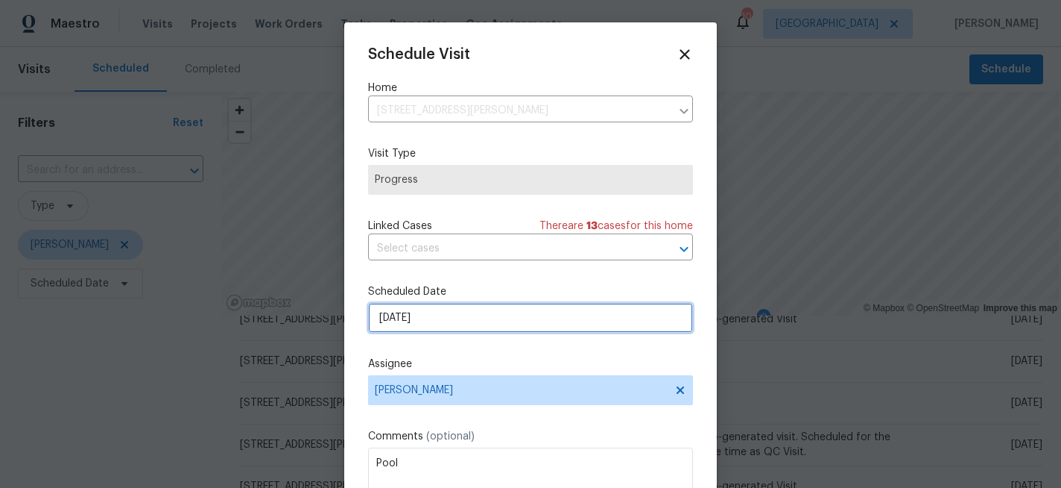
click at [447, 318] on input "[DATE]" at bounding box center [530, 318] width 325 height 30
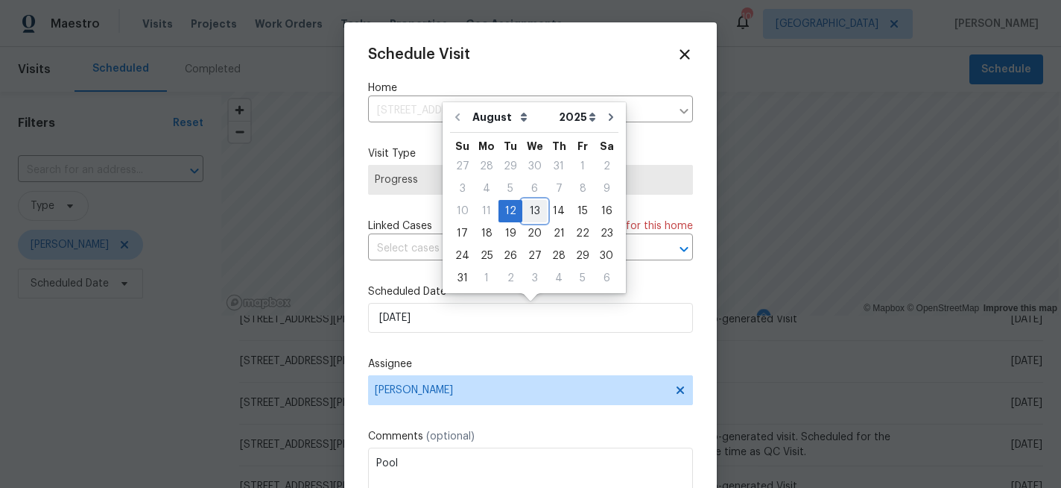
click at [526, 207] on div "13" at bounding box center [535, 211] width 25 height 21
type input "8/13/2025"
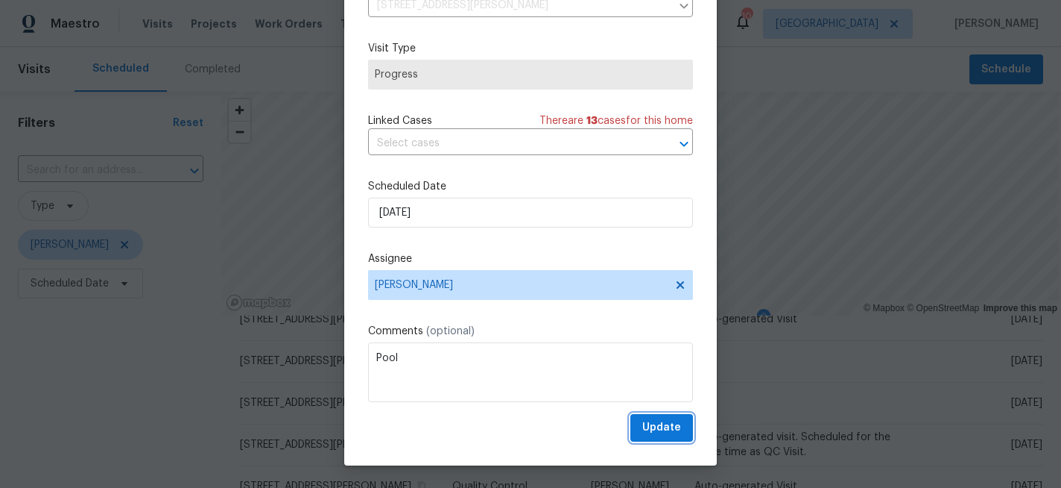
click at [668, 426] on span "Update" at bounding box center [662, 427] width 39 height 19
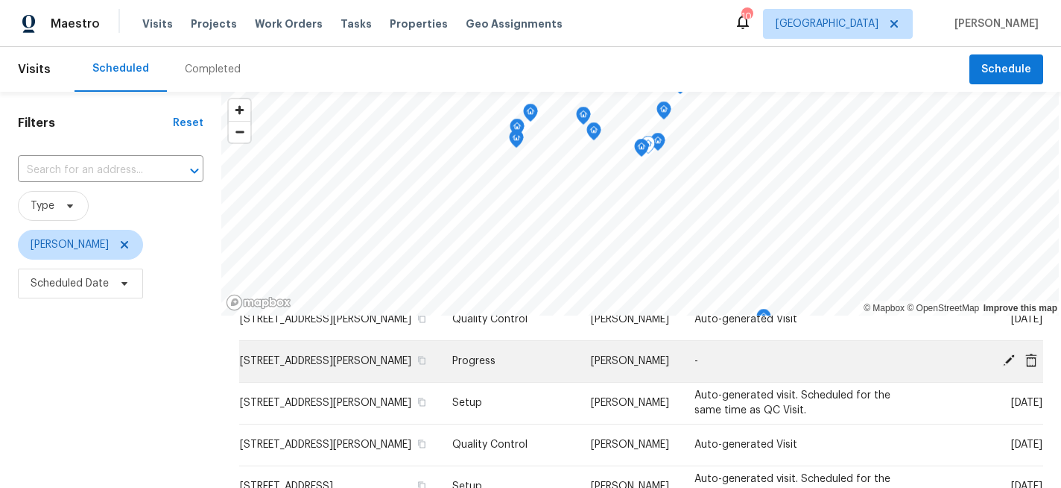
click at [385, 365] on span "[STREET_ADDRESS][PERSON_NAME]" at bounding box center [325, 361] width 171 height 10
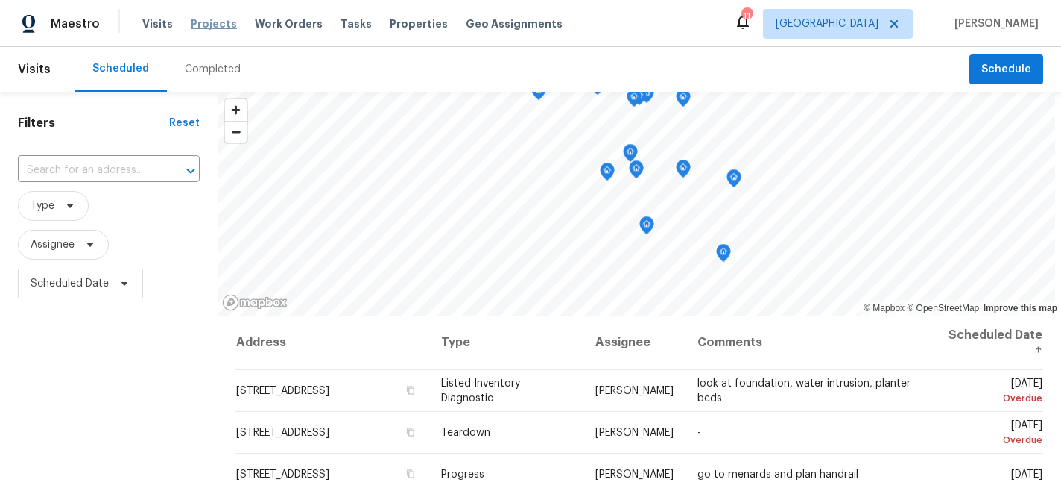
click at [202, 26] on span "Projects" at bounding box center [214, 23] width 46 height 15
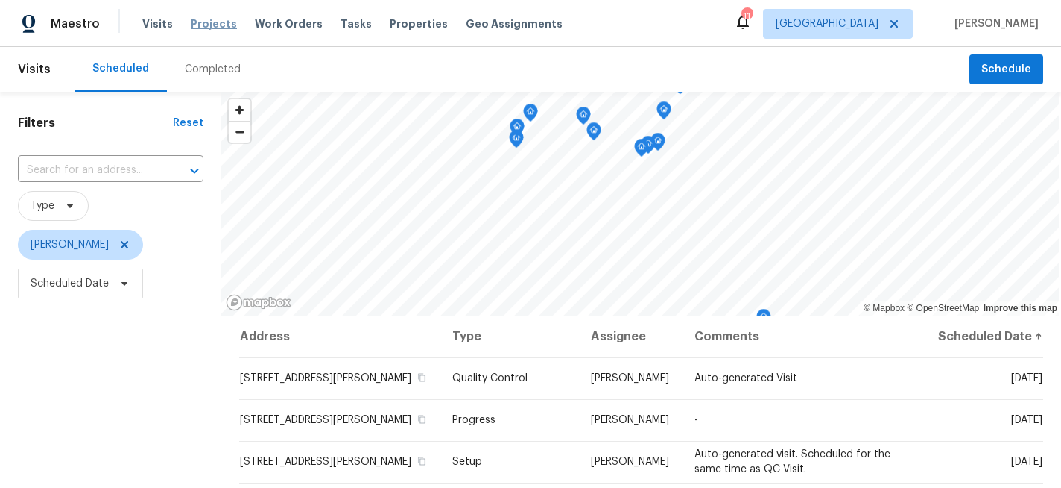
click at [201, 27] on span "Projects" at bounding box center [214, 23] width 46 height 15
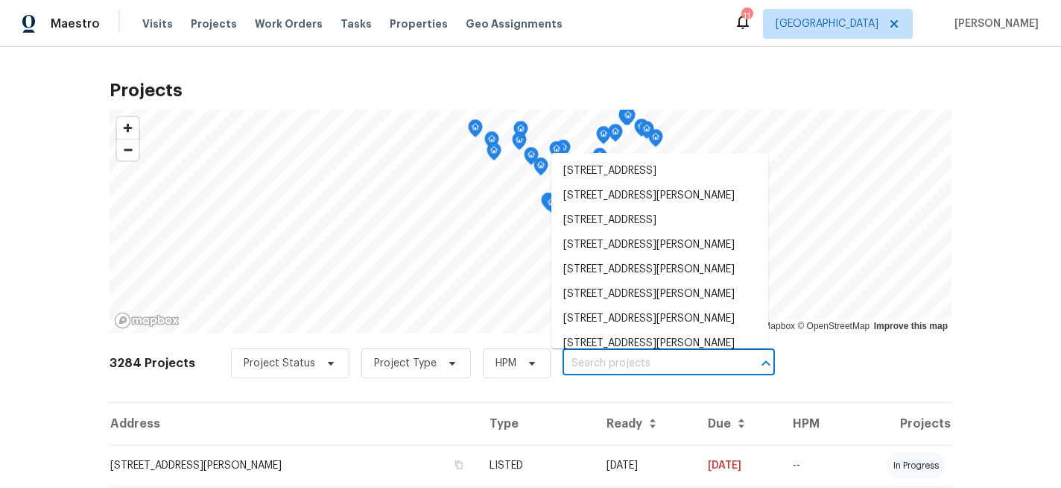
click at [657, 360] on input "text" at bounding box center [648, 363] width 171 height 23
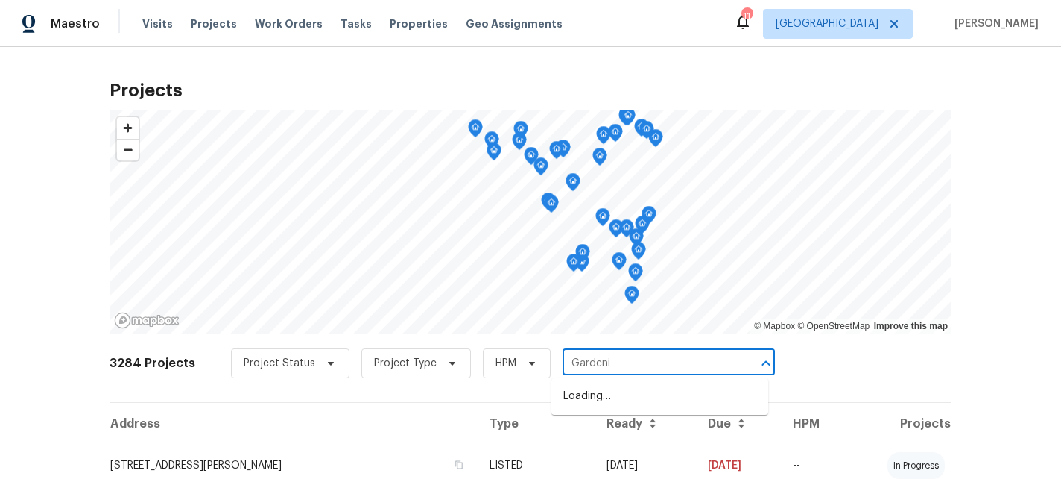
type input "Gardenia"
click at [661, 394] on li "[STREET_ADDRESS][PERSON_NAME]" at bounding box center [660, 396] width 217 height 25
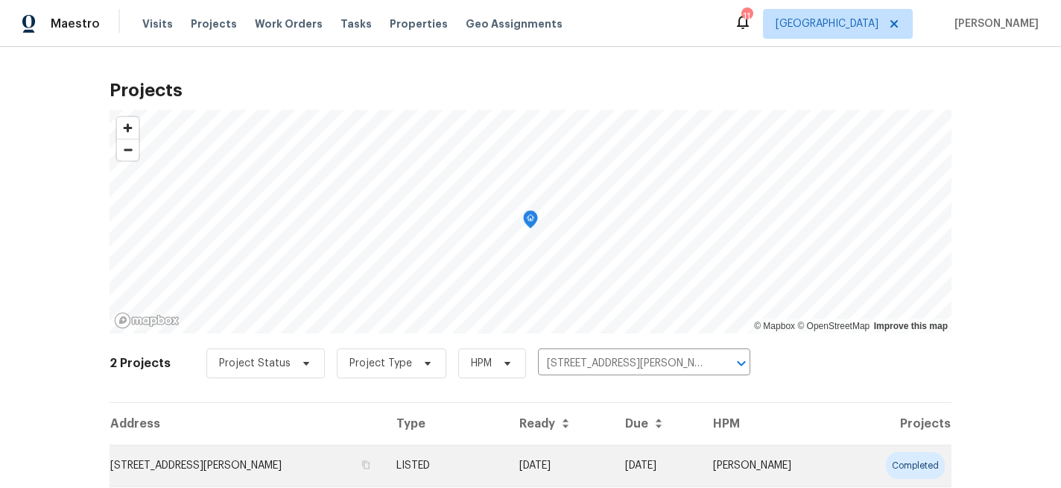
click at [253, 460] on td "[STREET_ADDRESS][PERSON_NAME]" at bounding box center [247, 465] width 275 height 42
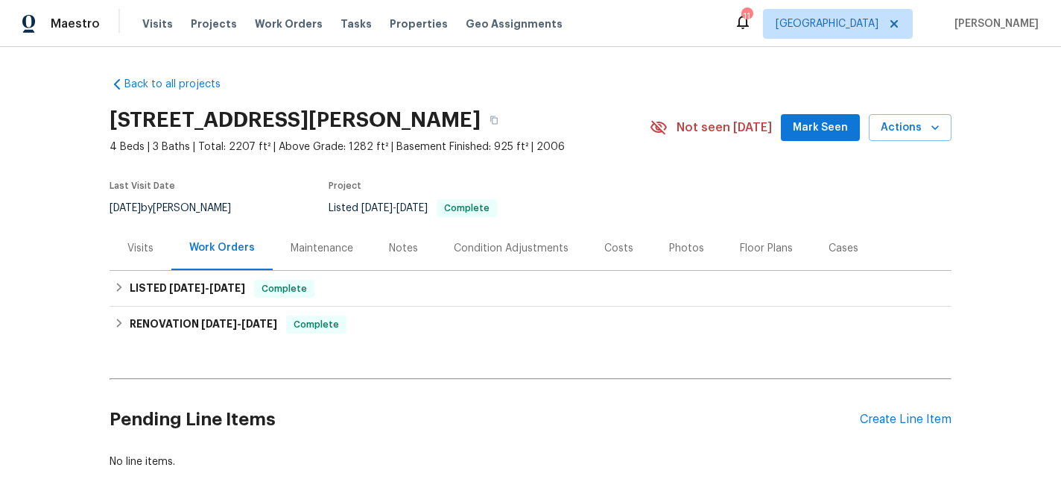
click at [403, 246] on div "Notes" at bounding box center [403, 248] width 29 height 15
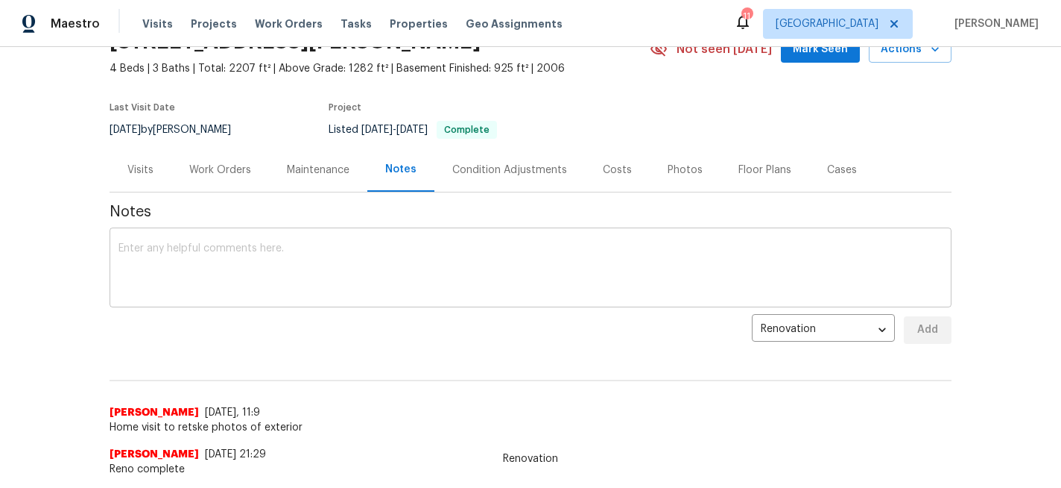
scroll to position [57, 0]
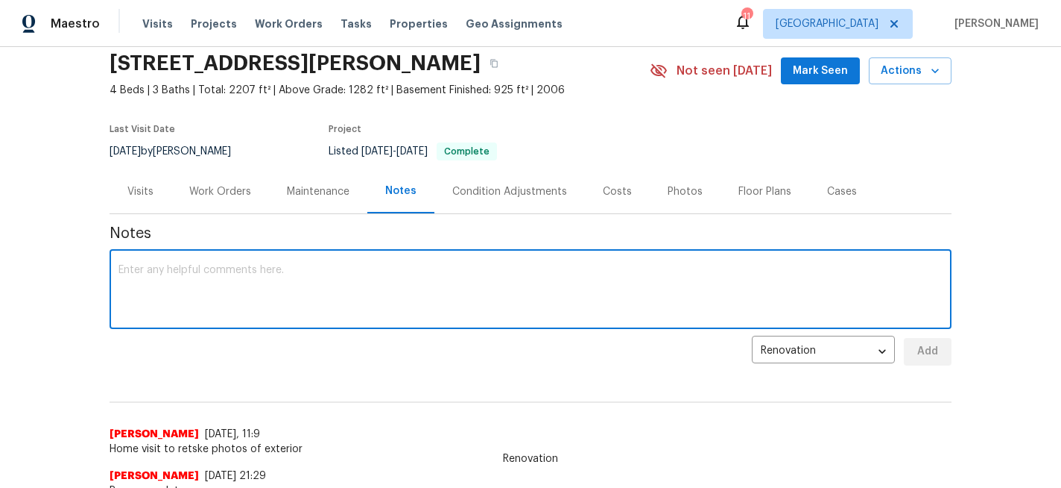
click at [282, 277] on textarea at bounding box center [531, 291] width 824 height 52
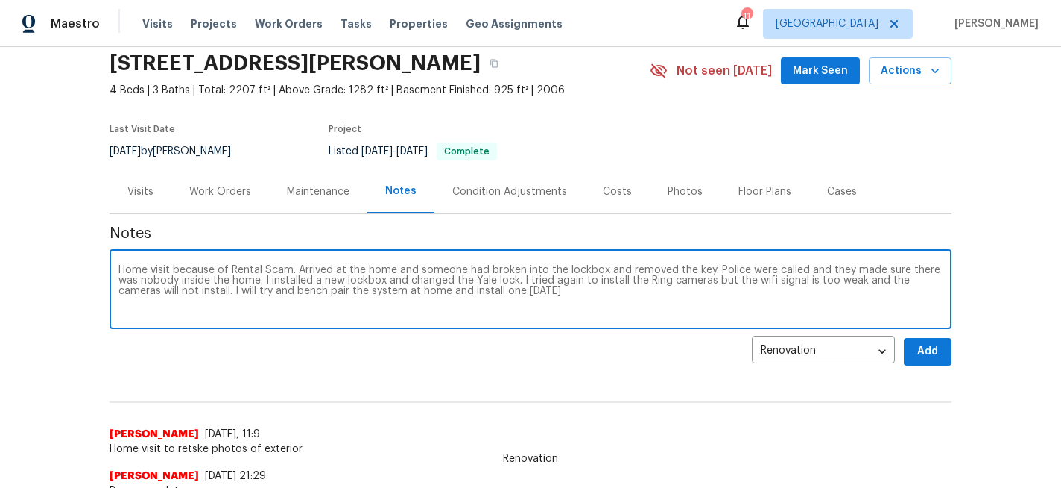
type textarea "Home visit because of Rental Scam. Arrived at the home and someone had broken i…"
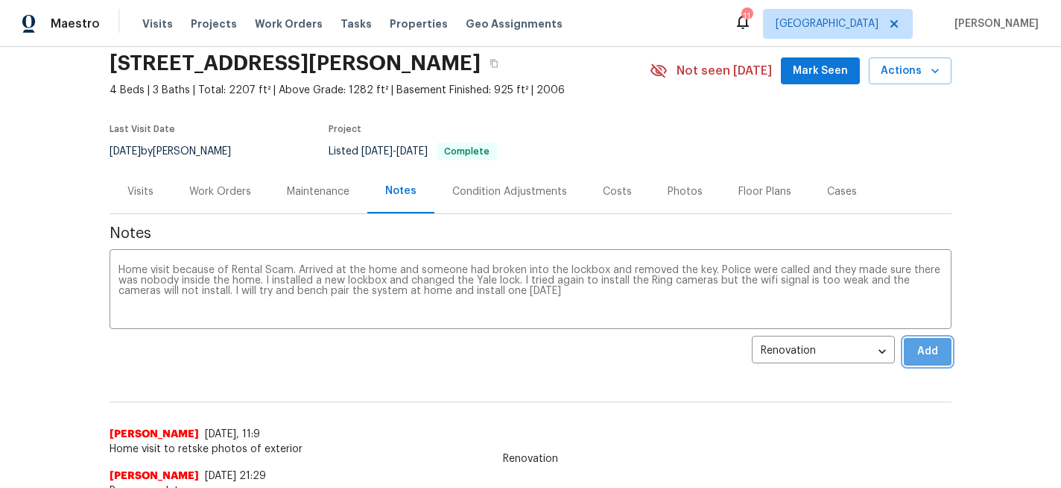
click at [921, 358] on span "Add" at bounding box center [928, 351] width 24 height 19
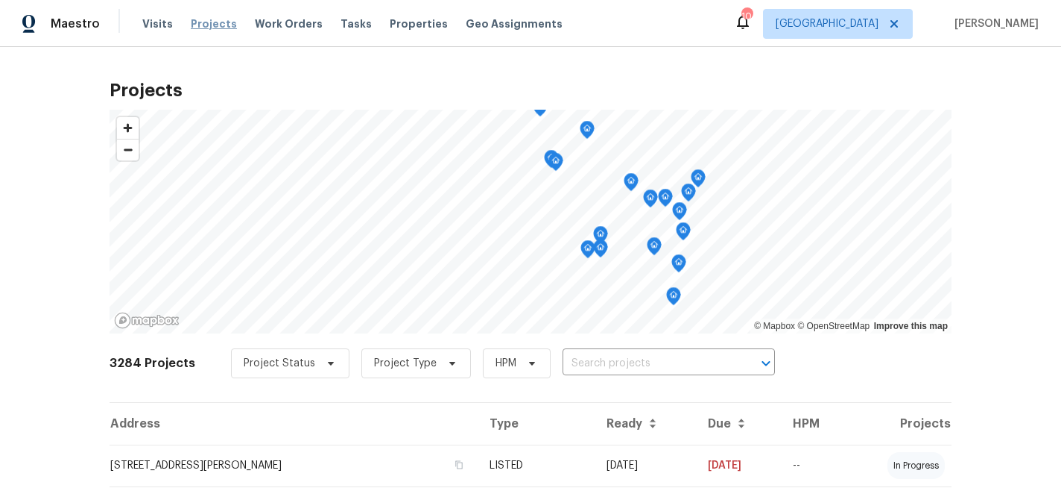
click at [210, 16] on span "Projects" at bounding box center [214, 23] width 46 height 15
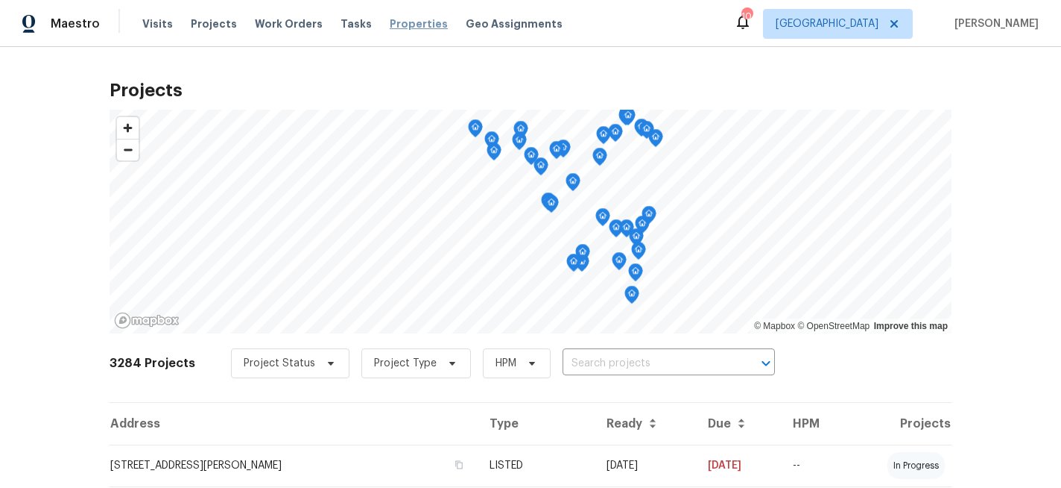
click at [397, 23] on span "Properties" at bounding box center [419, 23] width 58 height 15
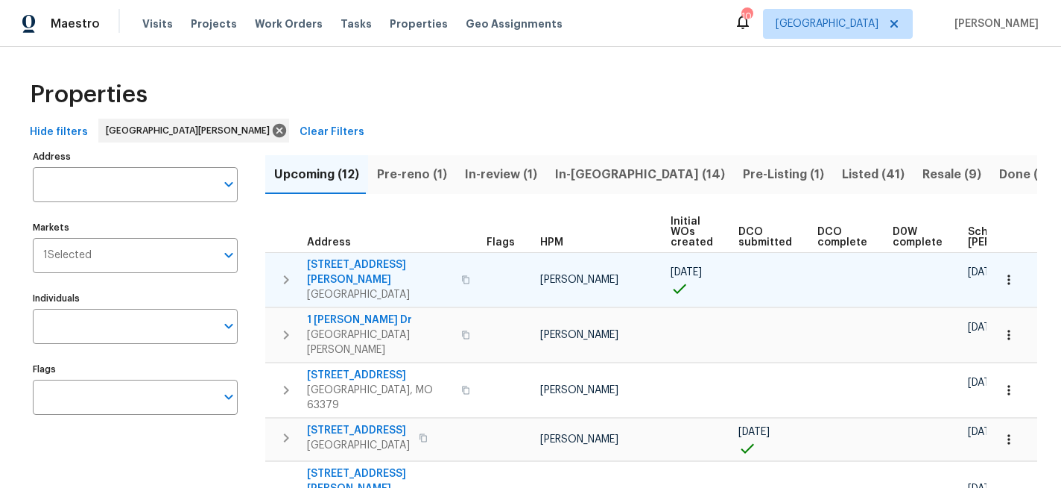
click at [358, 262] on span "14 Olvera Cir" at bounding box center [379, 272] width 145 height 30
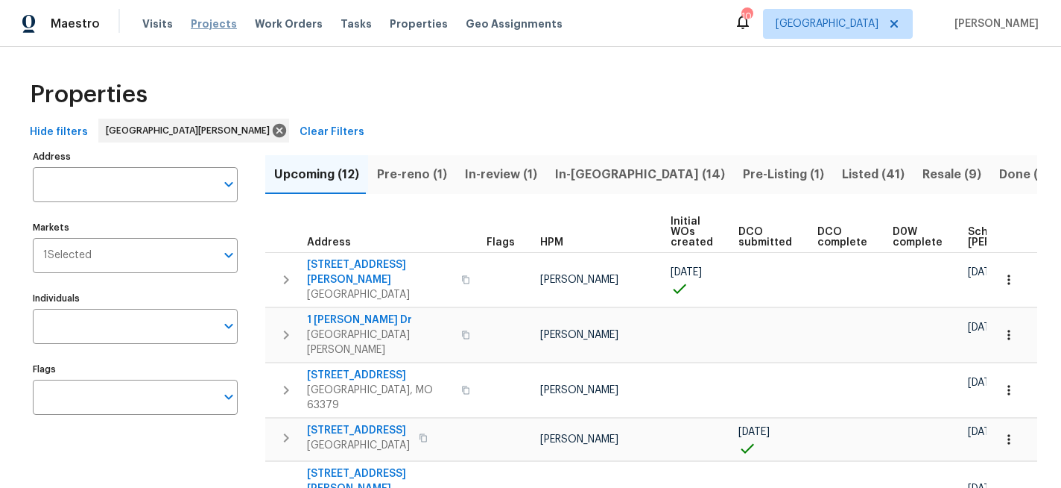
click at [204, 20] on span "Projects" at bounding box center [214, 23] width 46 height 15
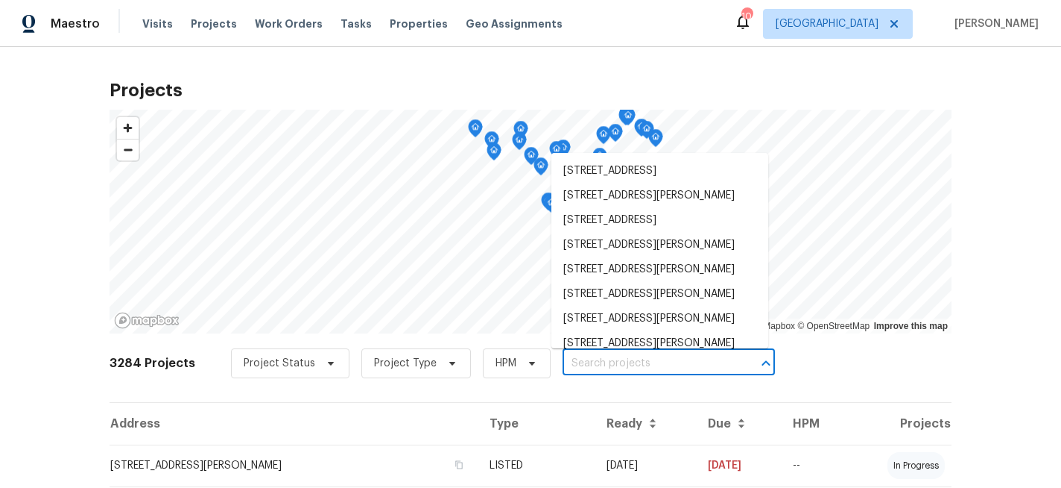
click at [580, 363] on input "text" at bounding box center [648, 363] width 171 height 23
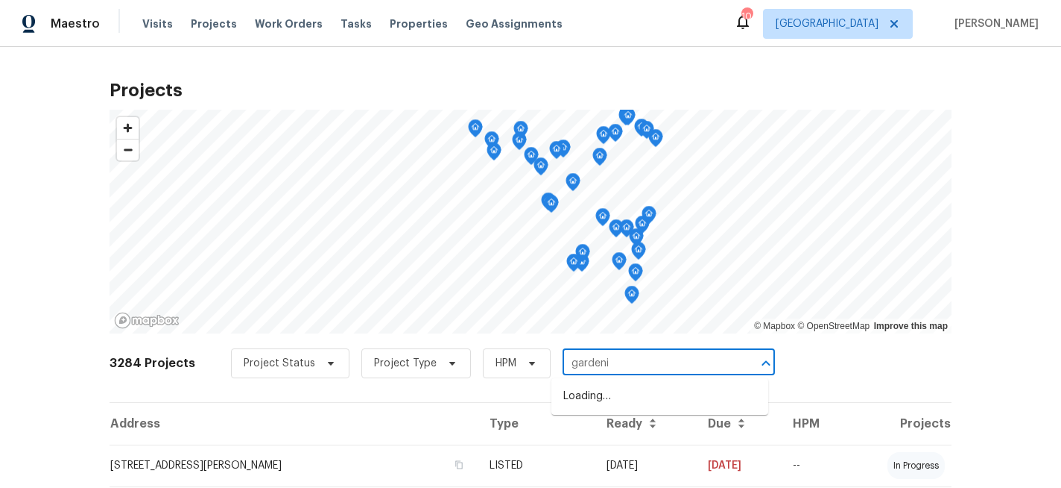
type input "gardenia"
click at [602, 391] on li "191 Gardenia Dr, Troy, MO 63379" at bounding box center [660, 396] width 217 height 25
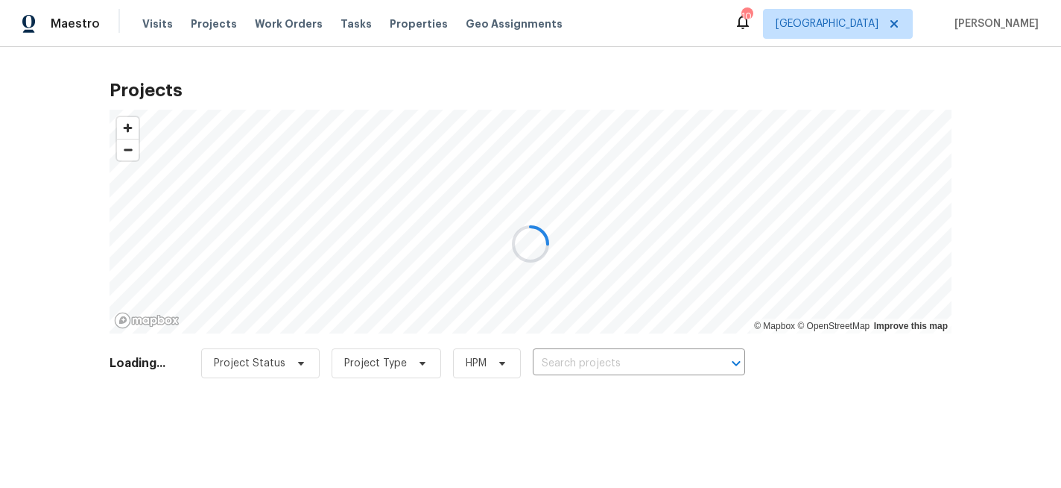
type input "191 Gardenia Dr, Troy, MO 63379"
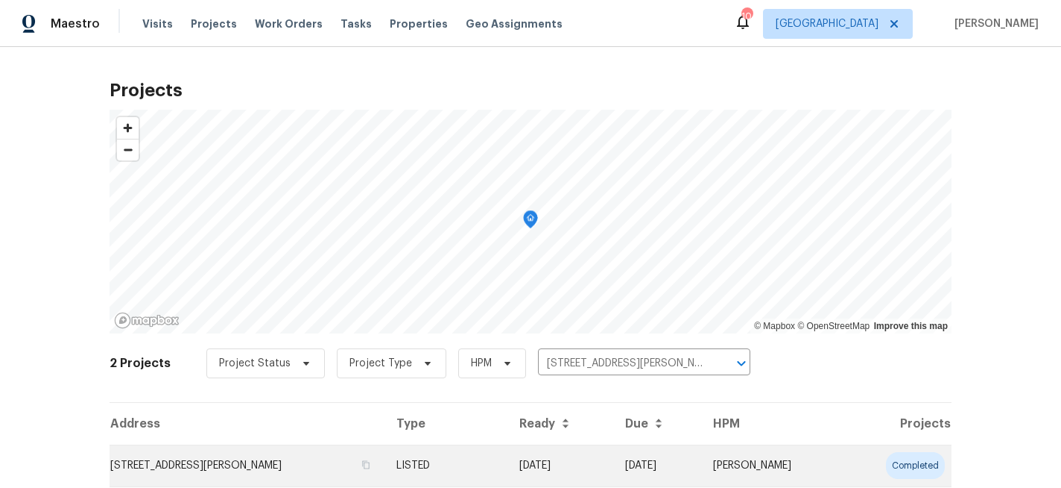
click at [252, 466] on td "191 Gardenia Dr, Troy, MO 63379" at bounding box center [247, 465] width 275 height 42
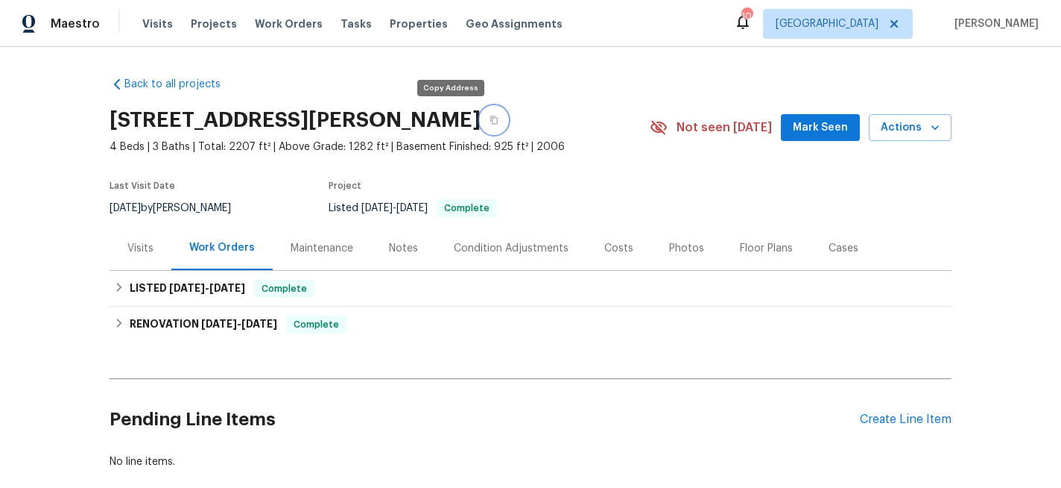
click at [490, 123] on icon "button" at bounding box center [493, 120] width 7 height 8
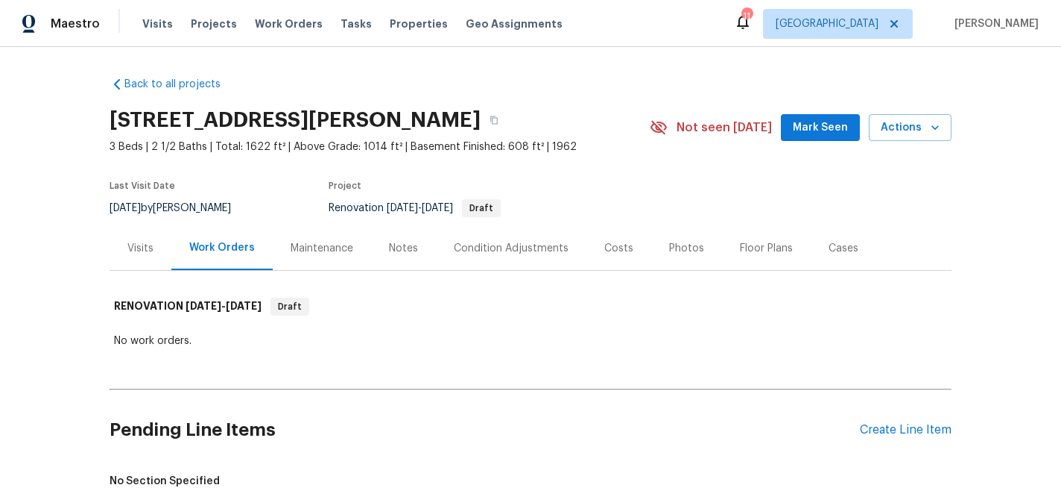
click at [142, 246] on div "Visits" at bounding box center [140, 248] width 26 height 15
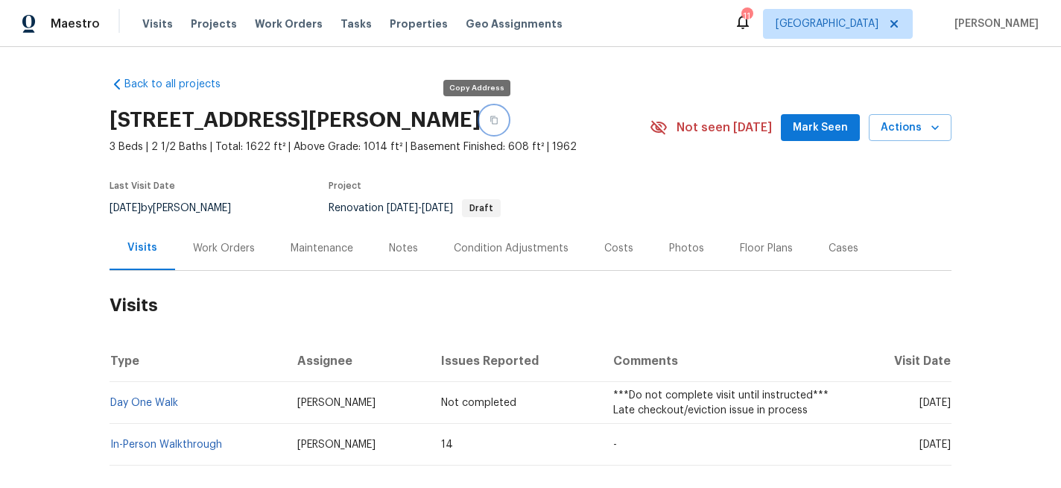
click at [490, 122] on icon "button" at bounding box center [494, 120] width 9 height 9
click at [400, 247] on div "Notes" at bounding box center [403, 248] width 29 height 15
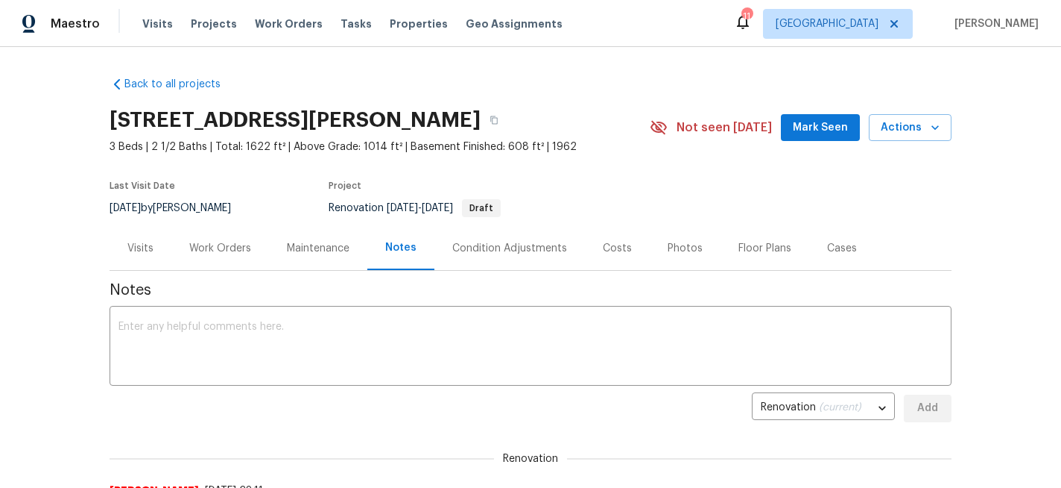
drag, startPoint x: 303, startPoint y: 344, endPoint x: 304, endPoint y: 300, distance: 44.8
click at [303, 344] on textarea at bounding box center [531, 347] width 824 height 52
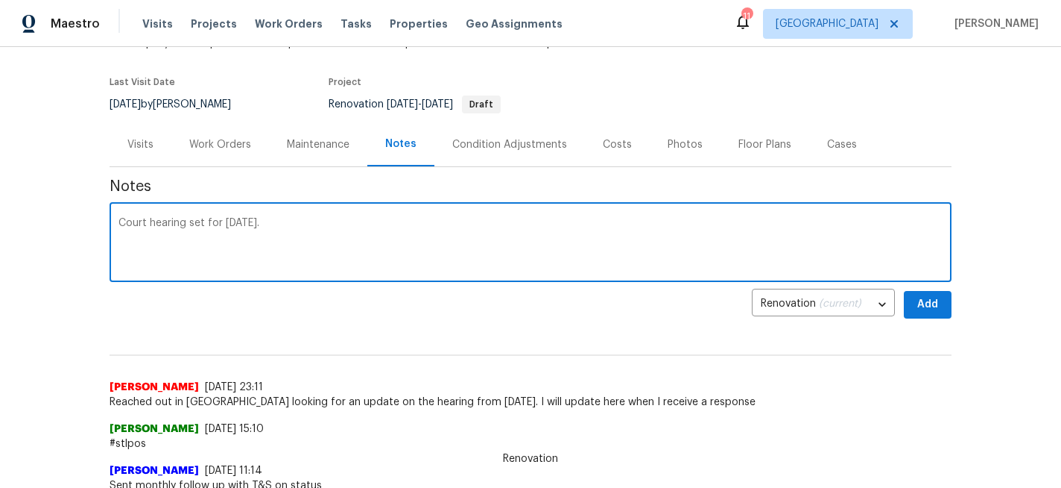
scroll to position [101, 0]
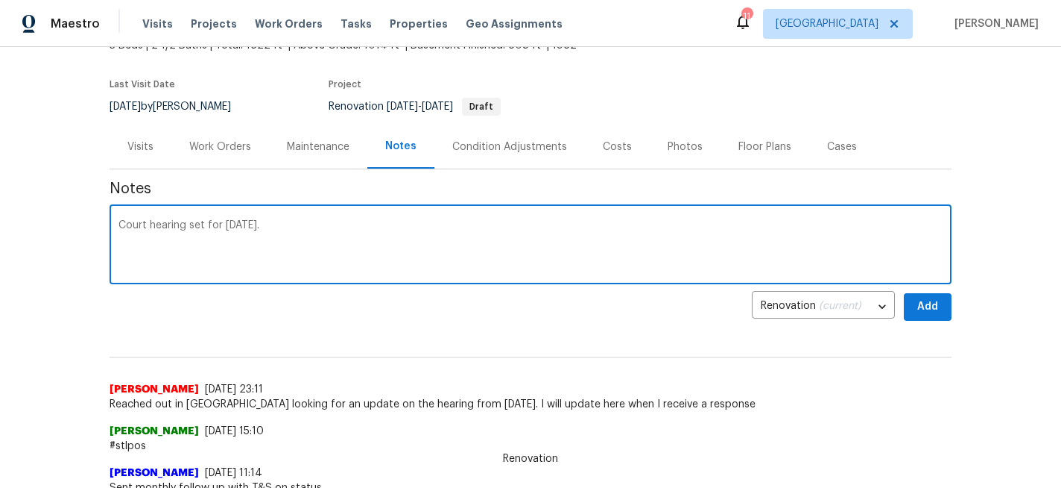
type textarea "Court hearing set for [DATE]."
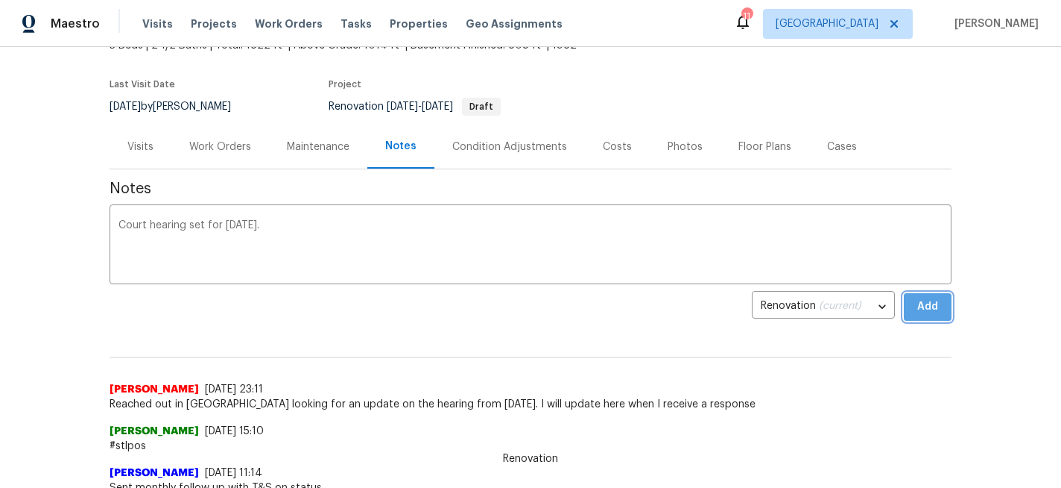
click at [918, 304] on span "Add" at bounding box center [928, 306] width 24 height 19
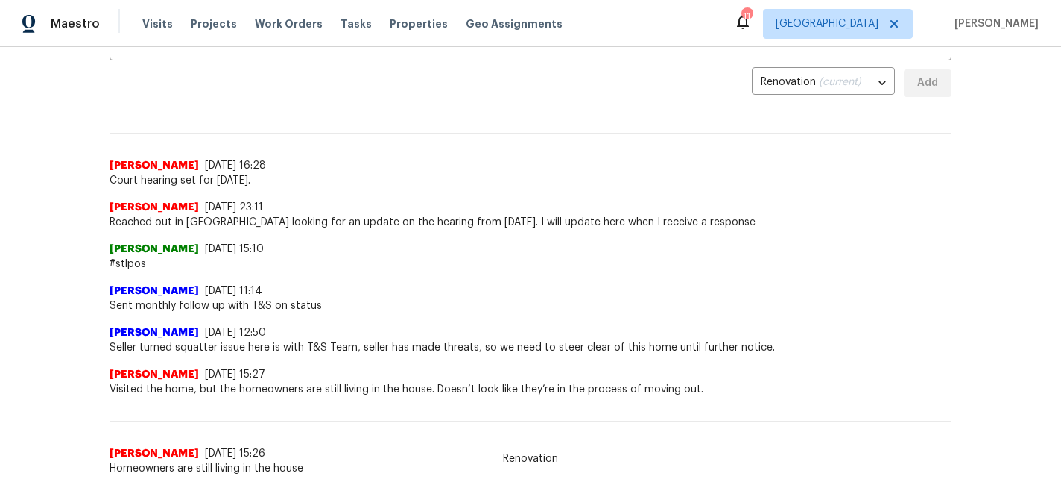
scroll to position [0, 0]
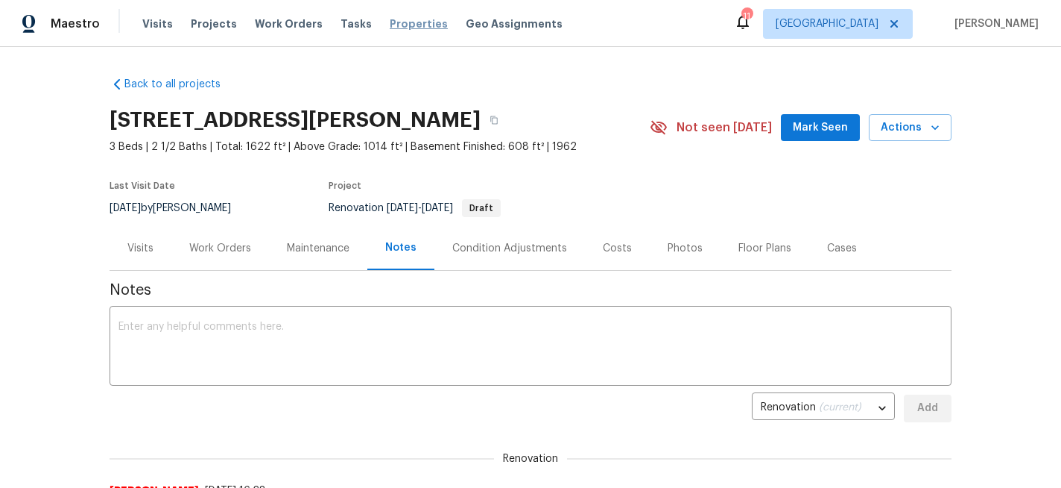
click at [402, 23] on span "Properties" at bounding box center [419, 23] width 58 height 15
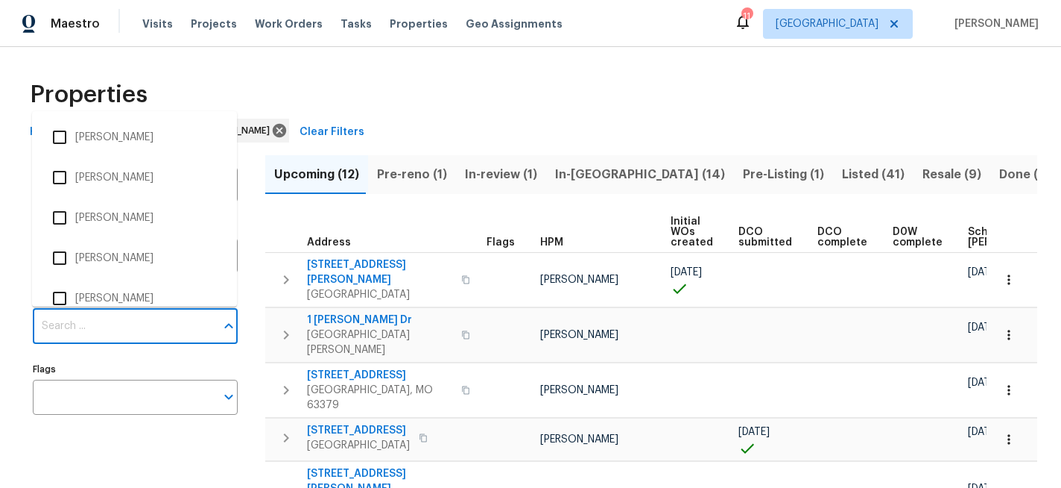
click at [89, 323] on input "Individuals" at bounding box center [124, 326] width 183 height 35
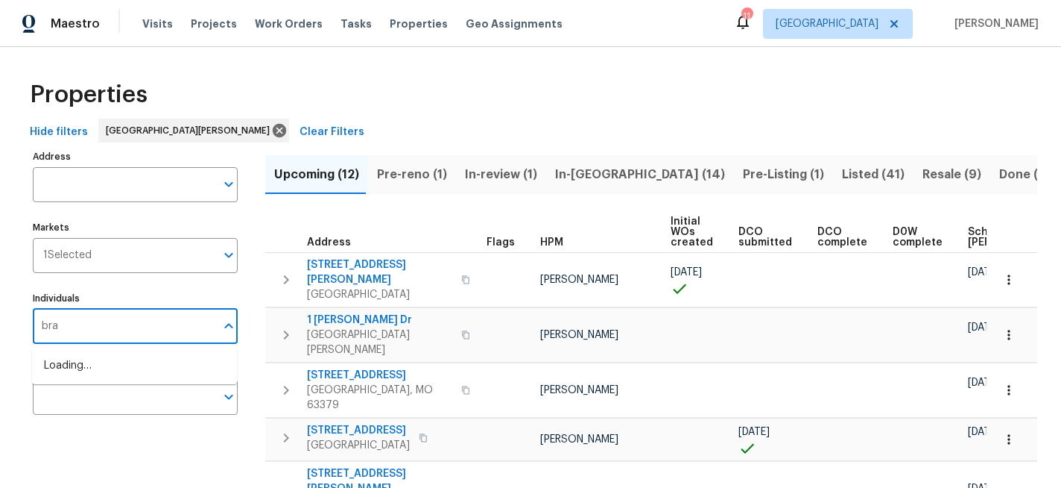
type input "[PERSON_NAME]"
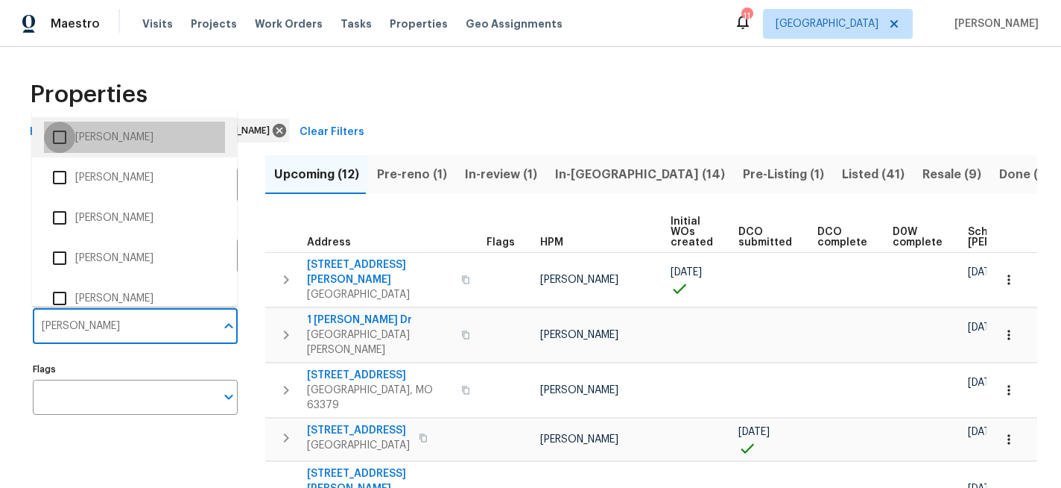
click at [63, 140] on input "checkbox" at bounding box center [59, 137] width 31 height 31
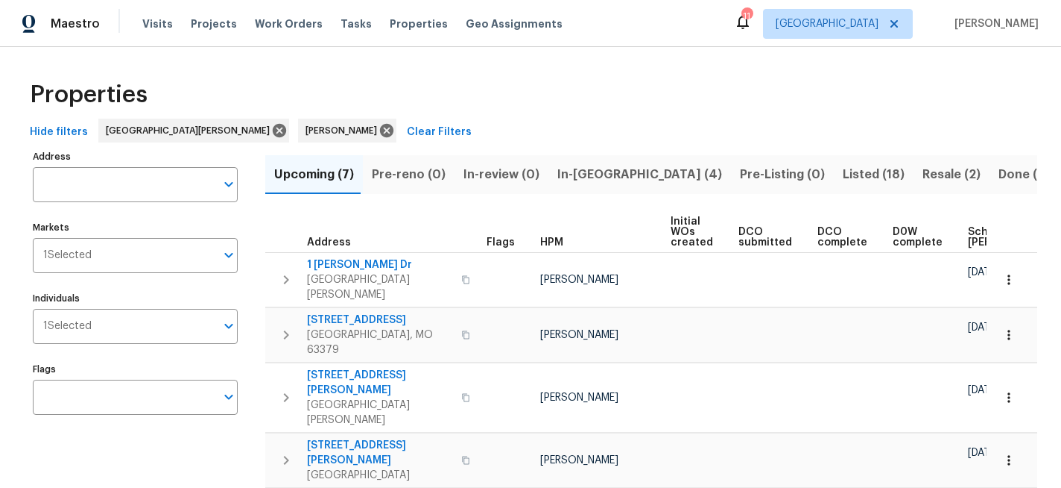
click at [575, 174] on span "In-[GEOGRAPHIC_DATA] (4)" at bounding box center [640, 174] width 165 height 21
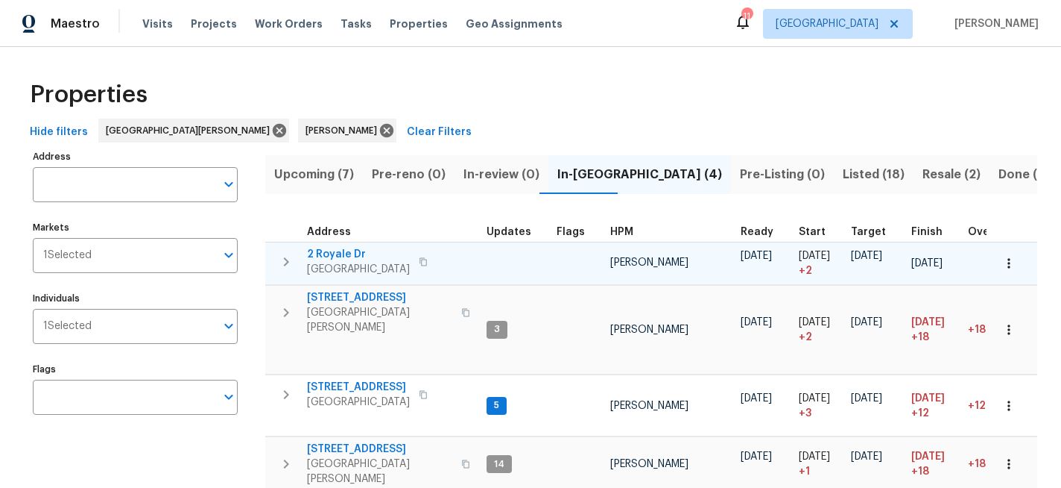
click at [351, 262] on span "[GEOGRAPHIC_DATA]" at bounding box center [358, 269] width 103 height 15
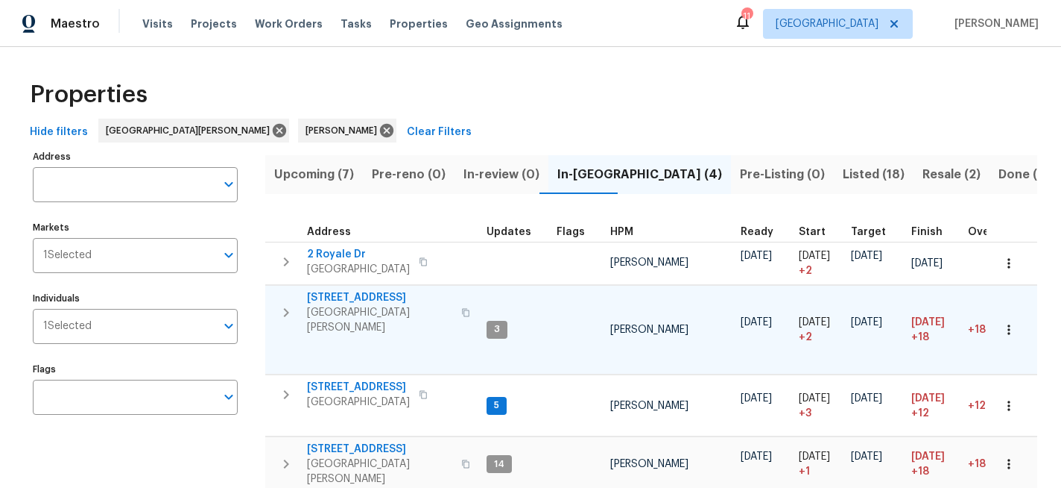
click at [350, 295] on span "[STREET_ADDRESS]" at bounding box center [379, 297] width 145 height 15
click at [334, 441] on span "417 Dove Dr" at bounding box center [379, 448] width 145 height 15
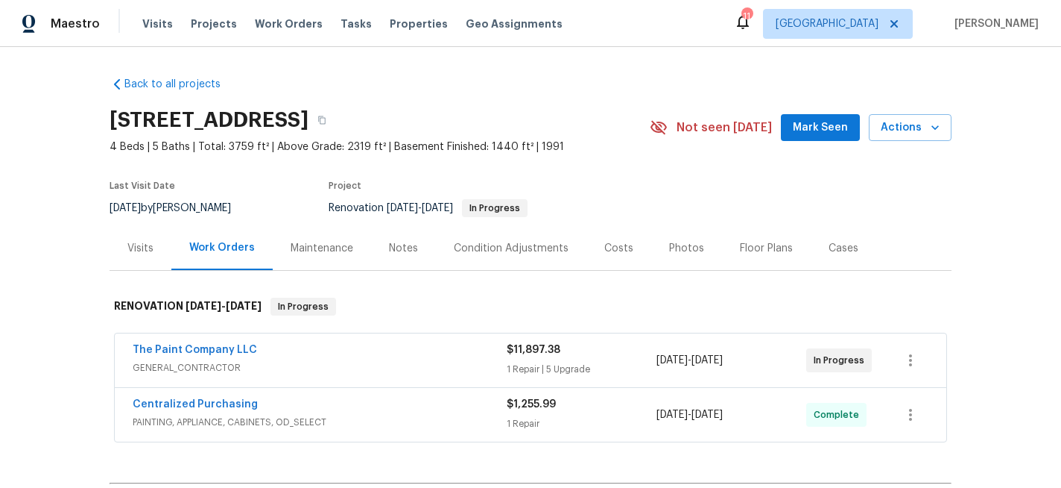
click at [405, 245] on div "Notes" at bounding box center [403, 248] width 29 height 15
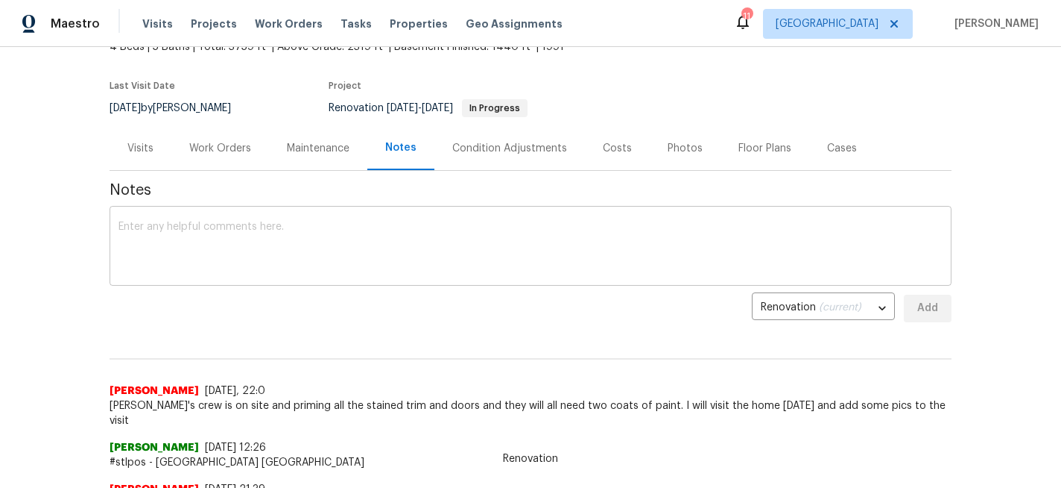
scroll to position [112, 0]
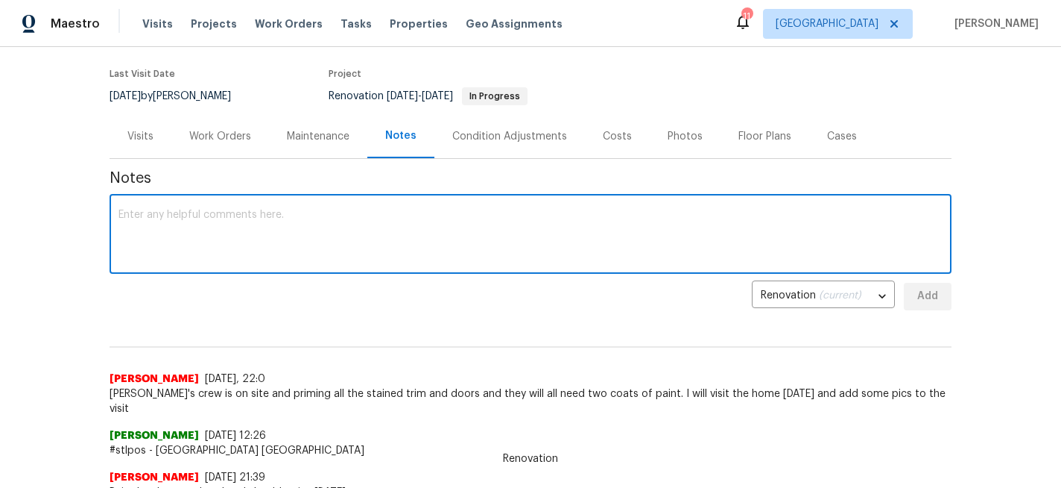
click at [192, 218] on textarea at bounding box center [531, 235] width 824 height 52
type textarea "A"
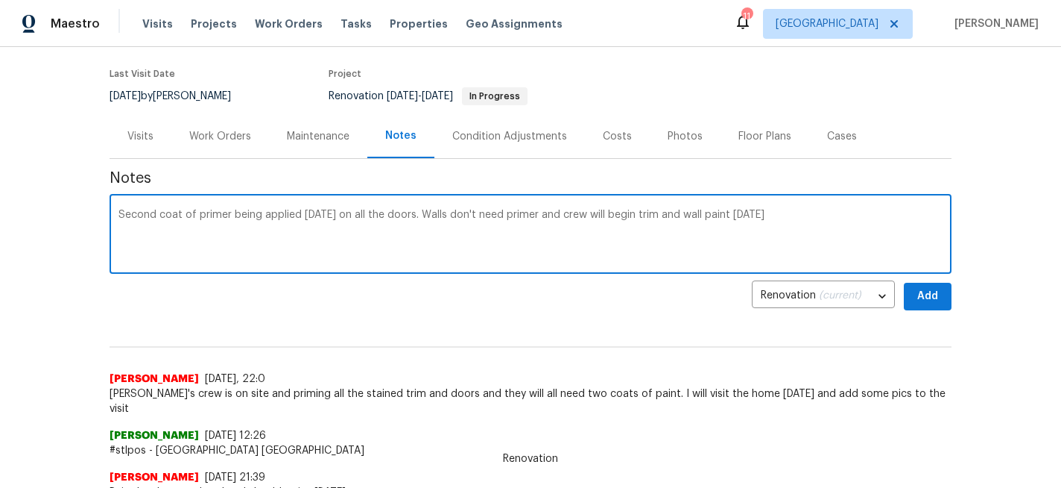
type textarea "Second coat of primer being applied today on all the doors. Walls don't need pr…"
click at [921, 290] on span "Add" at bounding box center [928, 296] width 24 height 19
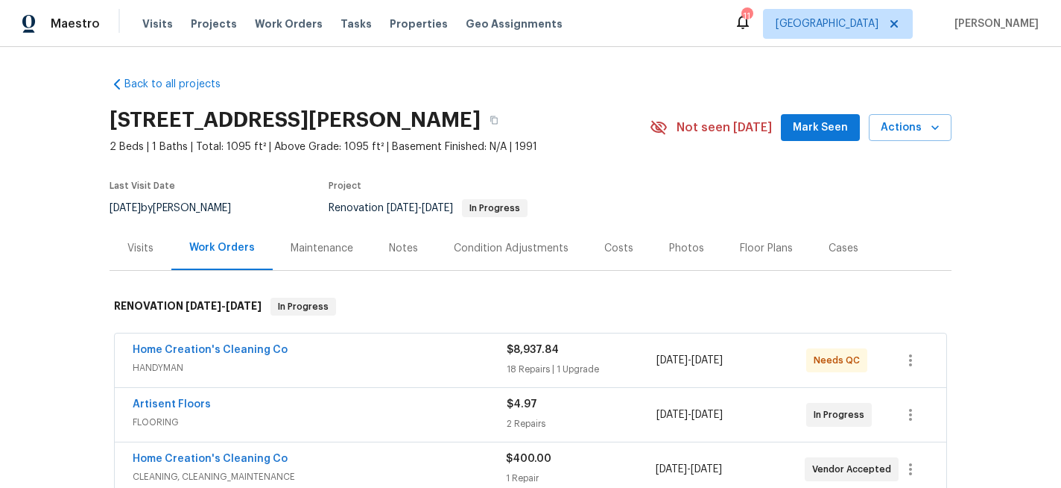
click at [395, 250] on div "Notes" at bounding box center [403, 248] width 29 height 15
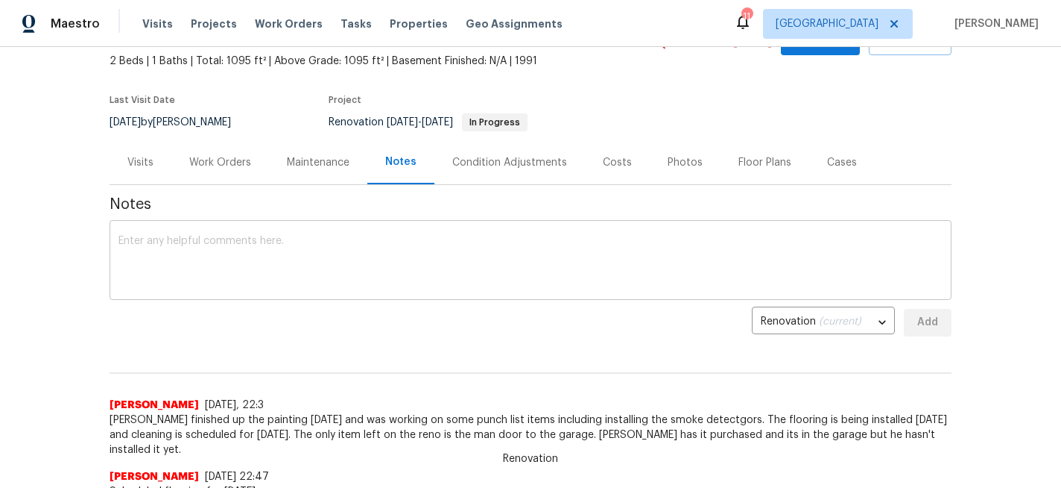
scroll to position [92, 0]
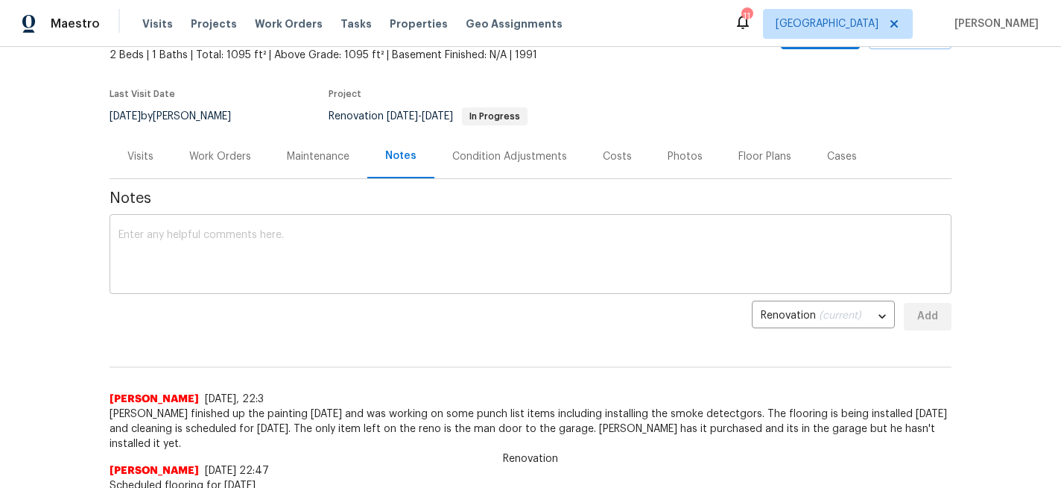
click at [214, 236] on textarea at bounding box center [531, 256] width 824 height 52
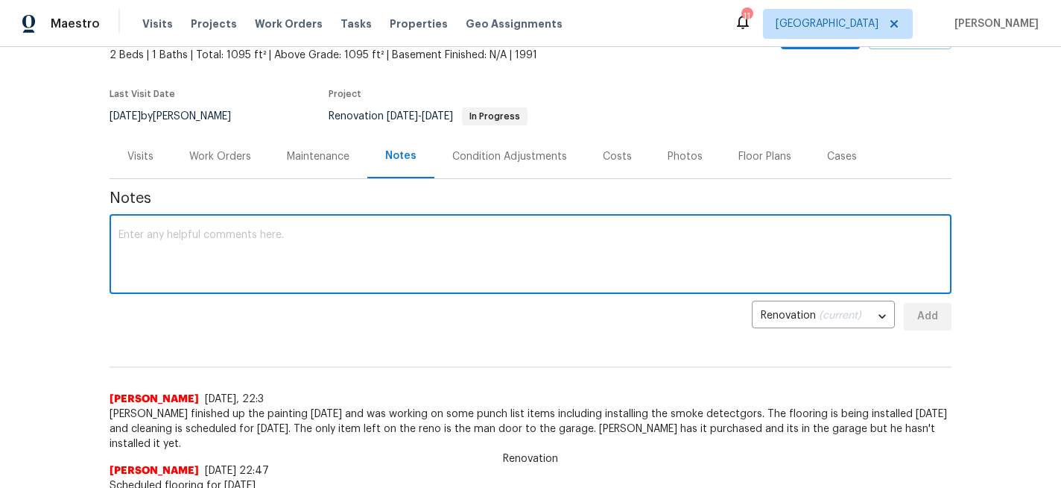
scroll to position [0, 0]
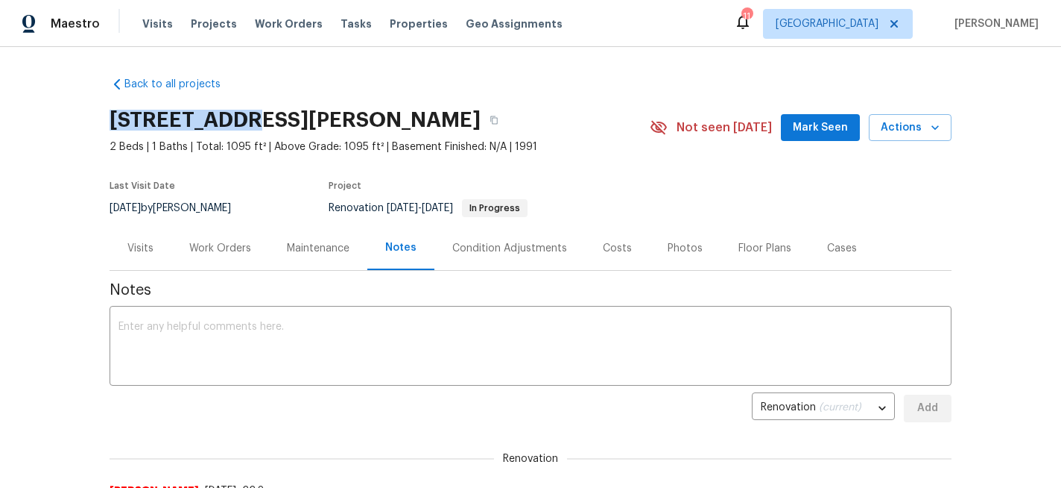
drag, startPoint x: 246, startPoint y: 119, endPoint x: 113, endPoint y: 114, distance: 132.8
click at [113, 114] on h2 "[STREET_ADDRESS][PERSON_NAME]" at bounding box center [295, 120] width 371 height 15
copy h2 "1004 Cobbler"
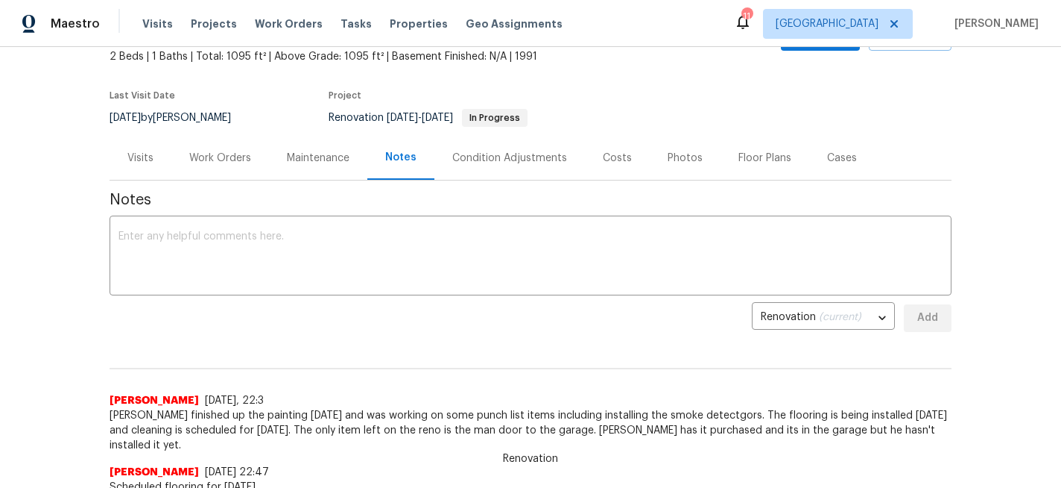
scroll to position [92, 0]
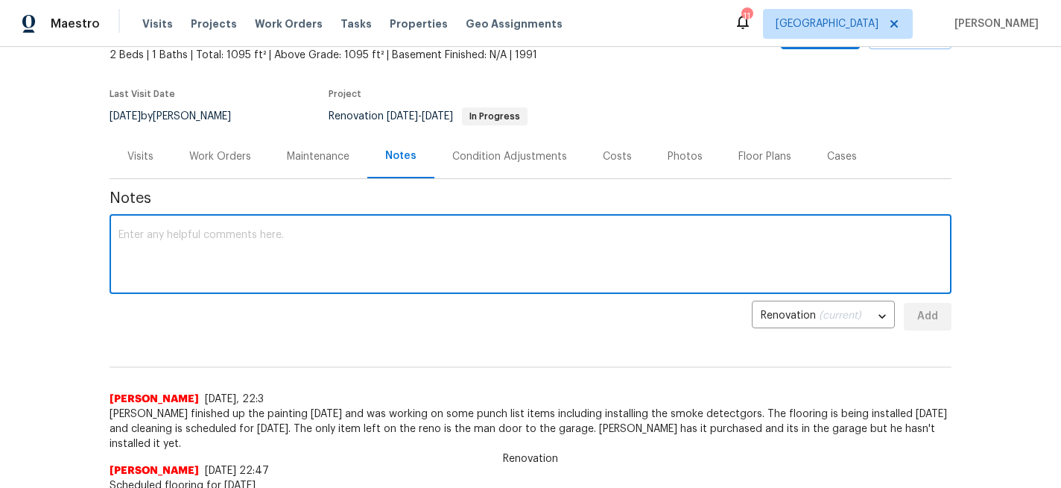
click at [332, 235] on textarea at bounding box center [531, 256] width 824 height 52
type textarea "I"
type textarea "I will reassign the gara"
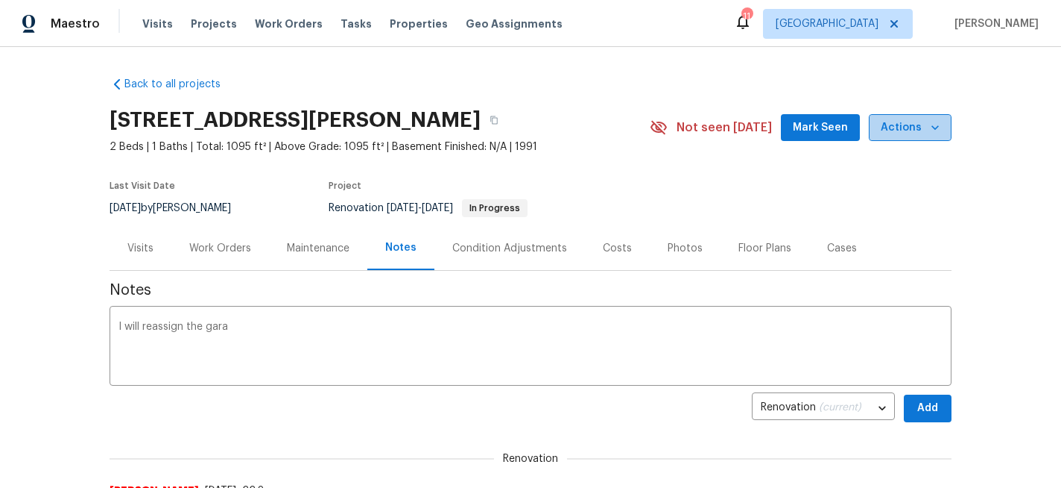
click at [936, 124] on icon "button" at bounding box center [935, 127] width 15 height 15
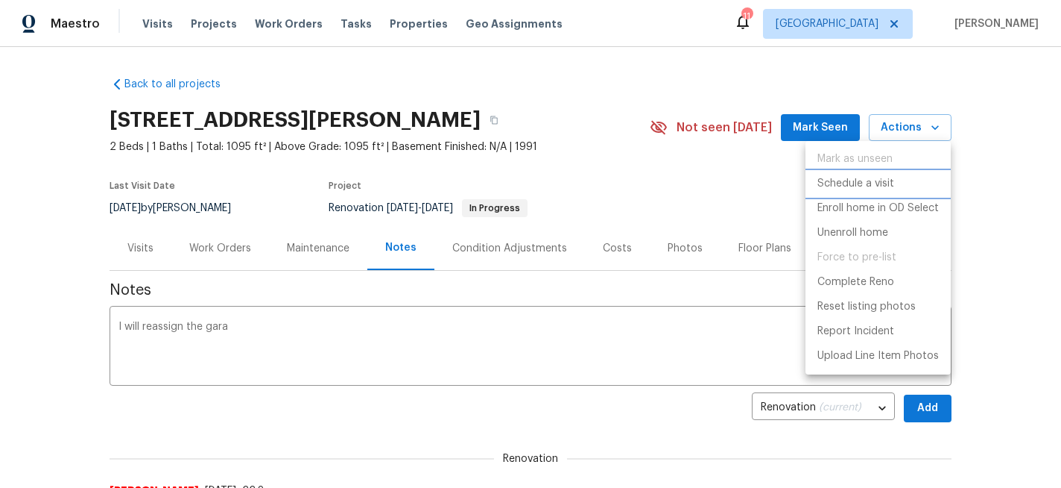
click at [856, 182] on p "Schedule a visit" at bounding box center [856, 184] width 77 height 16
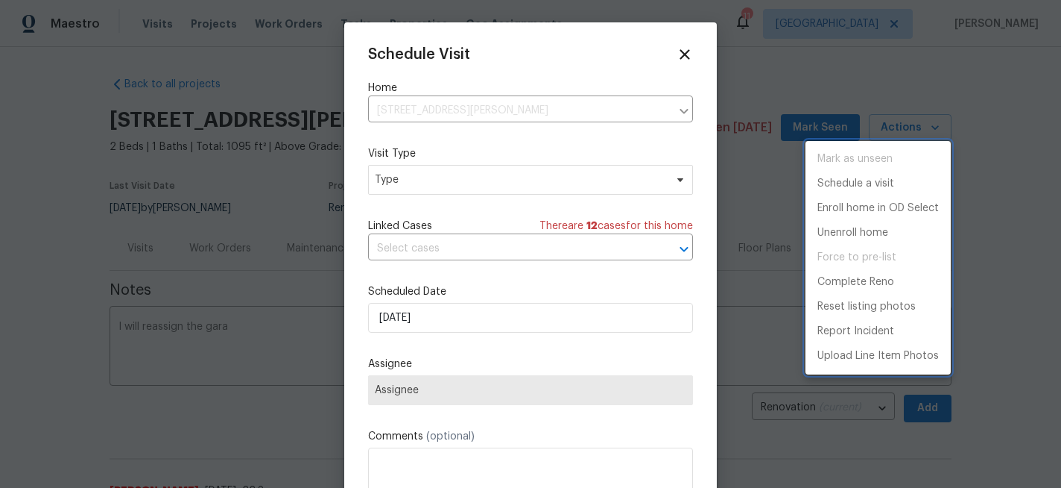
click at [415, 182] on div at bounding box center [530, 244] width 1061 height 488
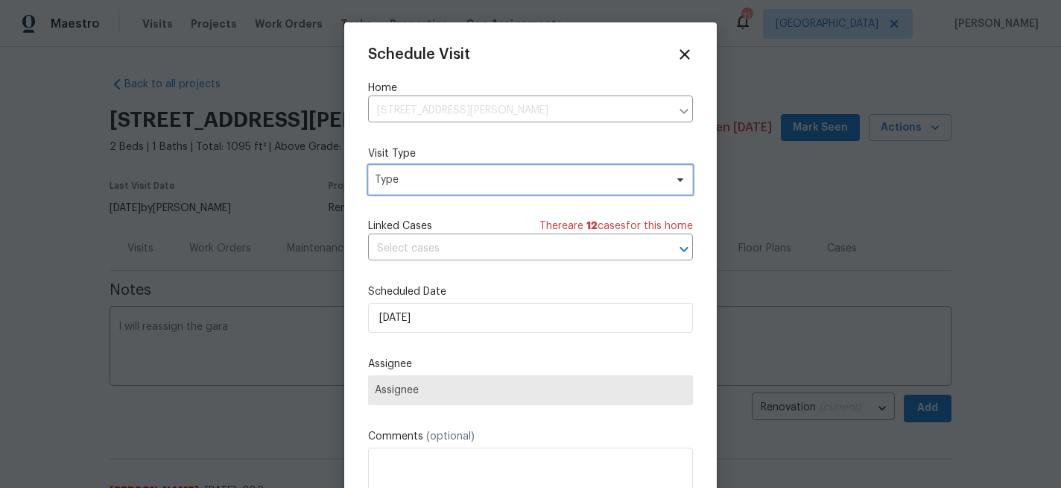
click at [415, 182] on span "Type" at bounding box center [520, 179] width 290 height 15
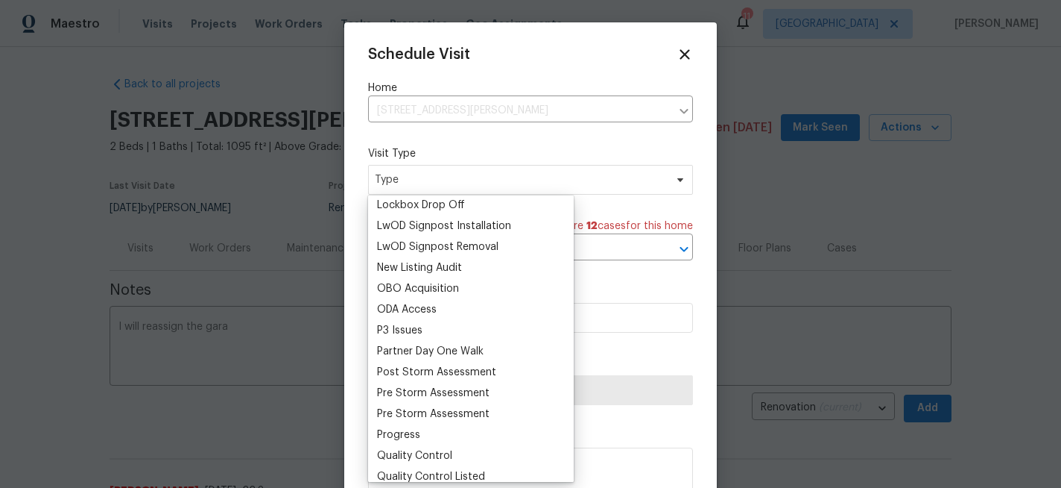
scroll to position [794, 0]
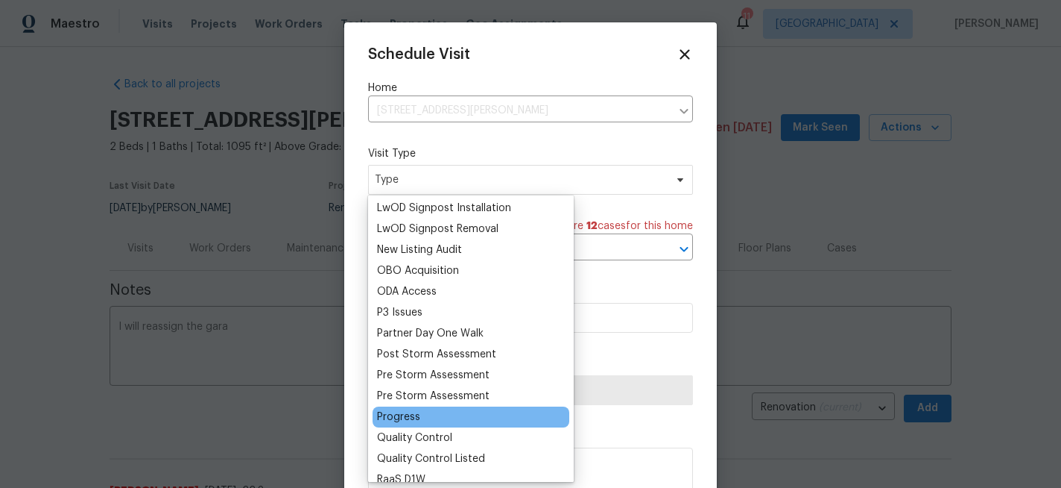
click at [404, 414] on div "Progress" at bounding box center [398, 416] width 43 height 15
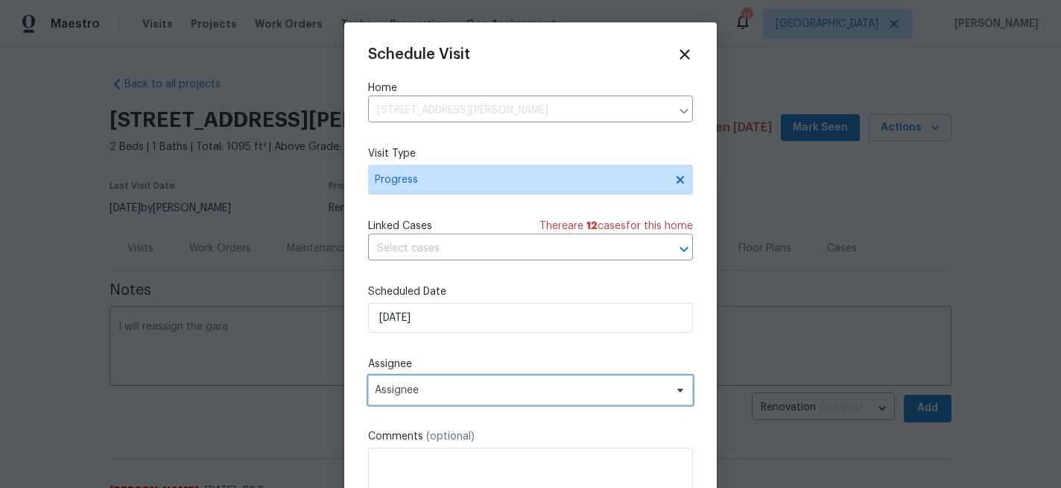
click at [414, 390] on span "Assignee" at bounding box center [521, 390] width 292 height 12
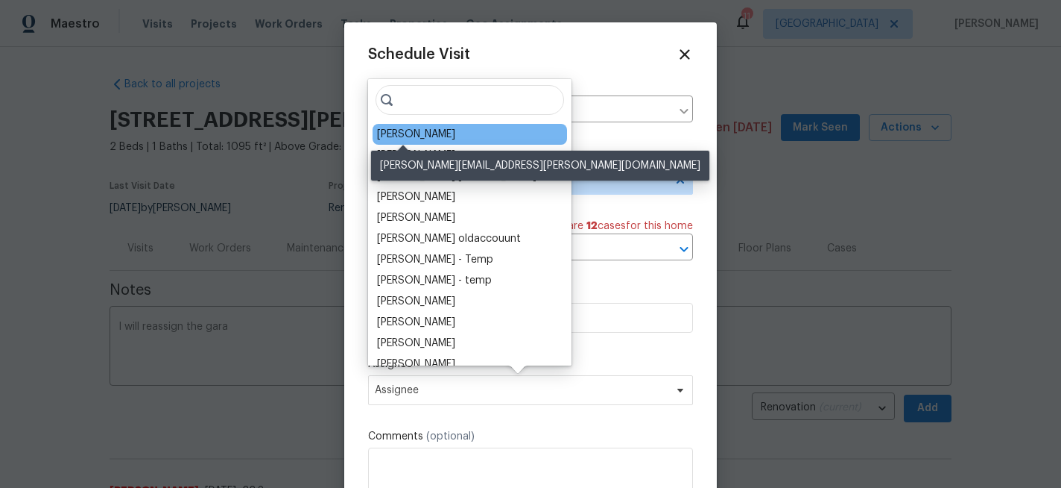
click at [407, 139] on div "[PERSON_NAME]" at bounding box center [416, 134] width 78 height 15
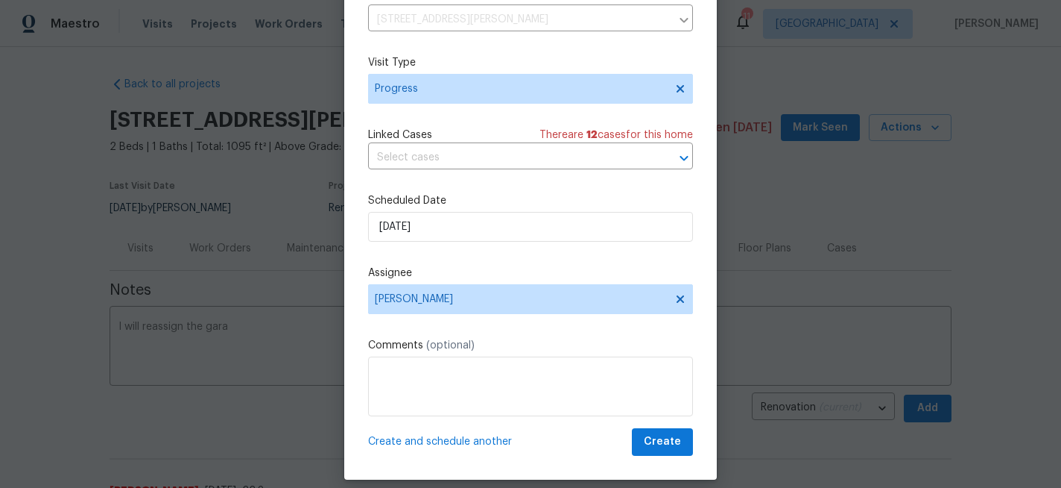
scroll to position [79, 0]
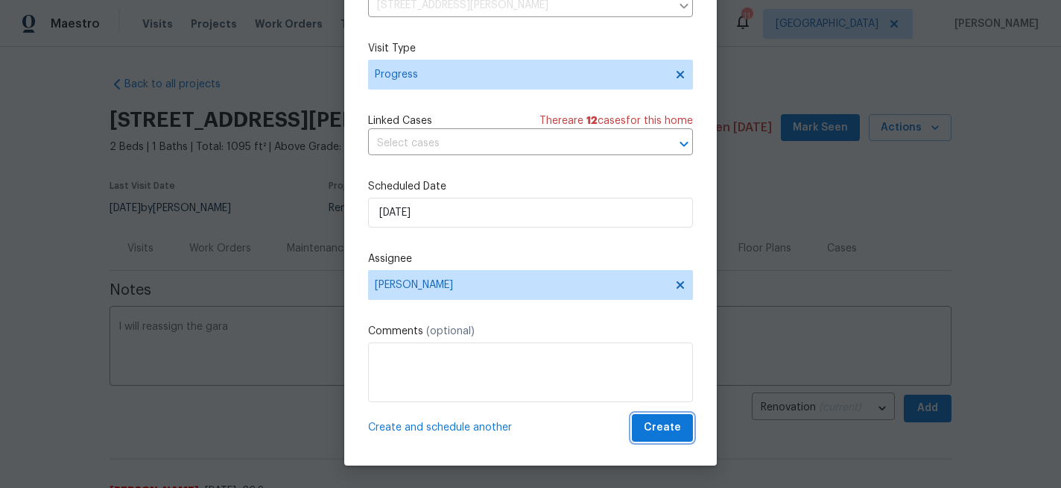
click at [657, 426] on span "Create" at bounding box center [662, 427] width 37 height 19
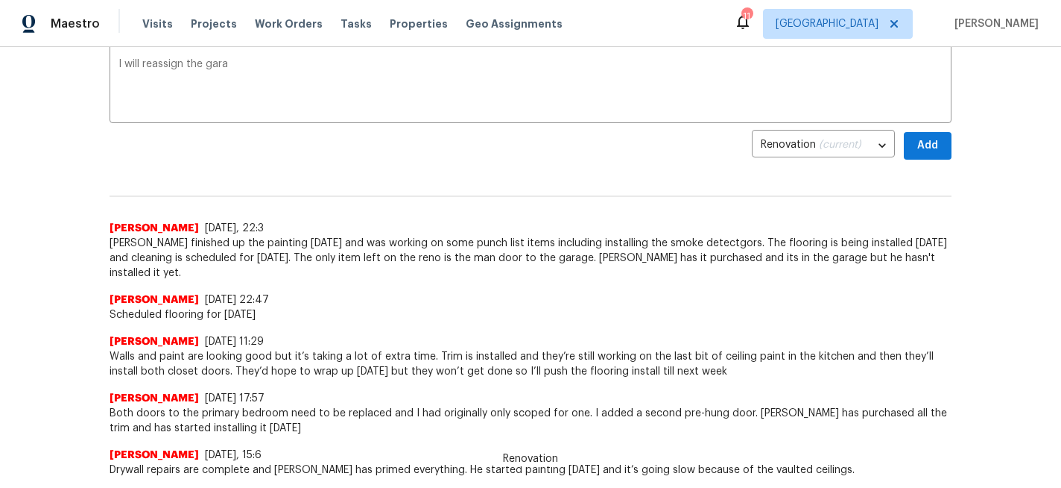
scroll to position [265, 0]
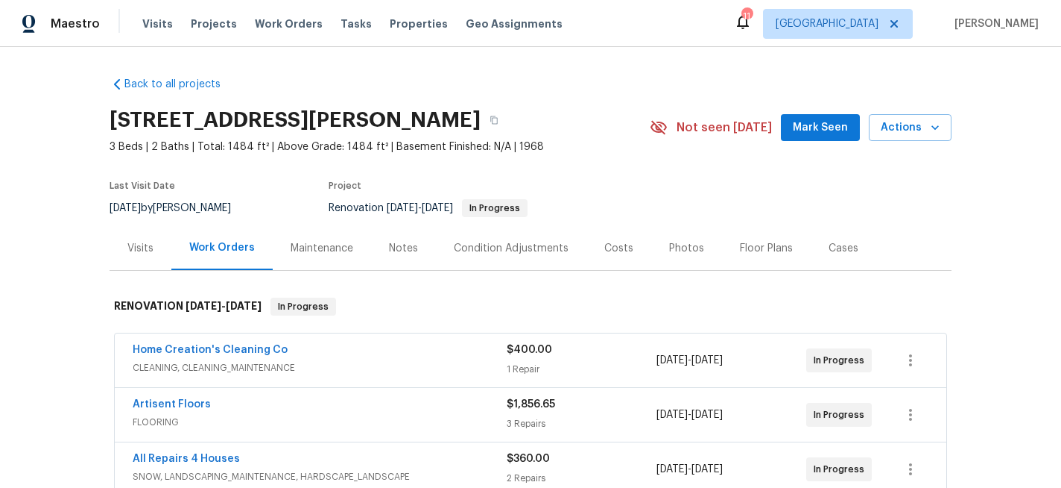
click at [406, 242] on div "Notes" at bounding box center [403, 248] width 29 height 15
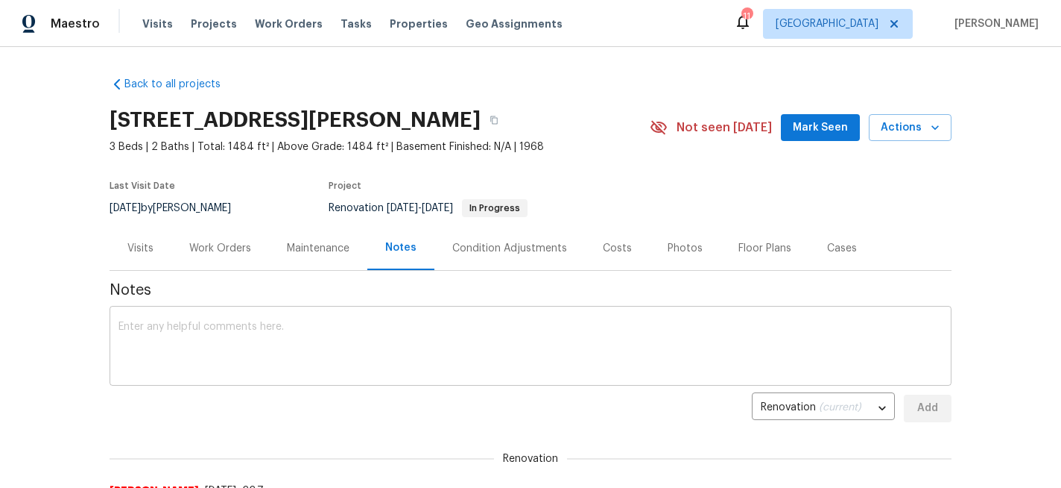
click at [300, 327] on textarea at bounding box center [531, 347] width 824 height 52
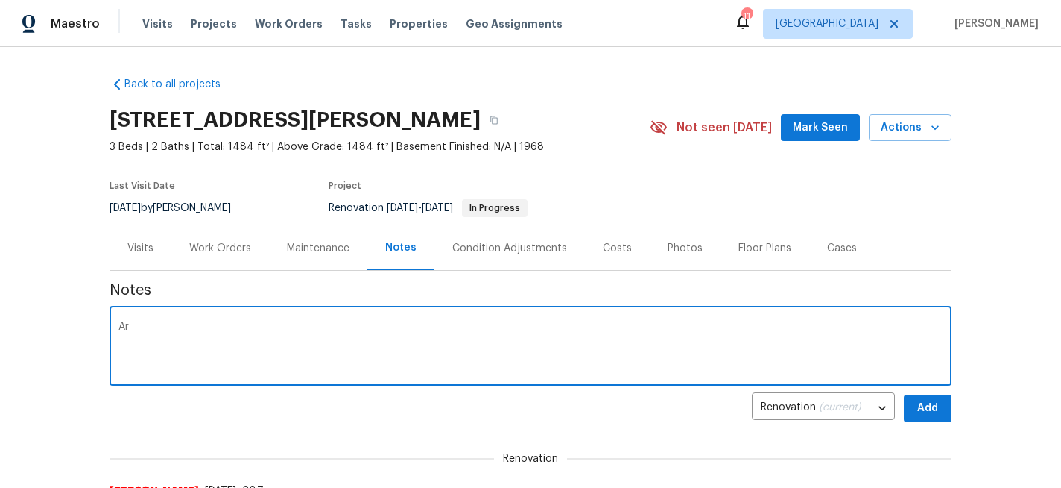
type textarea "A"
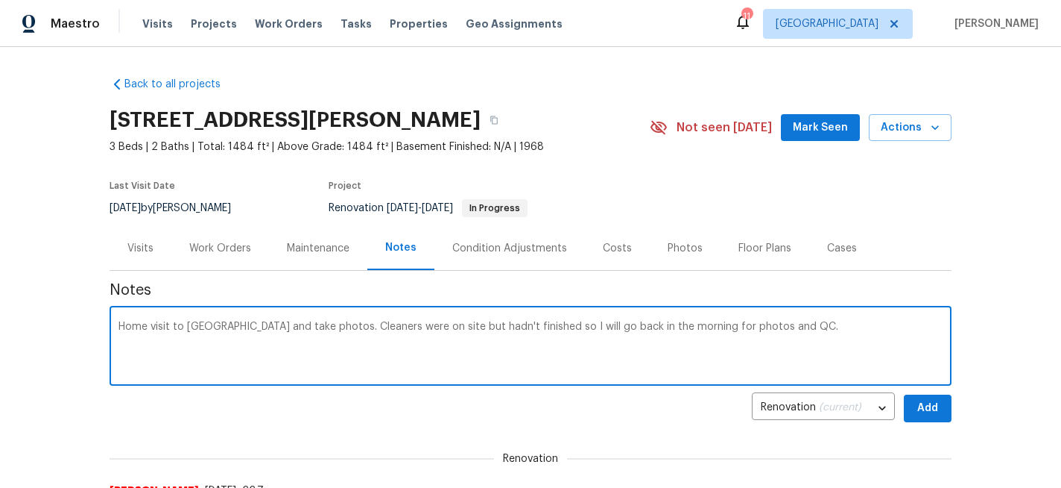
type textarea "Home visit to [GEOGRAPHIC_DATA] and take photos. Cleaners were on site but hadn…"
click at [933, 411] on span "Add" at bounding box center [928, 408] width 24 height 19
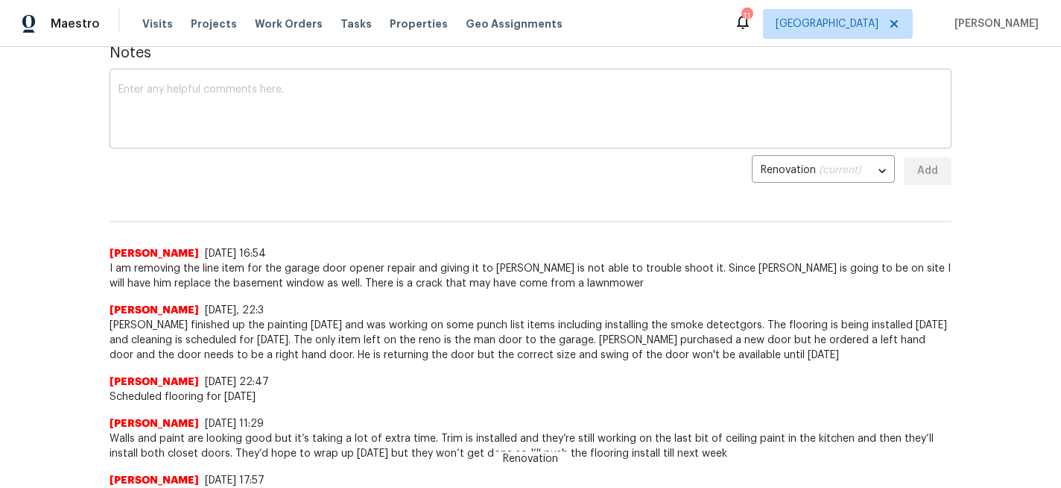
scroll to position [240, 0]
